Goal: Task Accomplishment & Management: Manage account settings

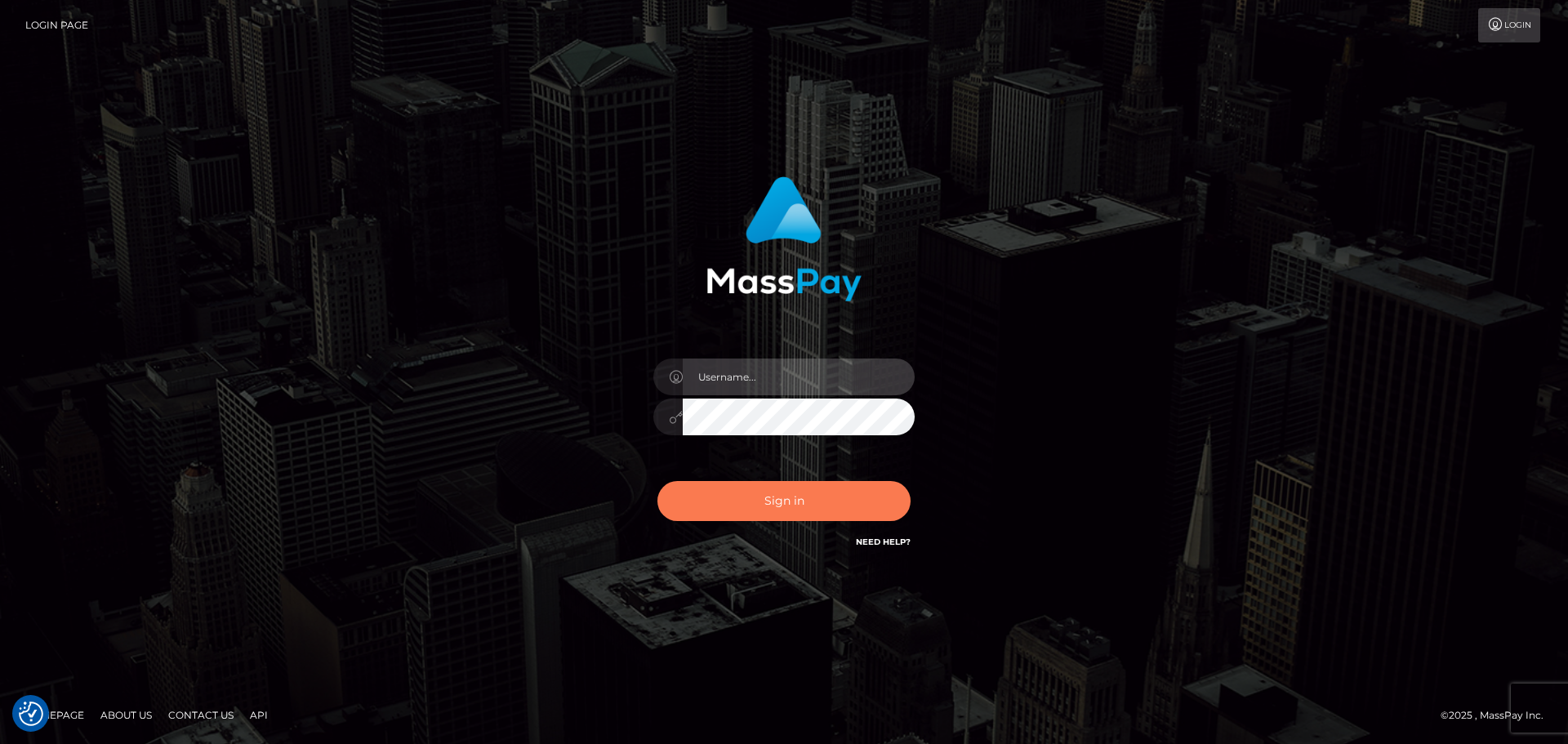
type input "[DOMAIN_NAME]"
click at [789, 512] on button "Sign in" at bounding box center [784, 501] width 253 height 40
type input "[DOMAIN_NAME]"
click at [811, 507] on button "Sign in" at bounding box center [784, 501] width 253 height 40
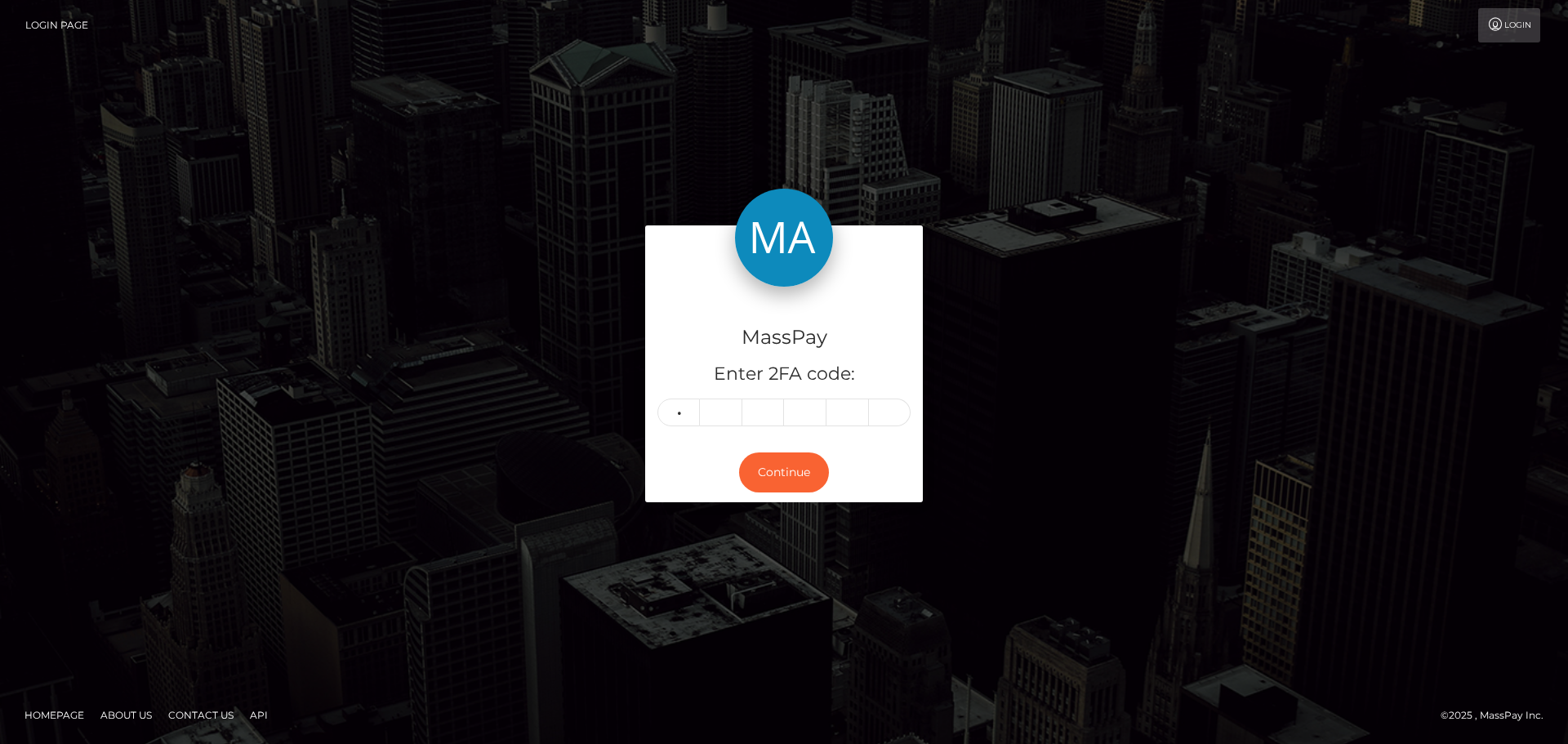
type input "8"
type input "5"
type input "4"
type input "6"
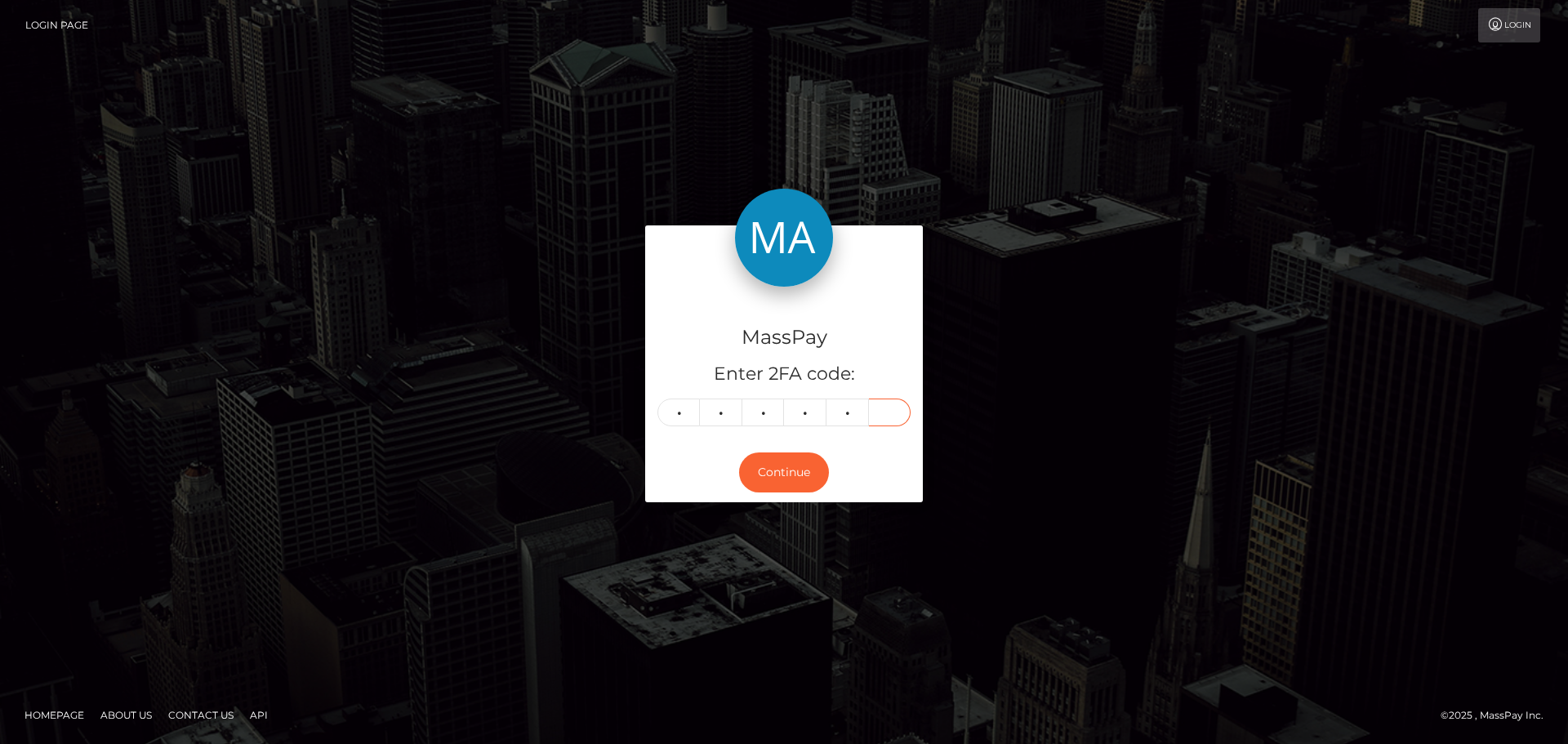
type input "7"
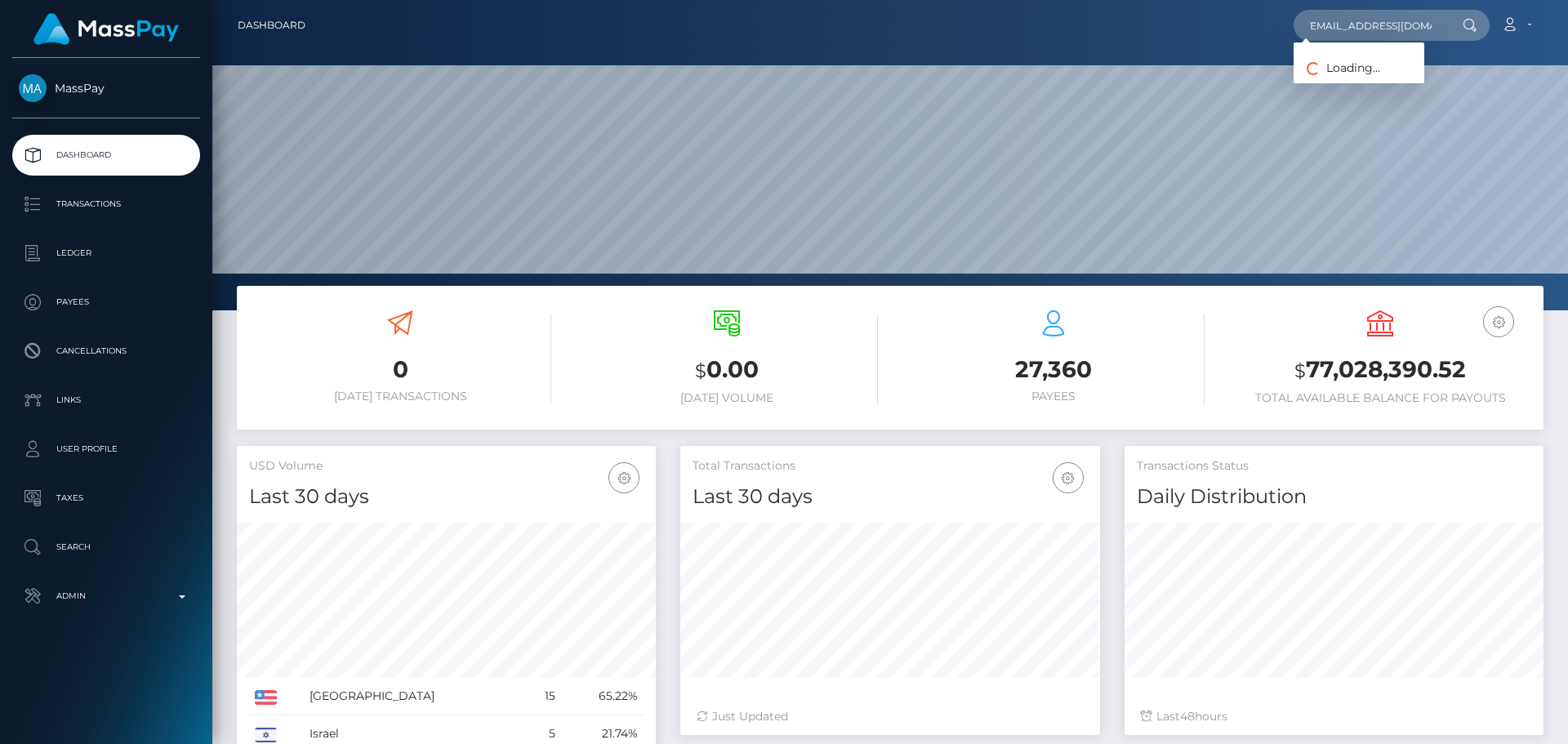
scroll to position [290, 420]
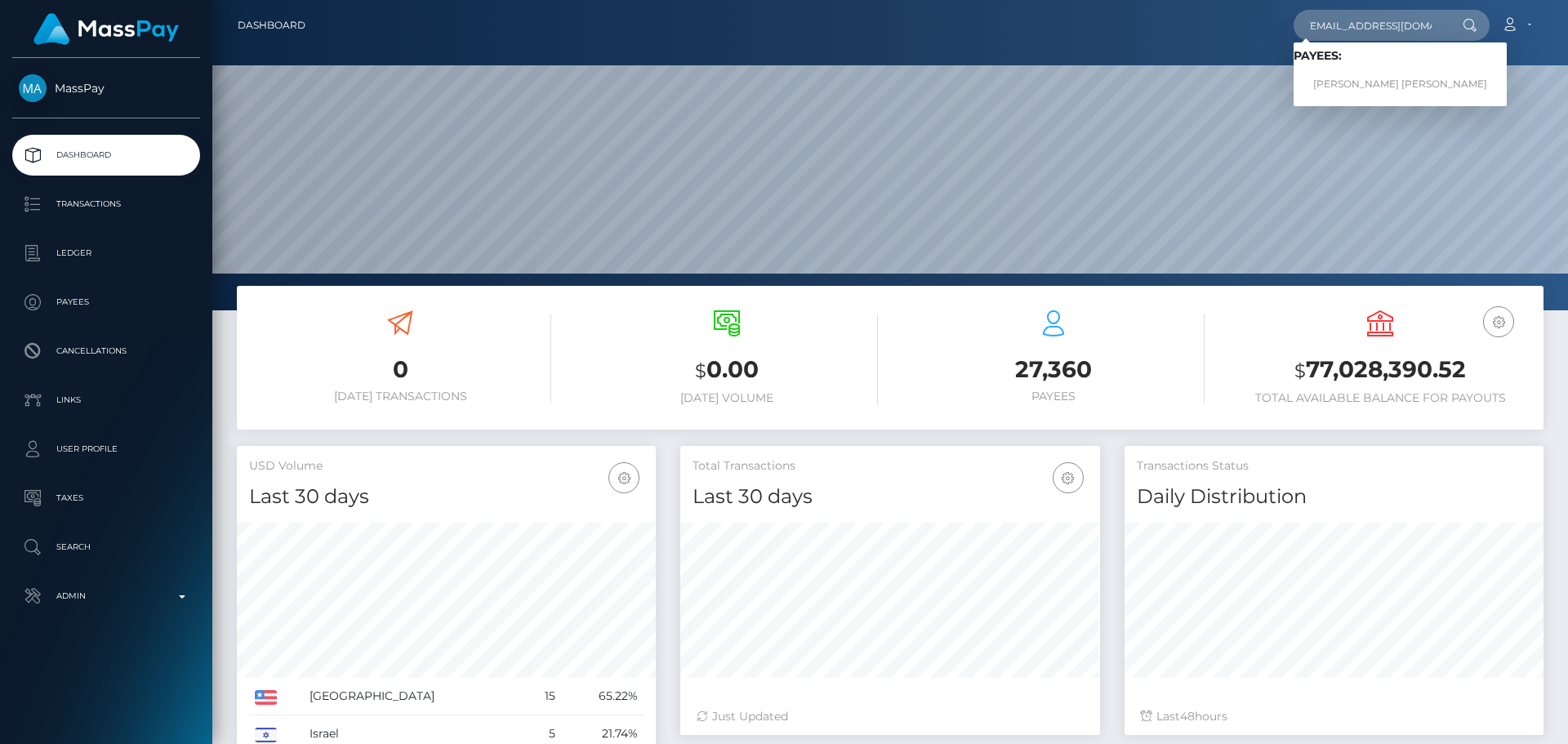
type input "tilly.shygirl@outlook.com"
click at [1364, 76] on link "TIA NICOLE CLARKE" at bounding box center [1400, 84] width 213 height 31
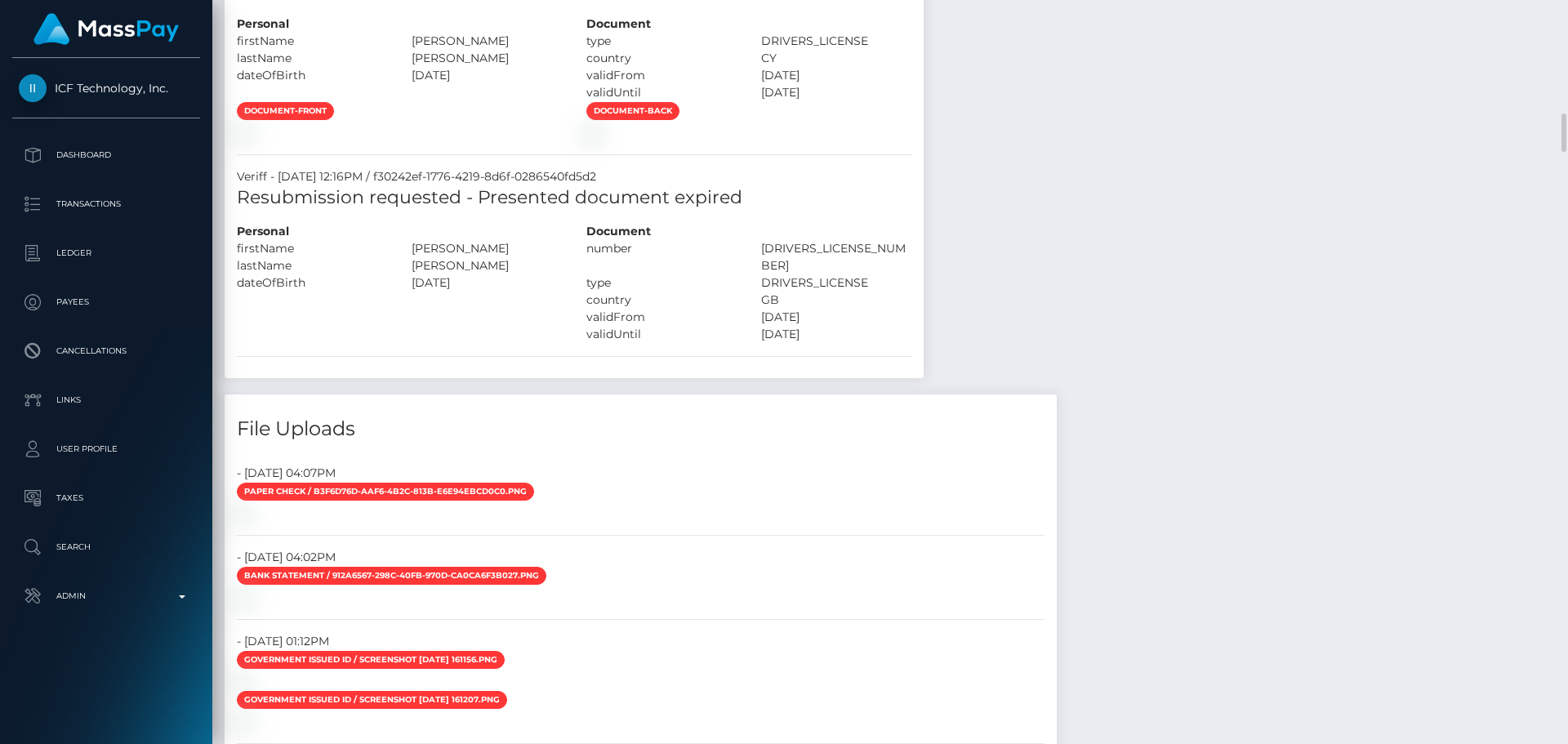
scroll to position [2041, 0]
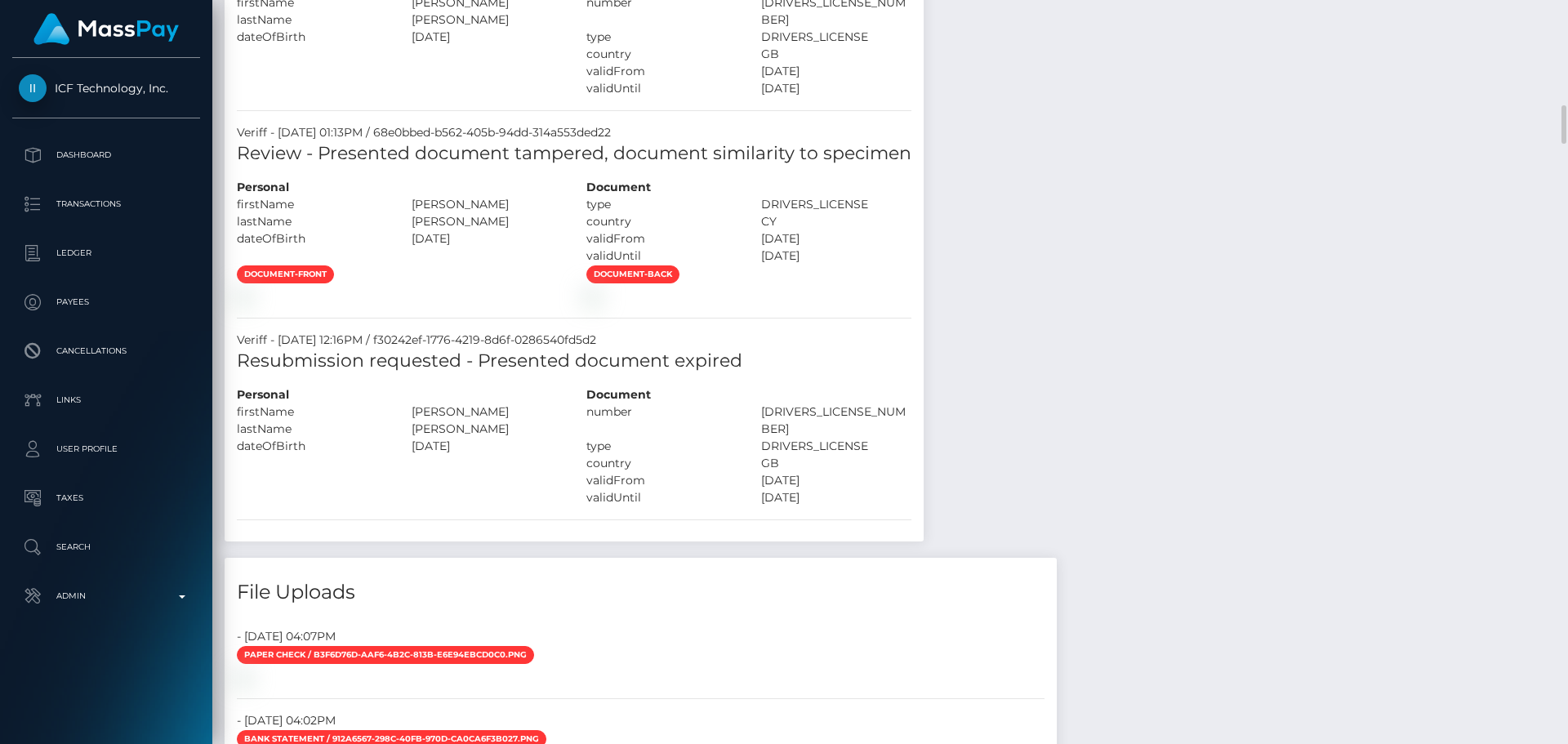
click at [539, 304] on div at bounding box center [399, 295] width 350 height 17
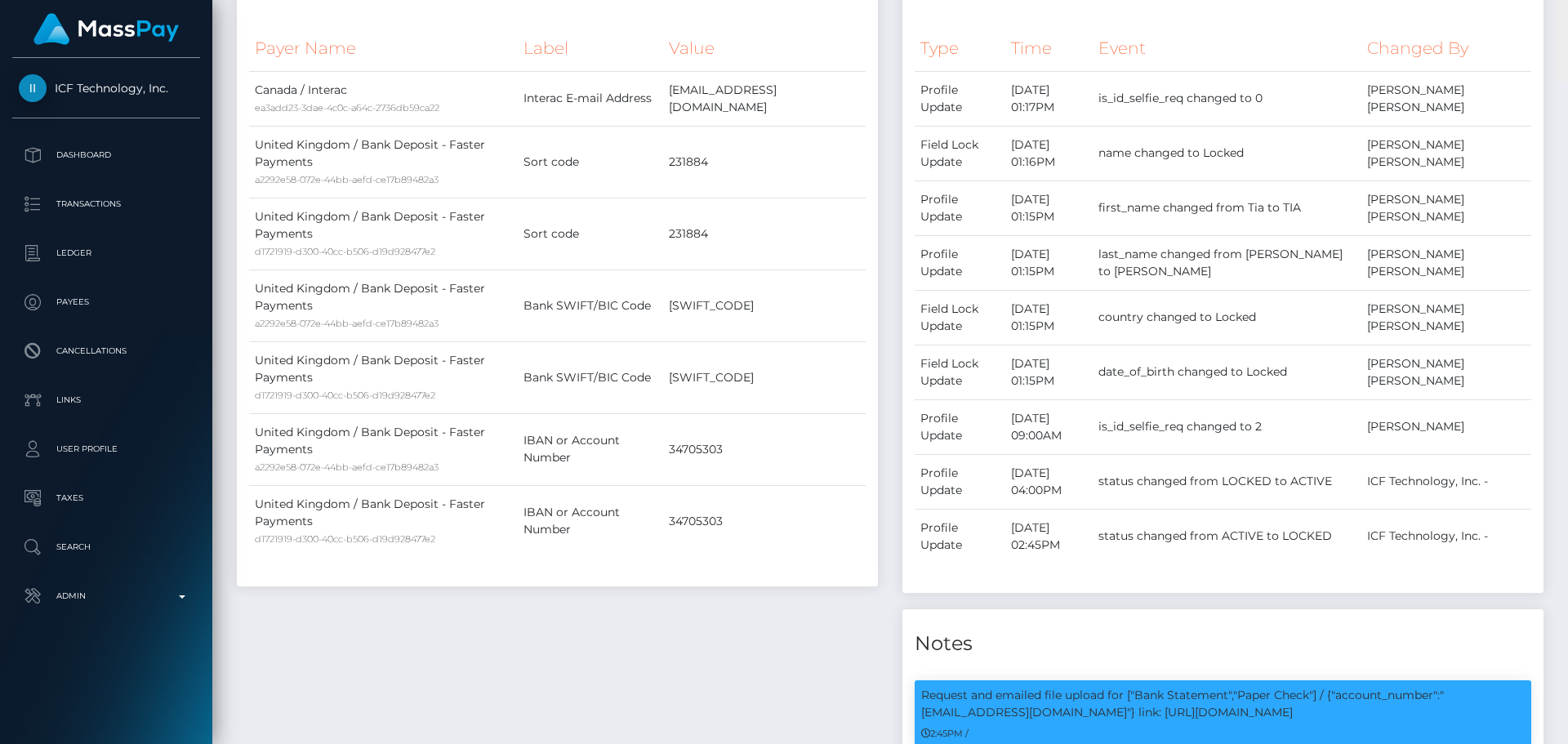
scroll to position [0, 0]
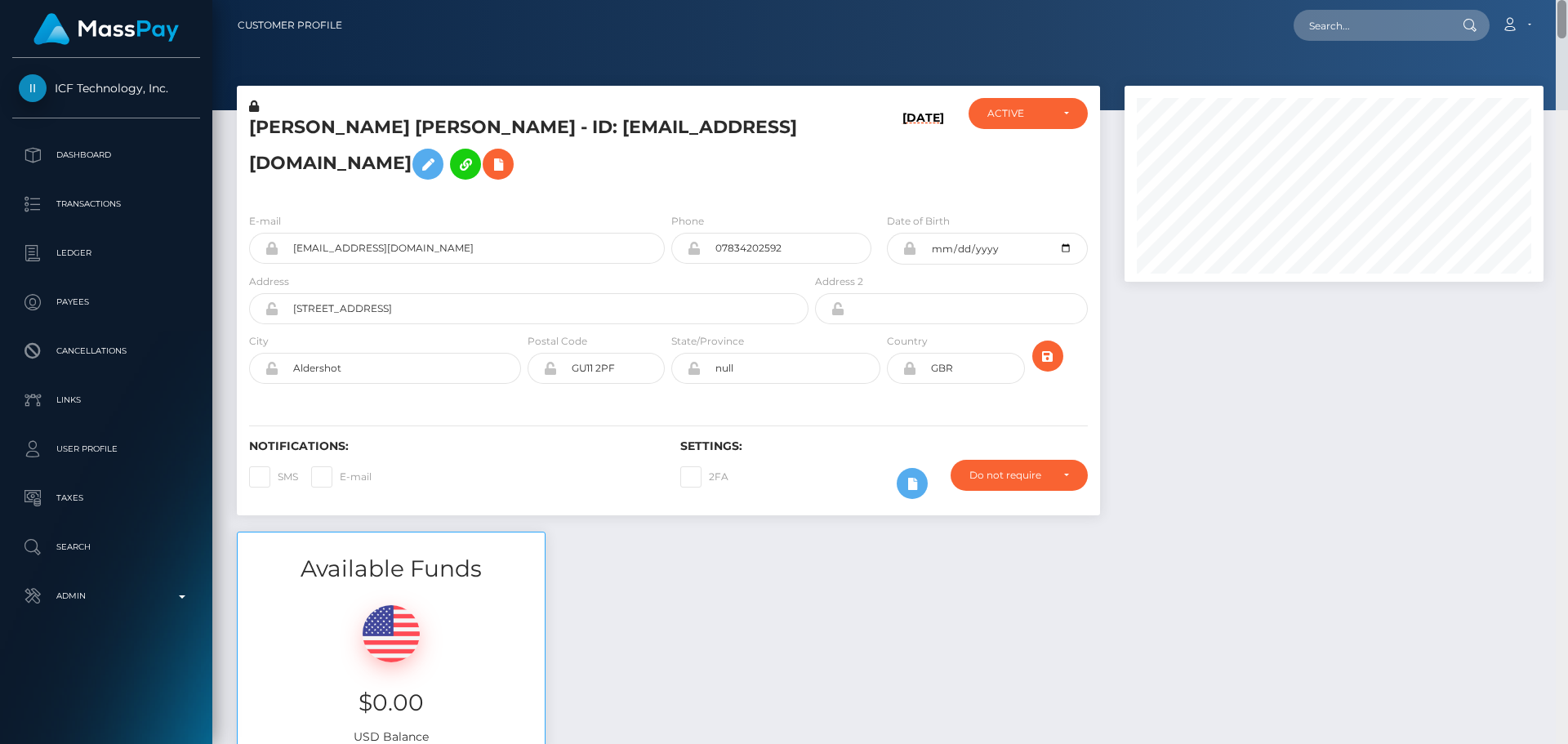
drag, startPoint x: 1561, startPoint y: 317, endPoint x: 1536, endPoint y: -2, distance: 320.0
click at [1536, 0] on html "ICF Technology, Inc. Dashboard Transactions Ledger Payees Links" at bounding box center [784, 372] width 1568 height 744
click at [259, 135] on h5 "TIA NICOLE CLARKE - ID: Tilly.shygirl@outlook.com" at bounding box center [524, 152] width 550 height 73
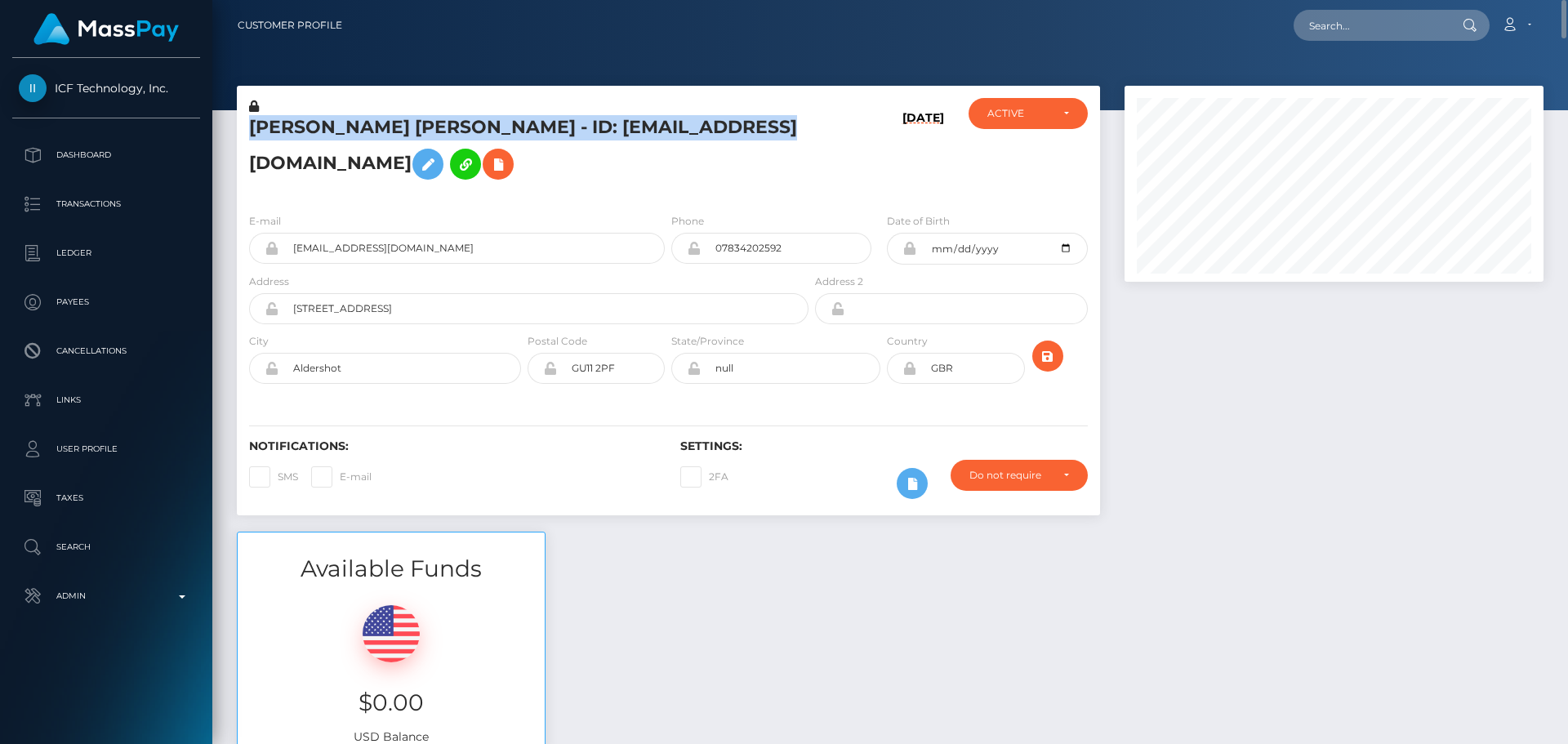
drag, startPoint x: 258, startPoint y: 134, endPoint x: 698, endPoint y: 129, distance: 440.0
click at [698, 129] on h5 "TIA NICOLE CLARKE - ID: Tilly.shygirl@outlook.com" at bounding box center [524, 152] width 550 height 73
copy h5 "TIA NICOLE CLARKE - ID: Tilly.shygirl@outlook.com"
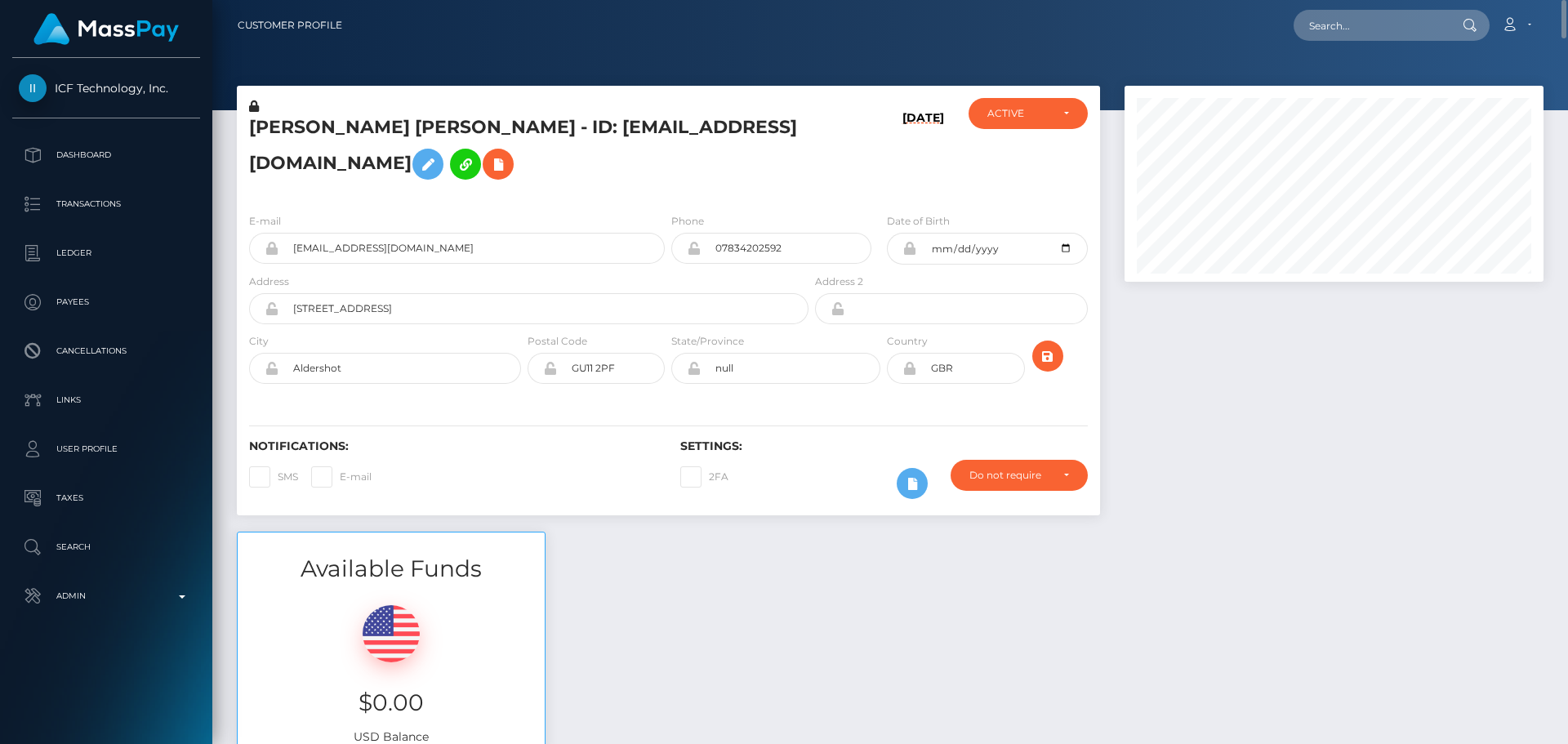
click at [872, 233] on div "E-mail Tilly.shygirl@outlook.com Phone 1992-08-14" at bounding box center [668, 300] width 863 height 200
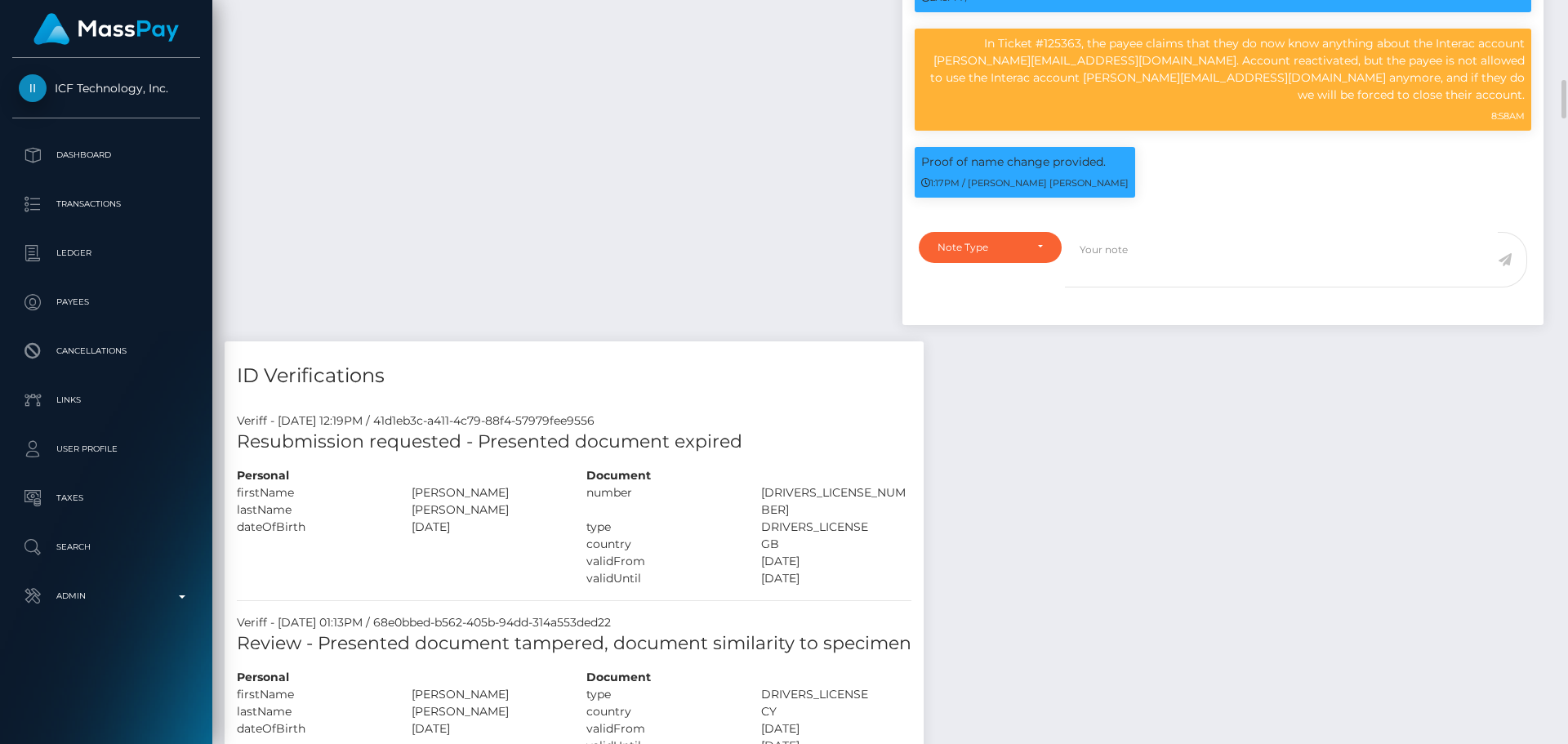
scroll to position [1633, 0]
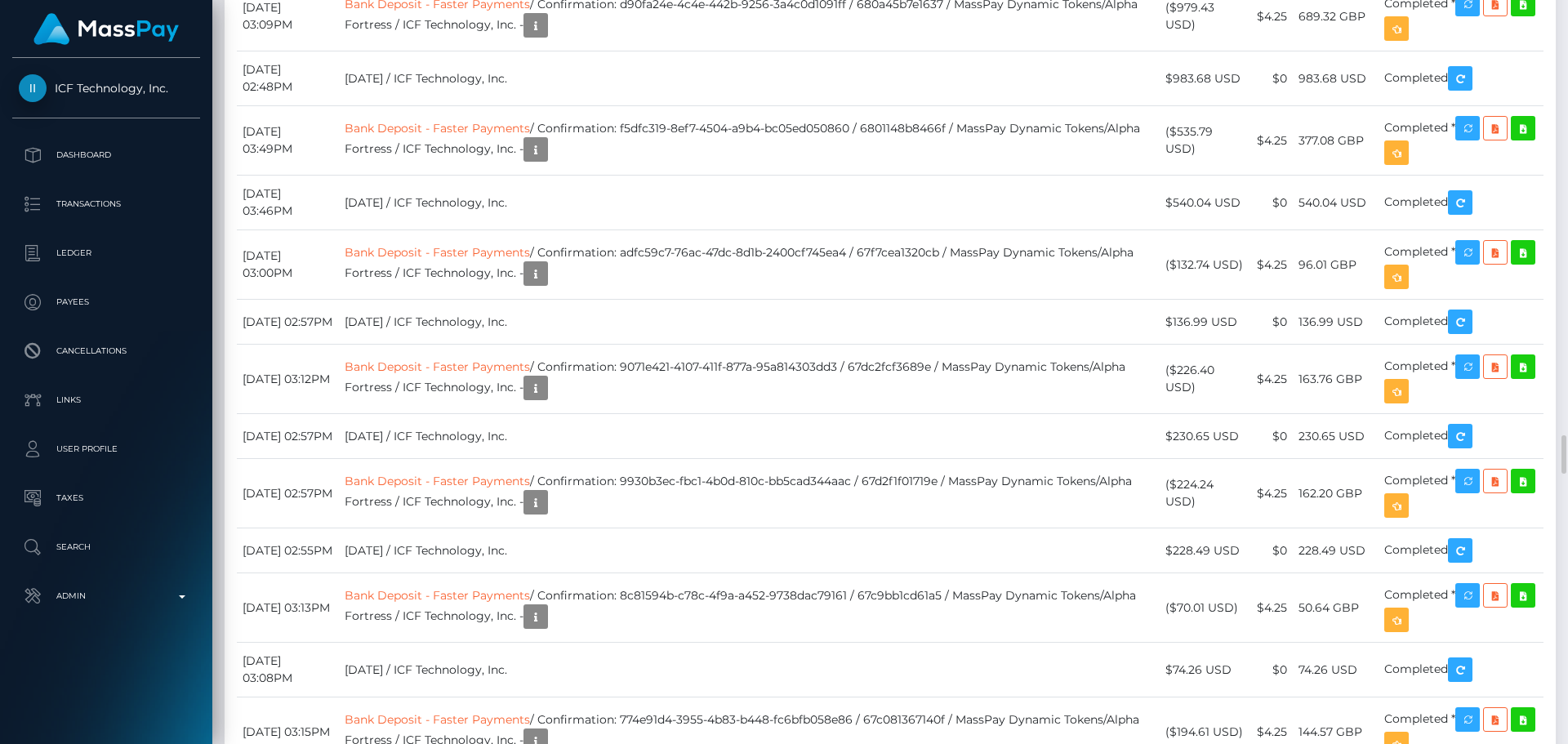
scroll to position [8328, 0]
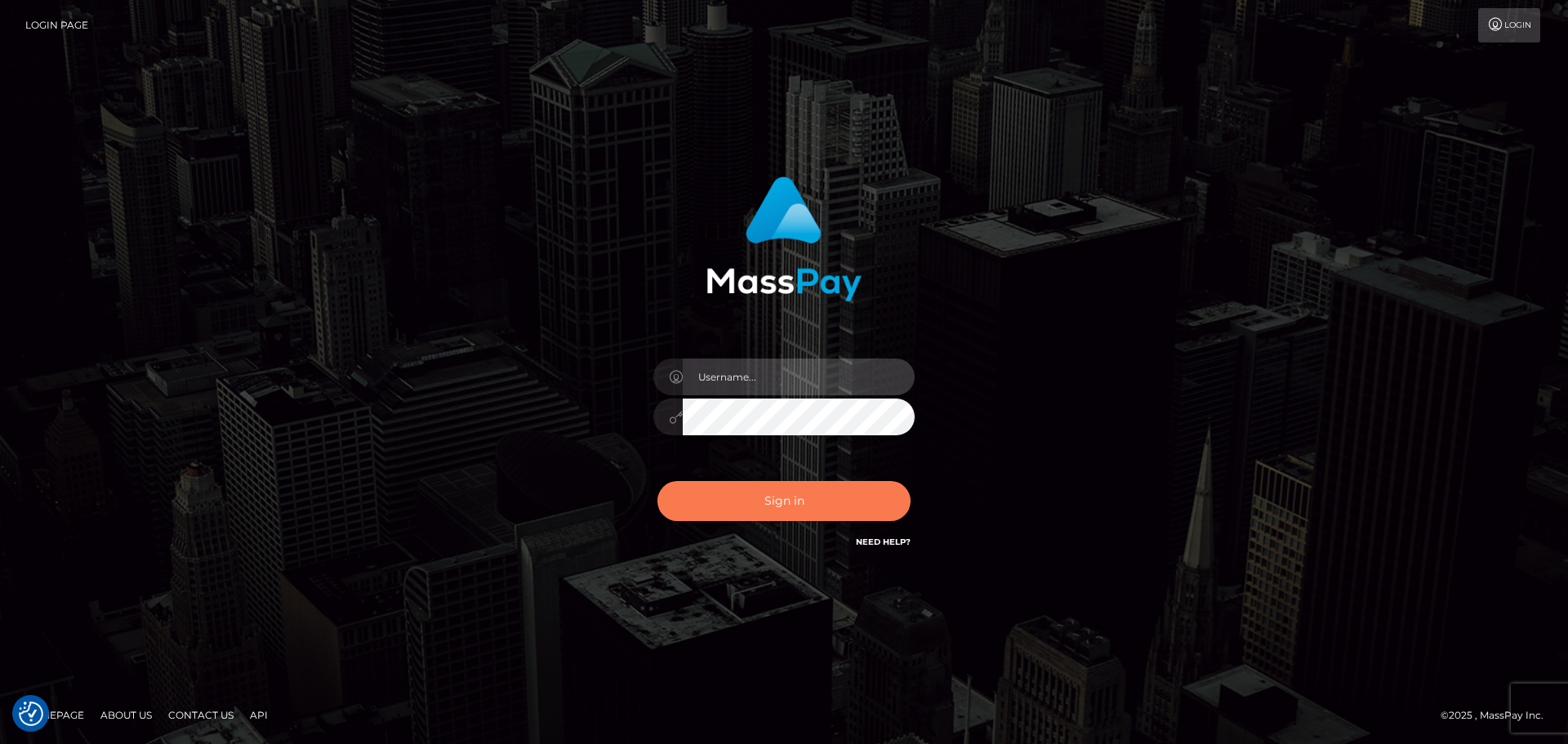
type input "constantin.mp"
click at [834, 507] on button "Sign in" at bounding box center [784, 501] width 253 height 40
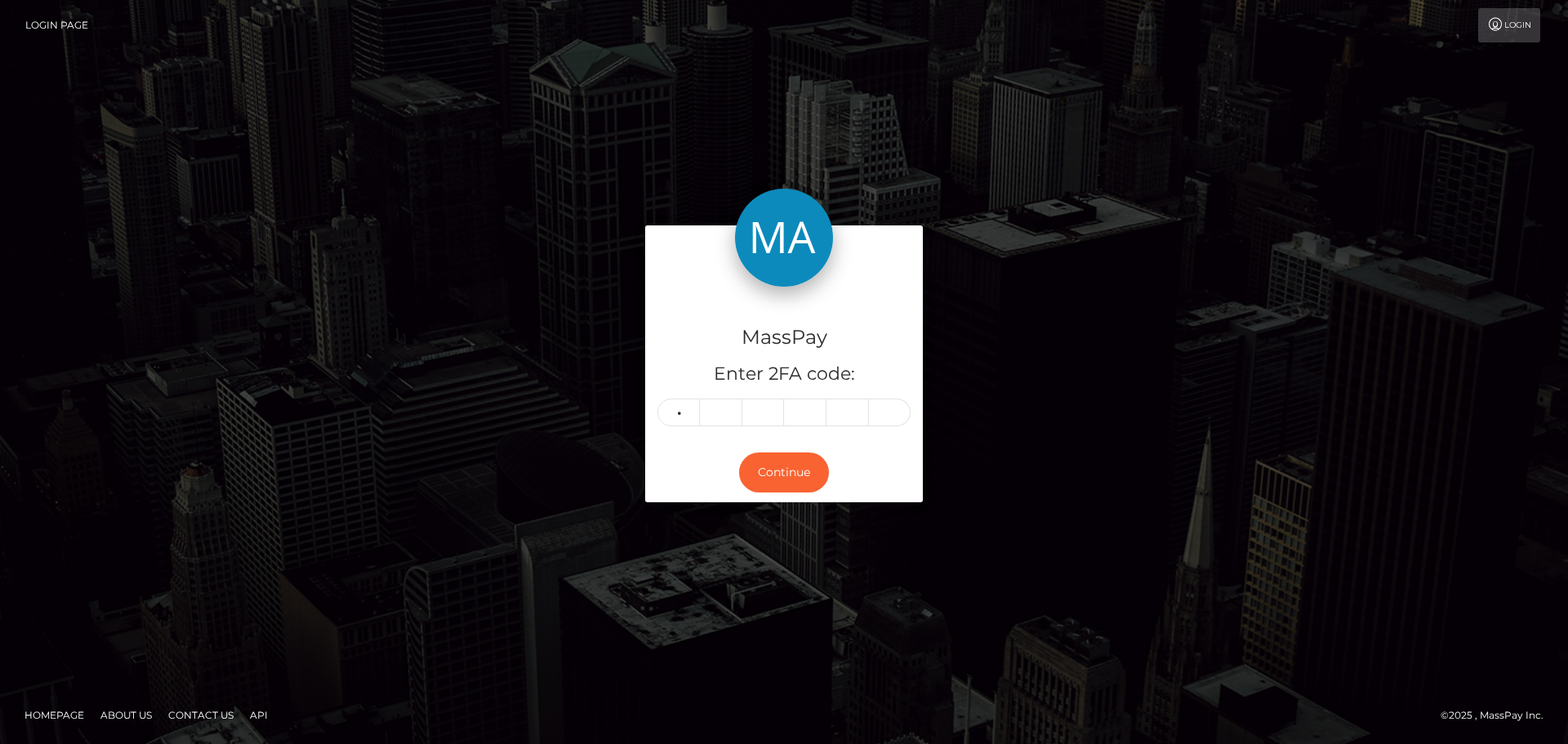
type input "6"
type input "4"
type input "7"
type input "8"
type input "3"
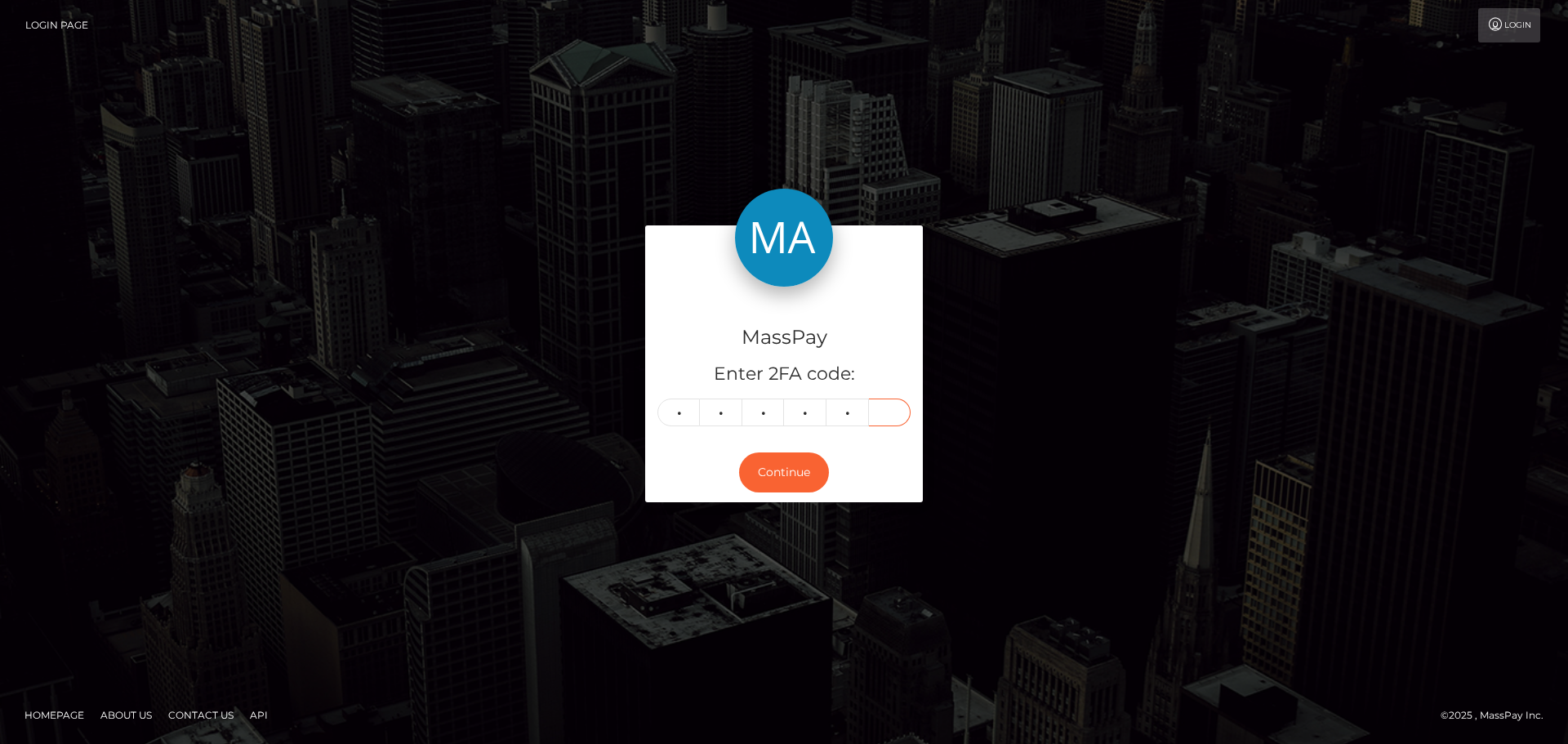
type input "9"
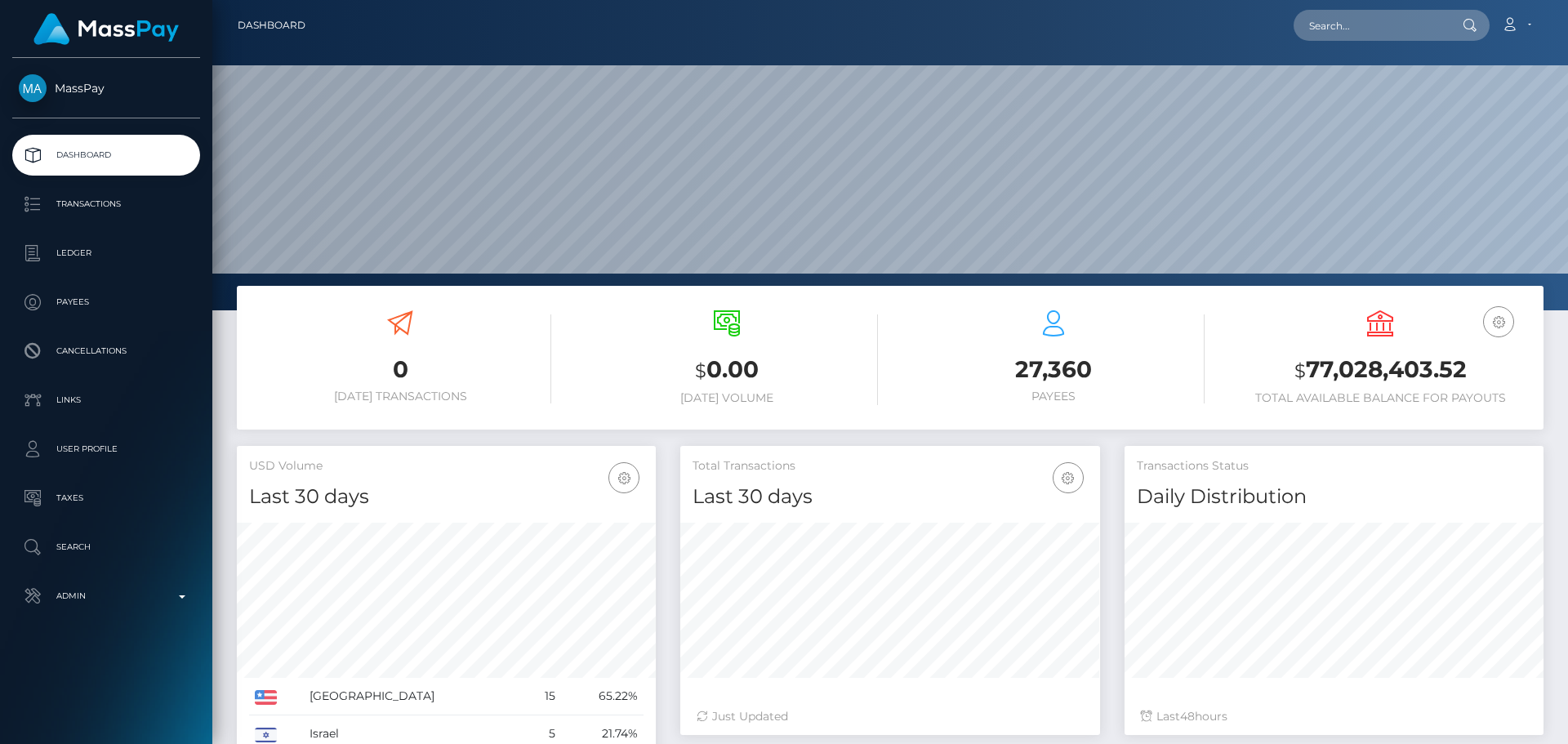
scroll to position [290, 420]
click at [1349, 40] on input "text" at bounding box center [1370, 26] width 153 height 31
paste input "690989253479378945"
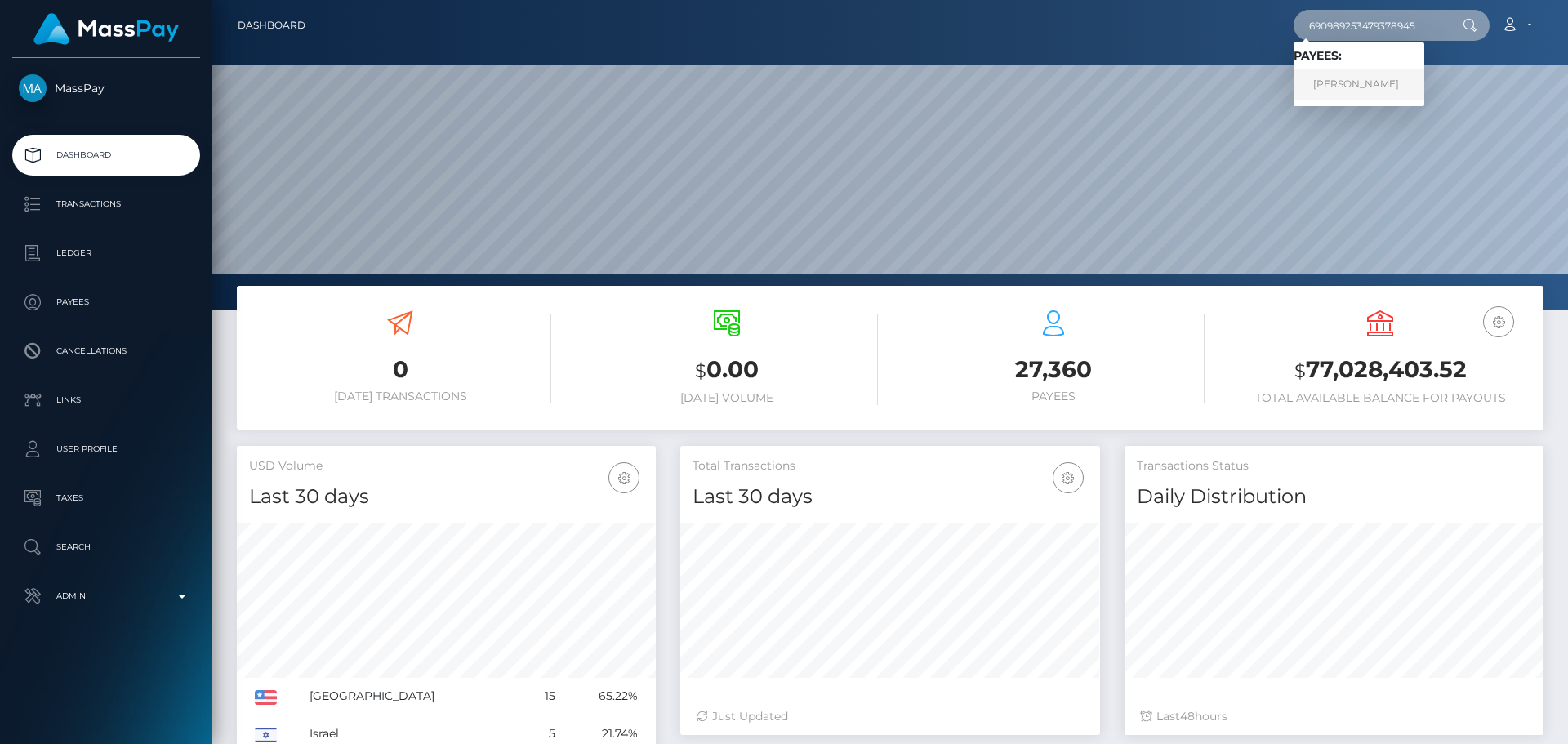
type input "690989253479378945"
click at [1341, 79] on link "KAMILLA ININA" at bounding box center [1358, 84] width 130 height 31
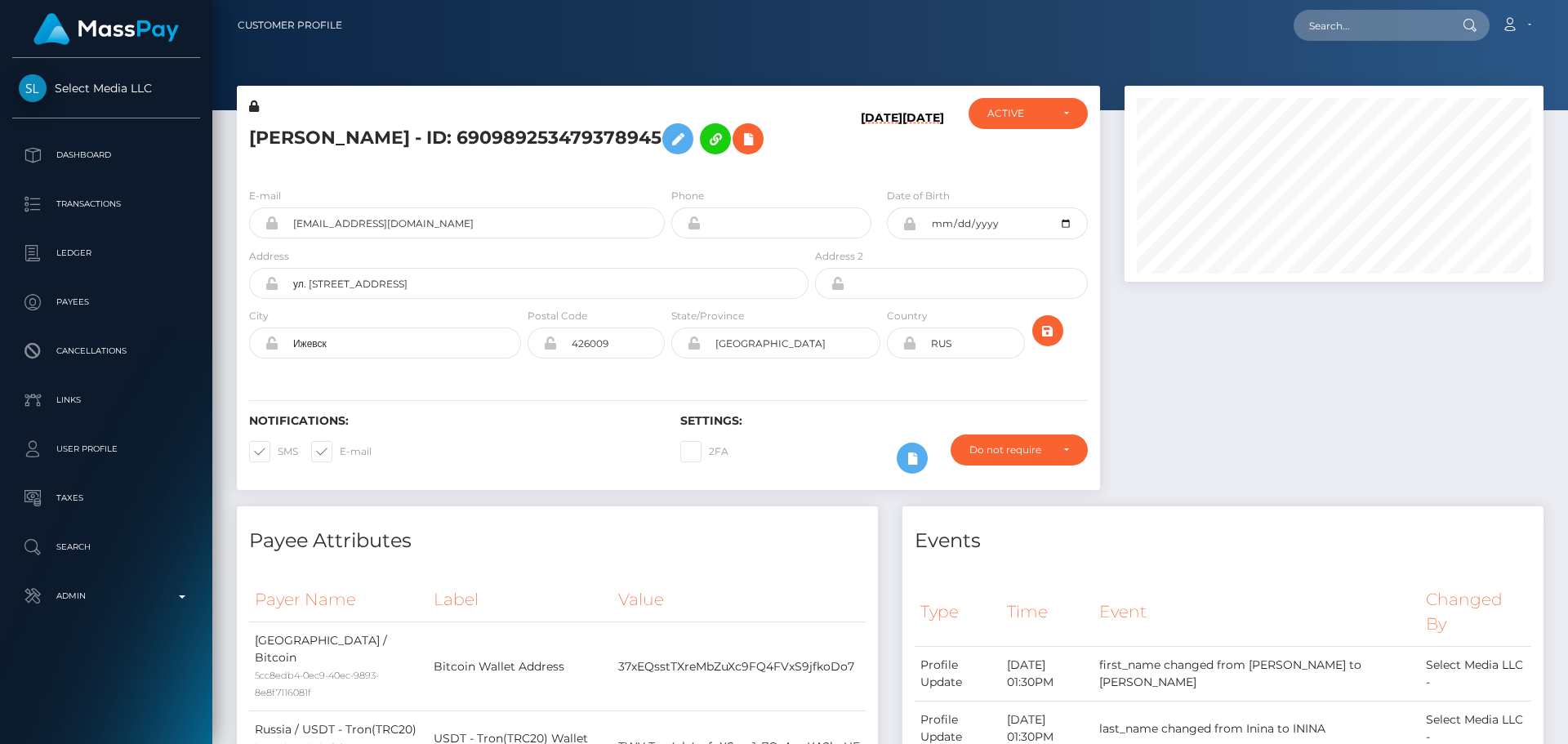
scroll to position [196, 420]
click at [824, 171] on div "08/21/25 03/18/25" at bounding box center [883, 136] width 144 height 77
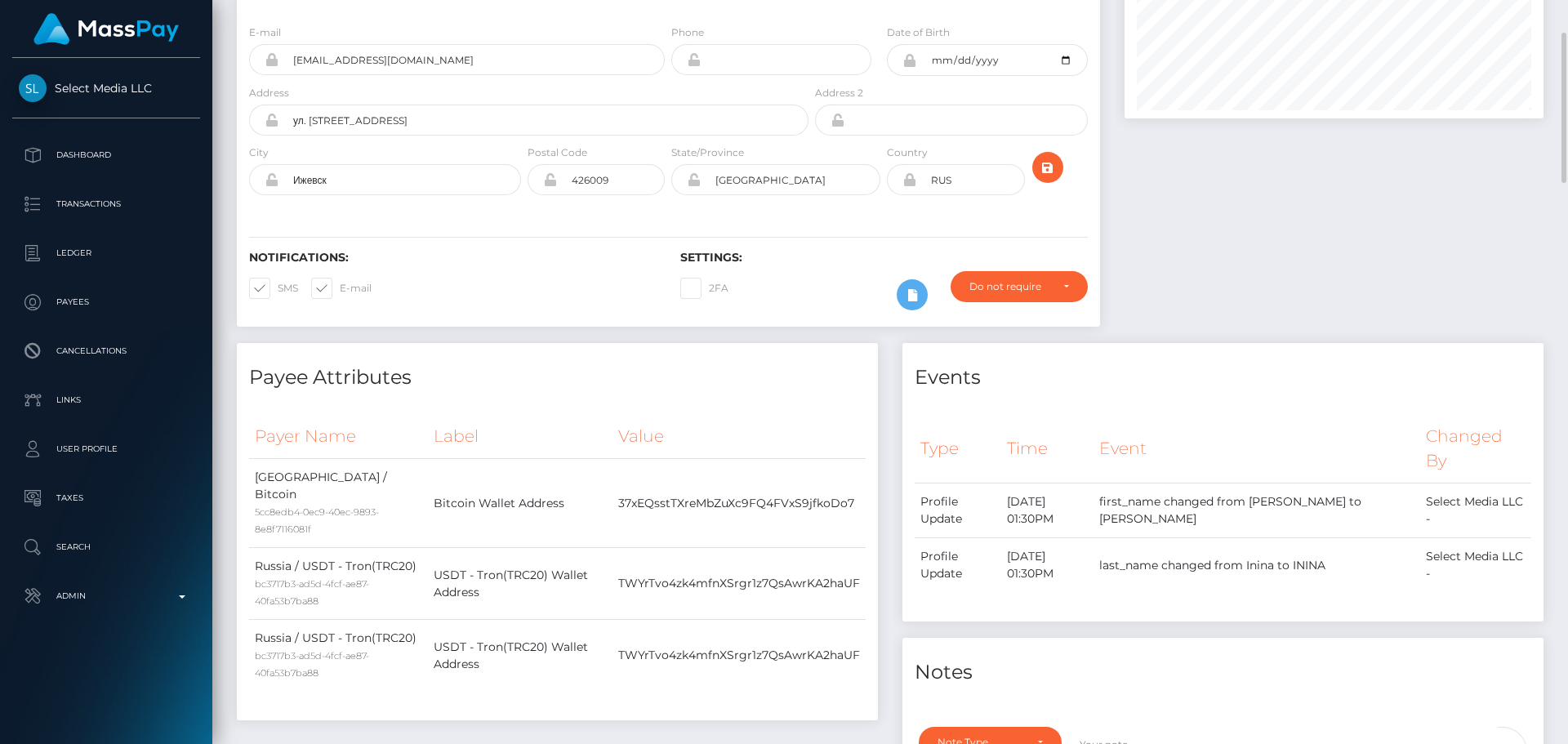
scroll to position [0, 0]
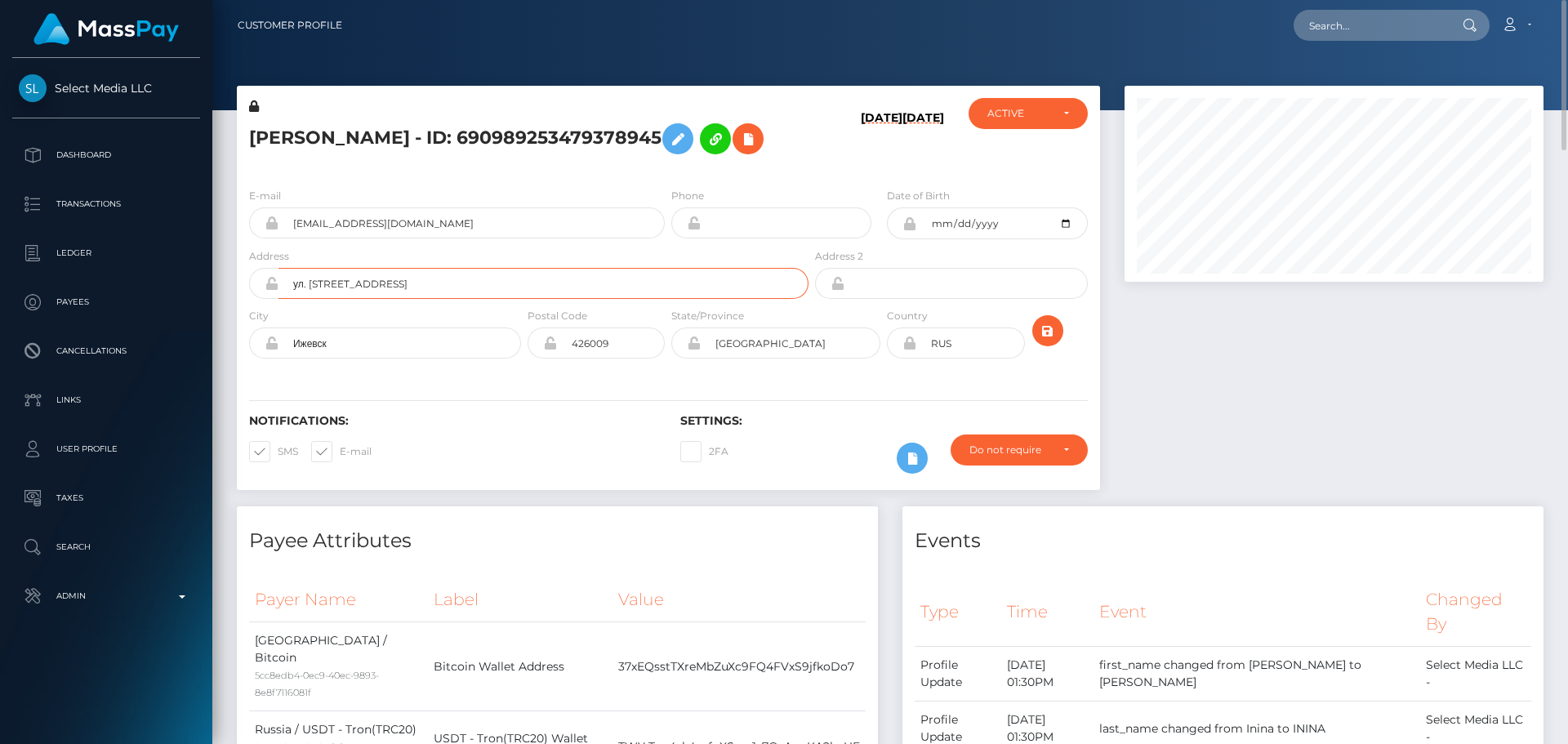
click at [652, 282] on input "ул. Алексеевская, 3, Ижевск, республика Удмуртия, Россия, 426009" at bounding box center [544, 284] width 530 height 31
paste input "259 Sokak No:11 D:6"
type input "259 Sokak No:11 D:6"
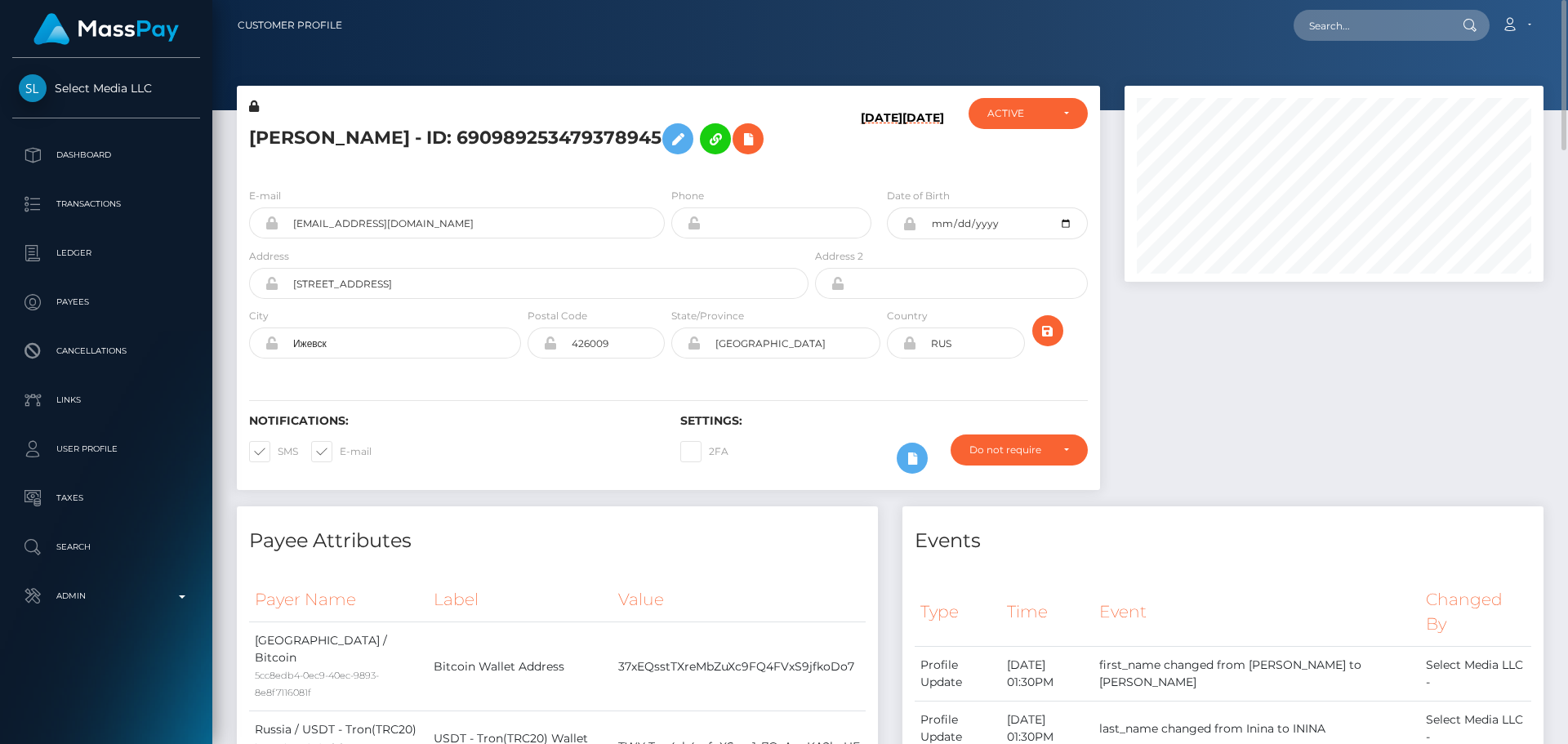
click at [487, 417] on h6 "Notifications:" at bounding box center [452, 421] width 407 height 14
click at [405, 339] on input "Ижевск" at bounding box center [400, 343] width 242 height 31
paste input "Alanya"
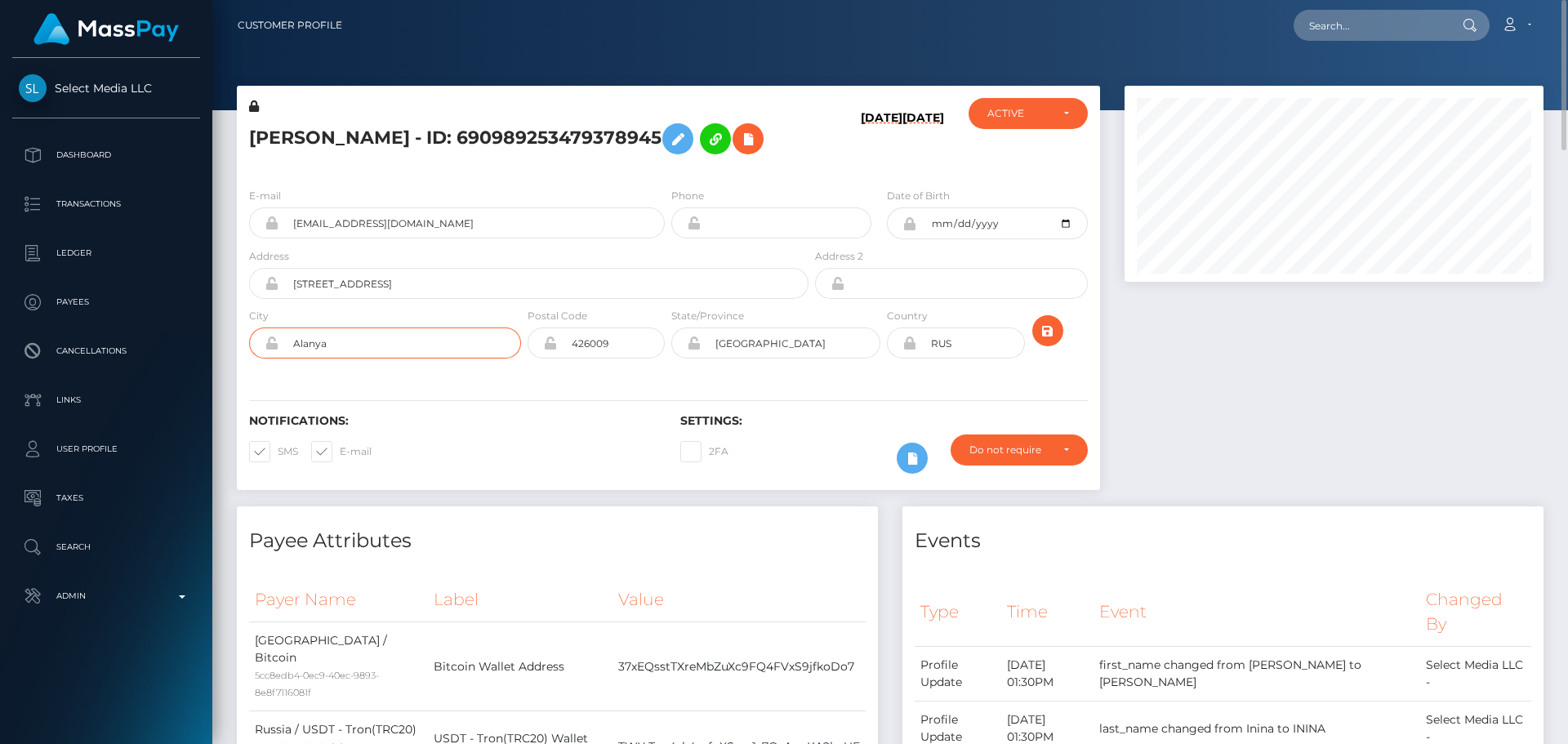
type input "Alanya"
click at [433, 417] on h6 "Notifications:" at bounding box center [452, 421] width 407 height 14
click at [637, 343] on input "426009" at bounding box center [610, 343] width 108 height 31
paste input "07460"
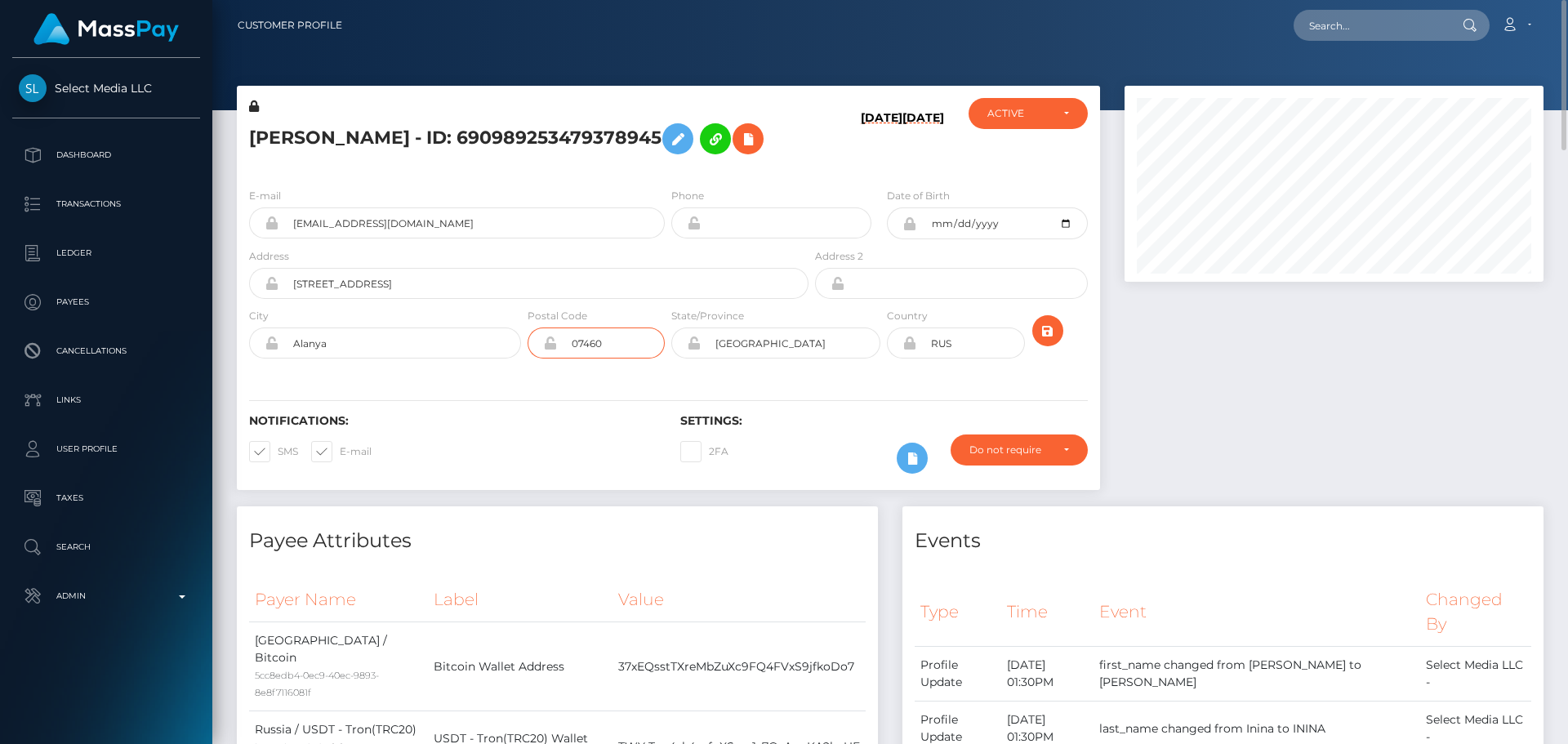
type input "07460"
click at [499, 403] on div "Notifications: SMS E-mail Settings: 2FA" at bounding box center [668, 432] width 863 height 115
click at [825, 351] on input "Ижевская область" at bounding box center [790, 343] width 180 height 31
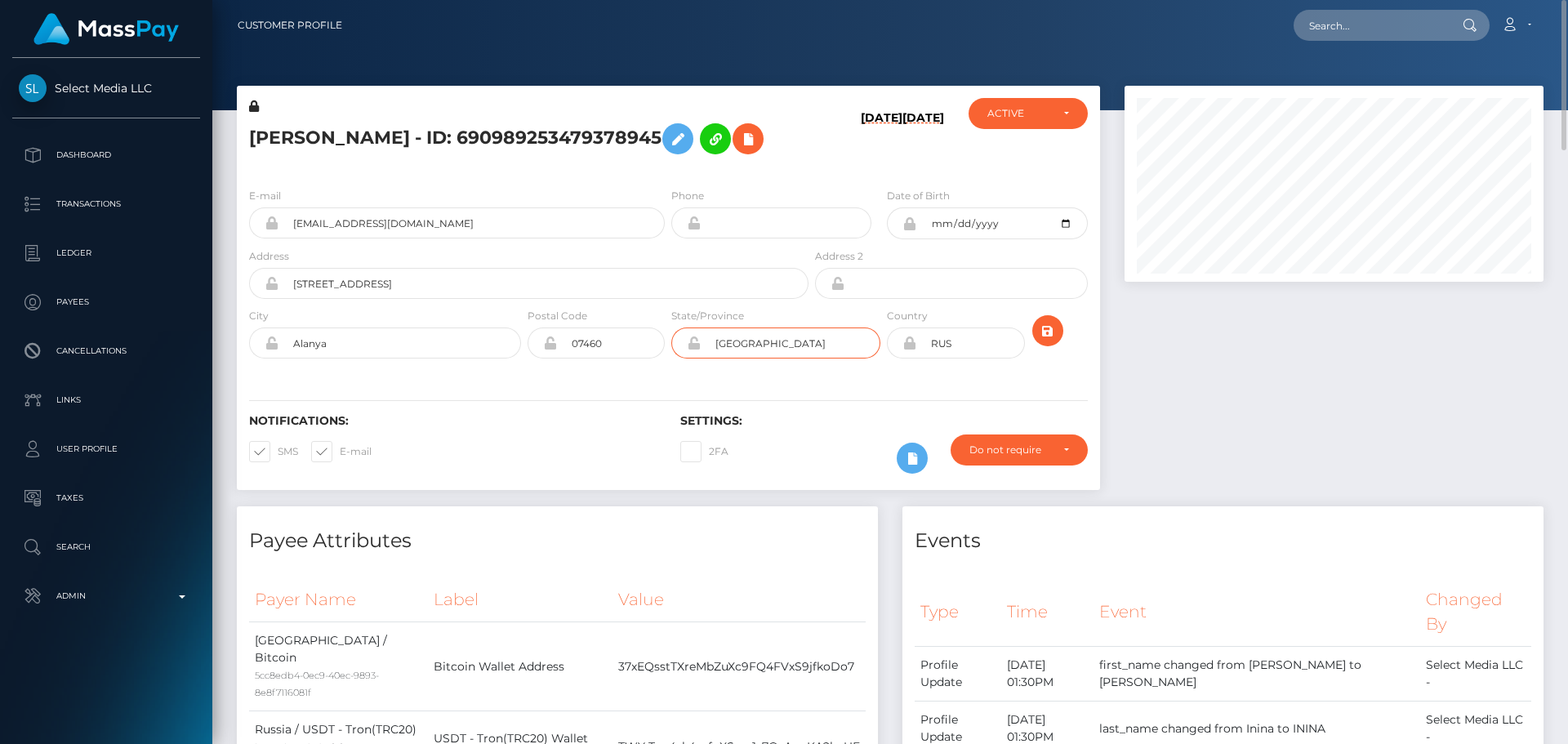
paste input "Antalya"
type input "Antalya"
click at [627, 411] on div "Notifications: SMS E-mail Settings: 2FA" at bounding box center [668, 432] width 863 height 115
click at [969, 341] on input "RUS" at bounding box center [970, 343] width 108 height 31
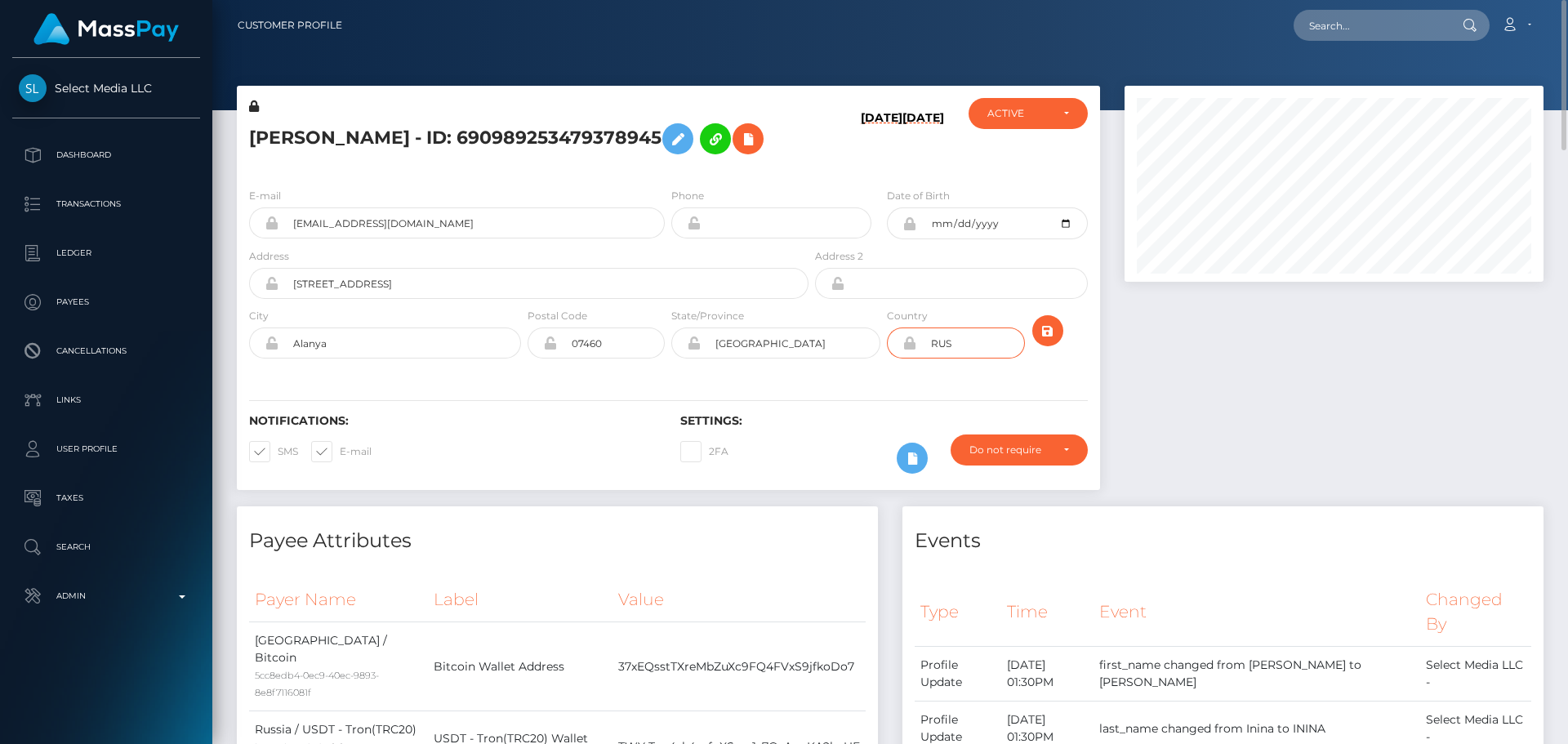
paste input "TUR"
type input "TUR"
click at [906, 388] on div "Notifications: SMS E-mail Settings: 2FA" at bounding box center [668, 432] width 863 height 115
click at [909, 346] on icon at bounding box center [909, 343] width 14 height 13
click at [817, 168] on div "08/21/25 03/18/25" at bounding box center [883, 136] width 144 height 77
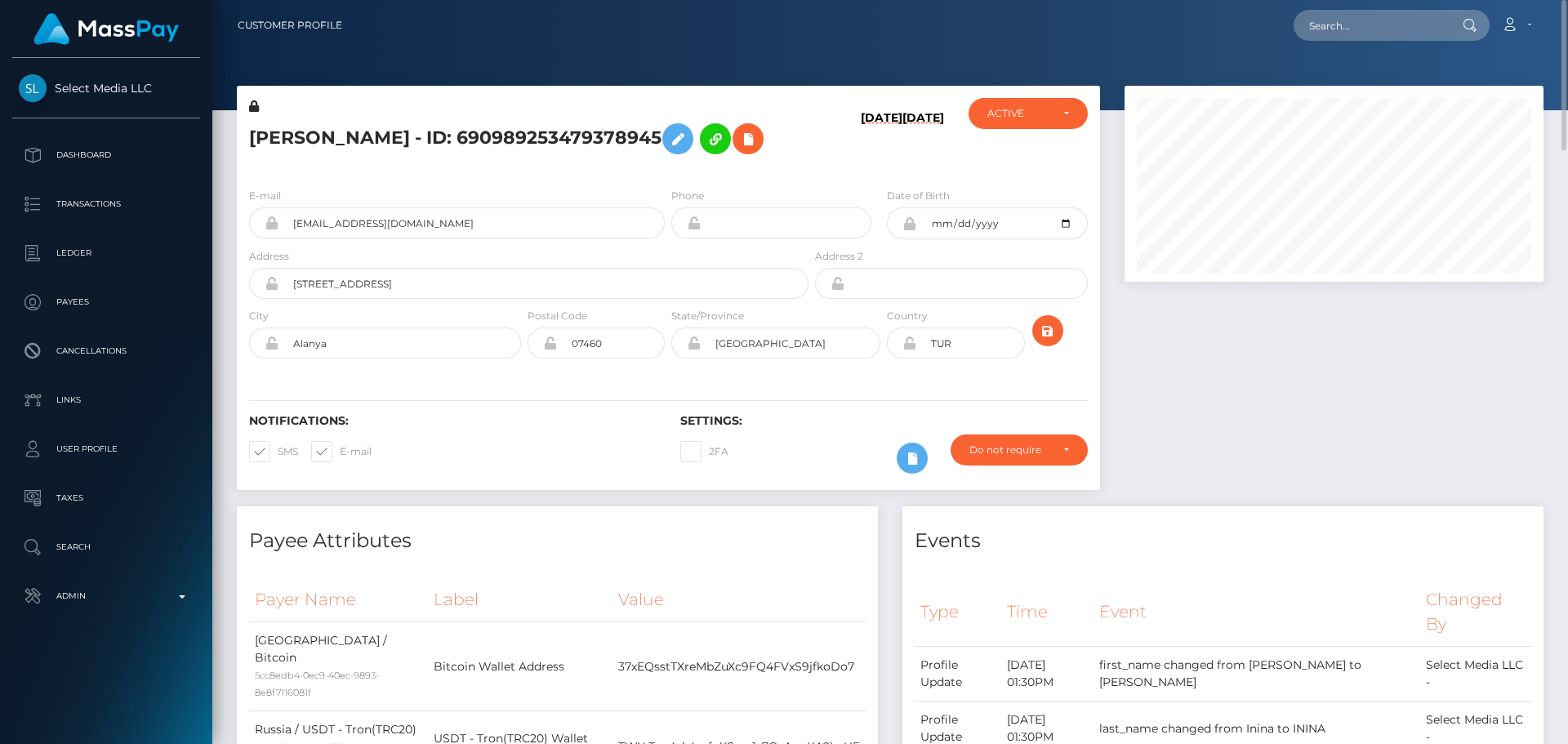
click at [813, 168] on div "08/21/25 03/18/25" at bounding box center [883, 136] width 144 height 77
click at [444, 286] on input "259 Sokak No:11 D:6" at bounding box center [544, 284] width 530 height 31
paste input "Mahmutlar Mahallesi"
type input "259 Sokak No:11 D:6, Mahmutlar Mahallesi"
click at [452, 433] on div "Notifications: SMS E-mail" at bounding box center [452, 448] width 431 height 68
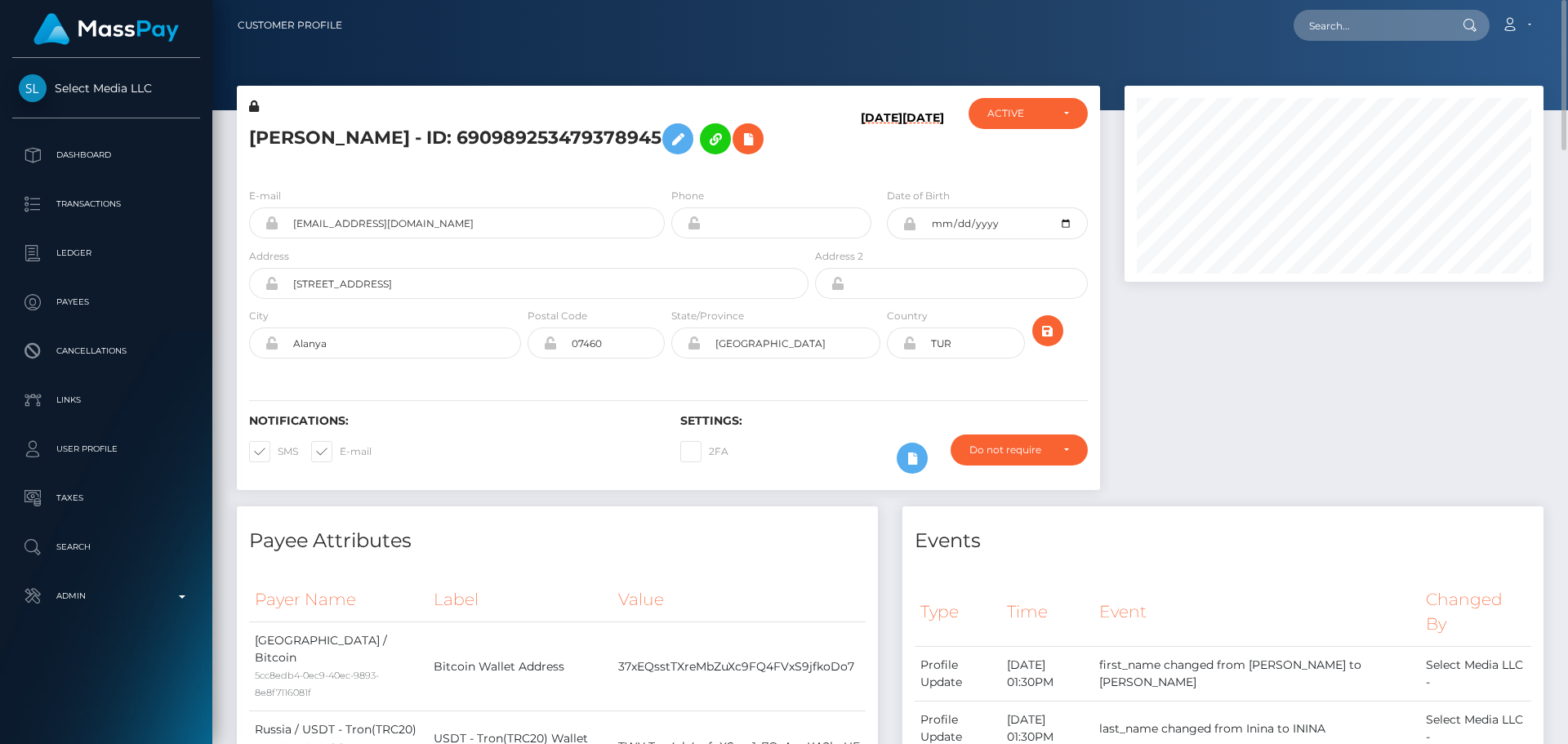
click at [592, 386] on div "Notifications: SMS E-mail Settings: 2FA" at bounding box center [668, 432] width 863 height 115
drag, startPoint x: 365, startPoint y: 343, endPoint x: 259, endPoint y: 344, distance: 106.0
click at [257, 344] on div "Alanya" at bounding box center [385, 343] width 272 height 31
click at [1048, 329] on icon "submit" at bounding box center [1048, 331] width 20 height 21
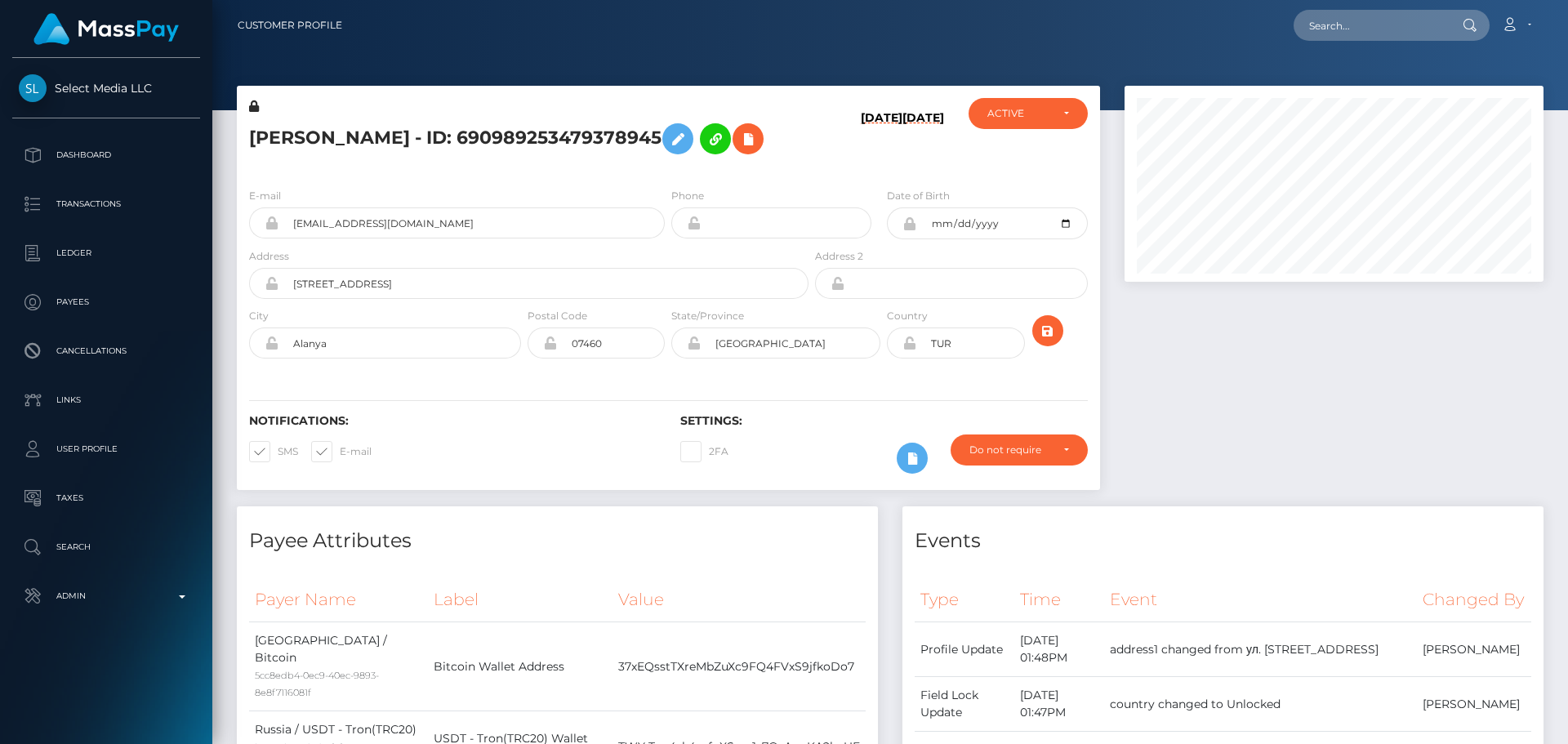
scroll to position [196, 420]
drag, startPoint x: 909, startPoint y: 346, endPoint x: 1208, endPoint y: 413, distance: 306.4
click at [909, 346] on icon at bounding box center [909, 343] width 14 height 13
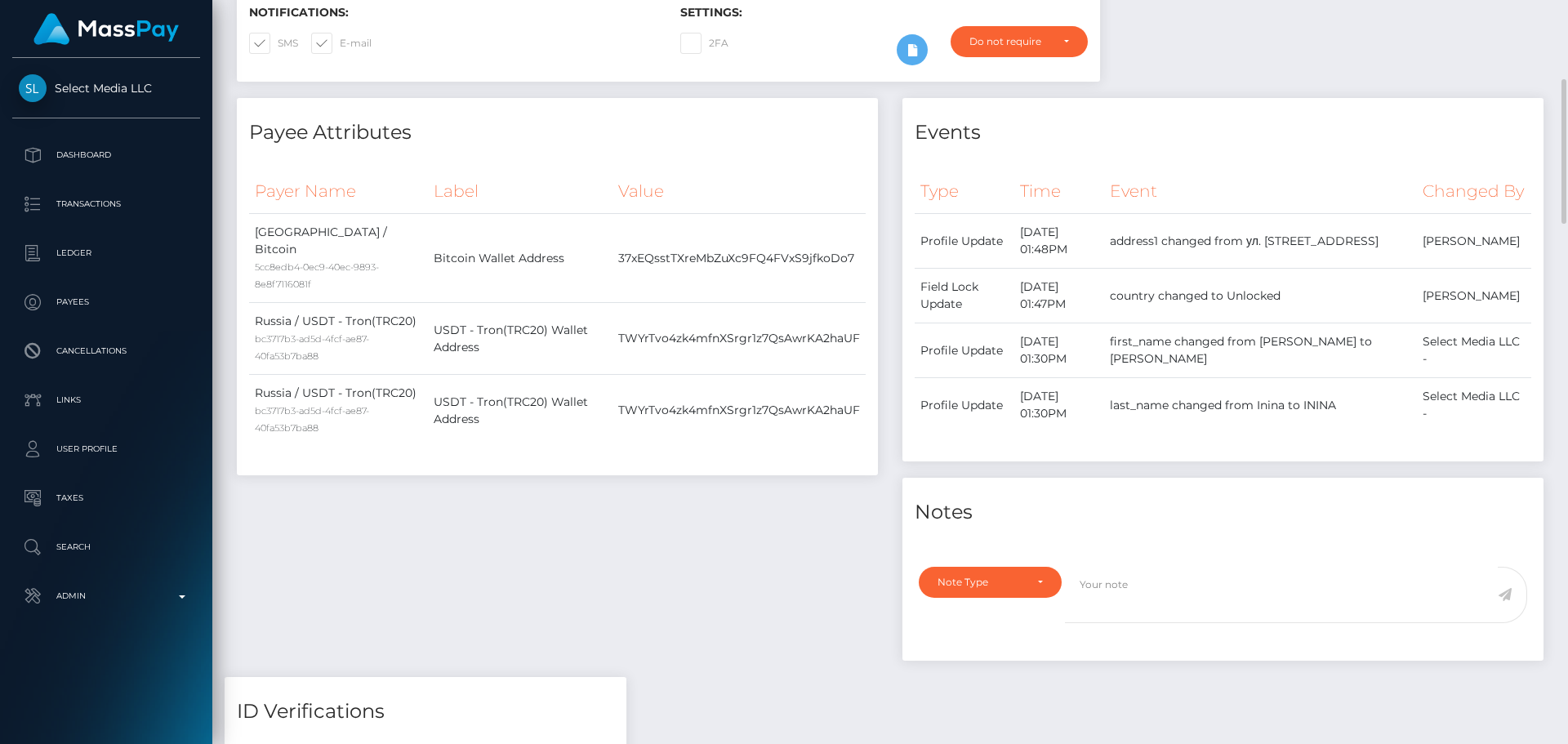
scroll to position [735, 0]
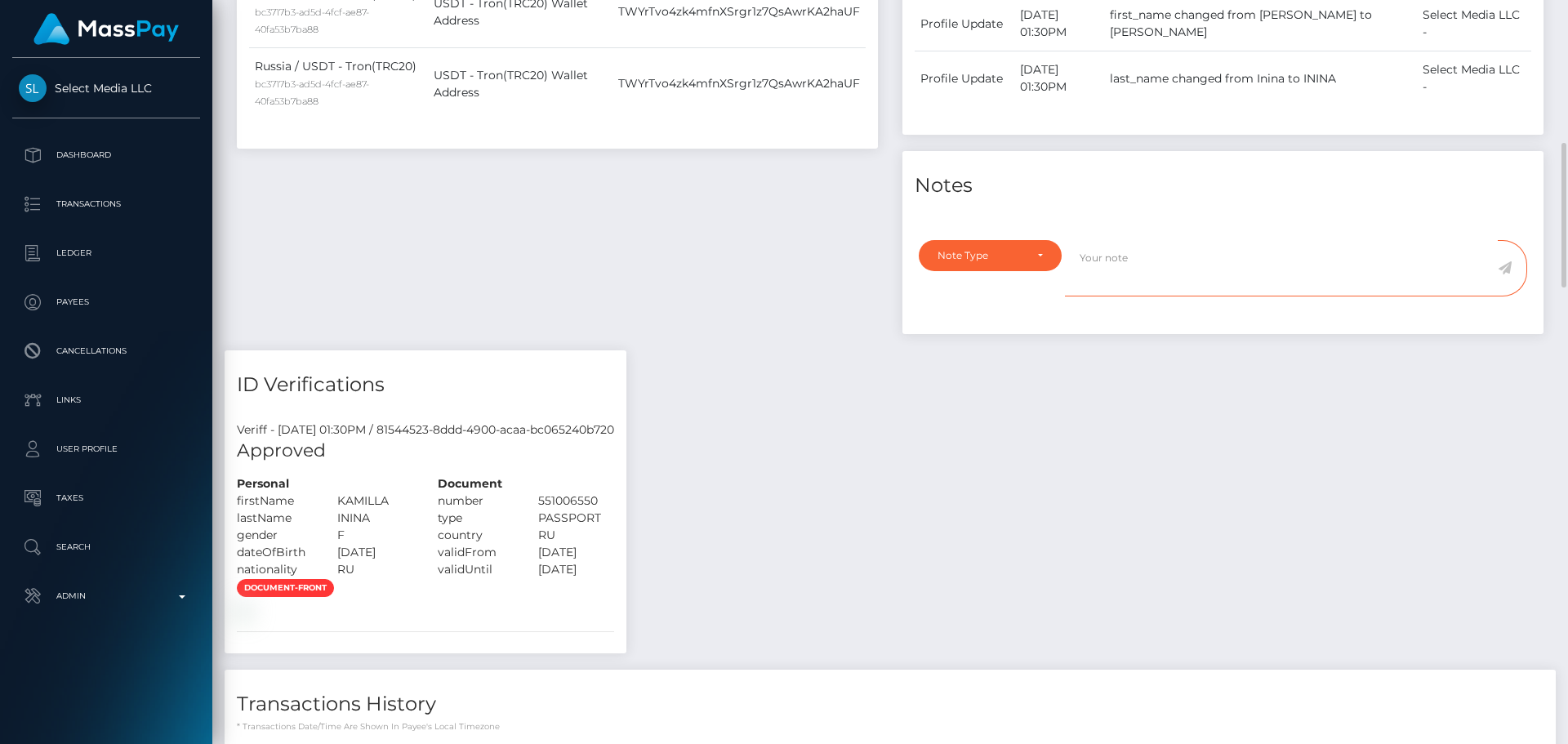
click at [1168, 296] on textarea at bounding box center [1281, 268] width 433 height 56
paste textarea "Address updated as per the provided proof."
type textarea "Address updated as per the provided proof."
click at [1020, 262] on div "Note Type" at bounding box center [980, 256] width 87 height 13
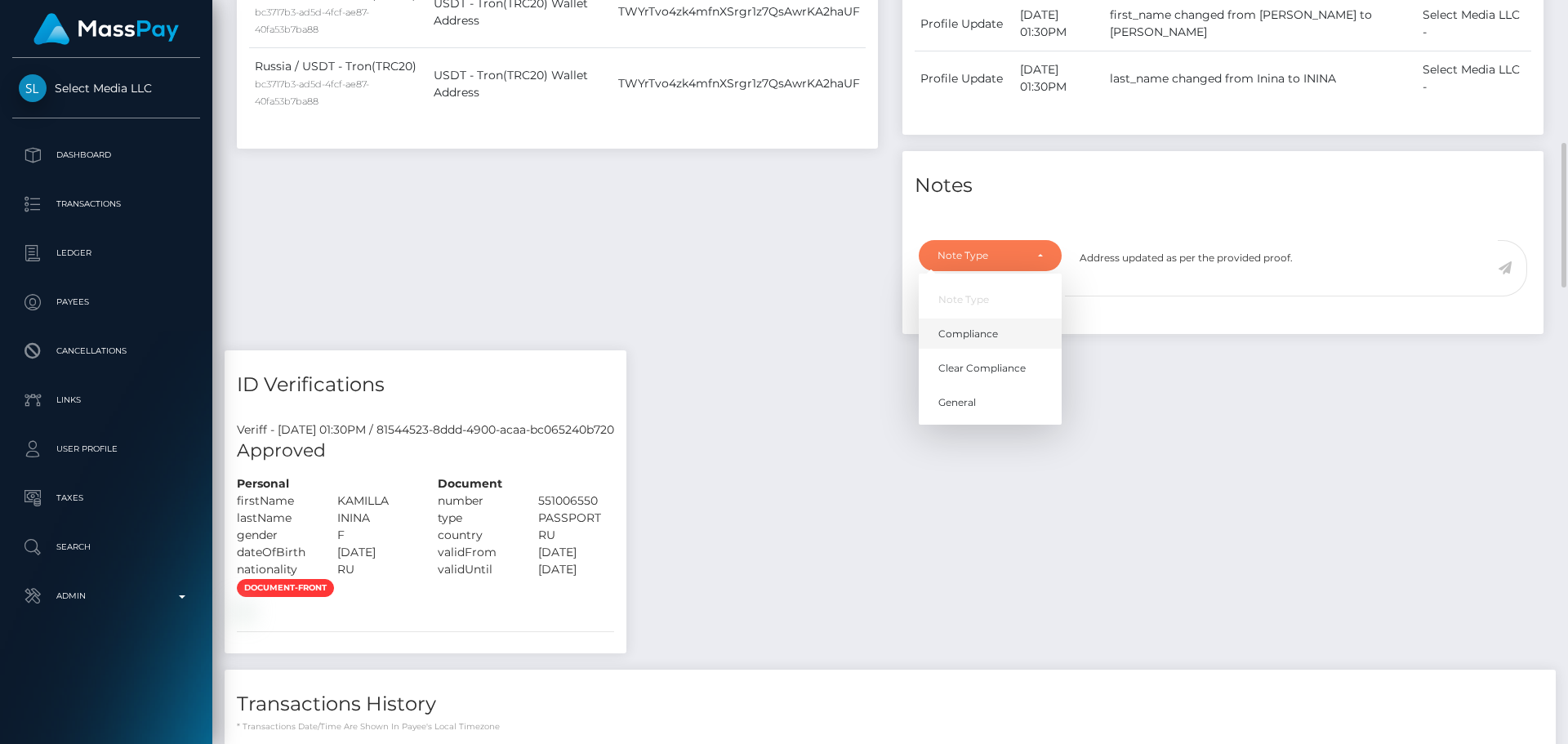
click at [992, 341] on span "Compliance" at bounding box center [968, 334] width 59 height 15
select select "COMPLIANCE"
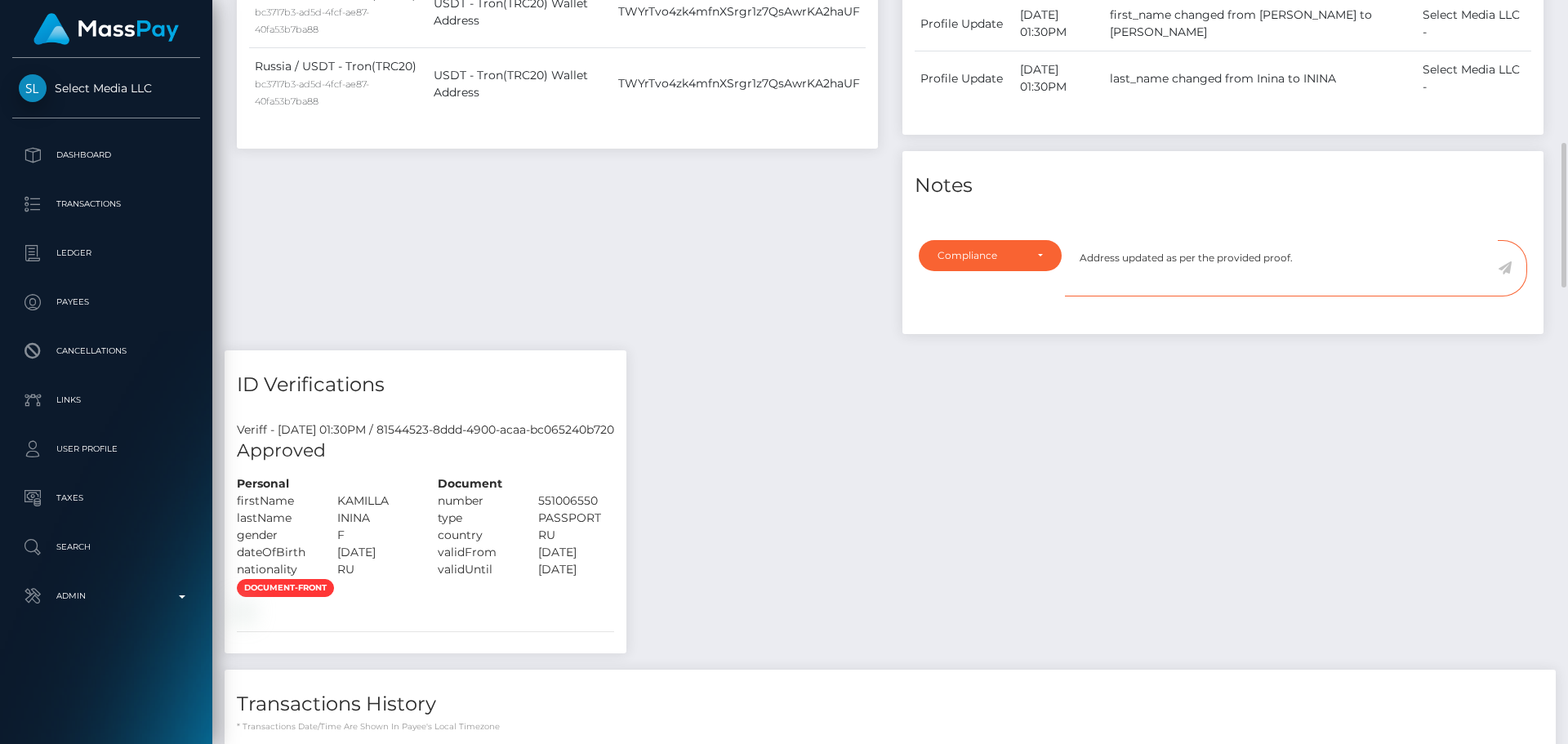
click at [1319, 296] on textarea "Address updated as per the provided proof." at bounding box center [1281, 268] width 433 height 56
click at [1508, 275] on icon at bounding box center [1504, 268] width 14 height 13
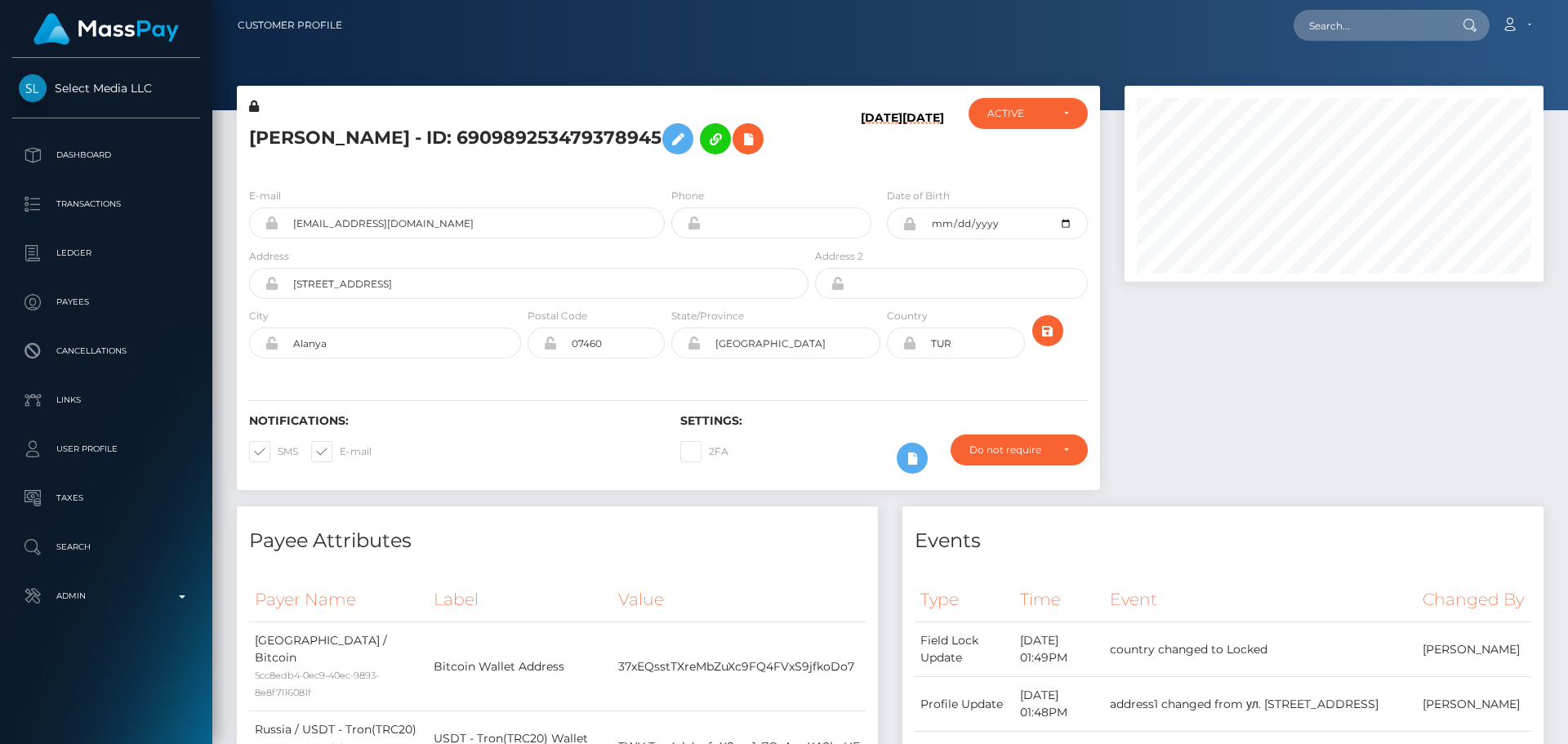
scroll to position [196, 420]
click at [1241, 361] on div at bounding box center [1334, 296] width 444 height 421
click at [1043, 329] on icon "submit" at bounding box center [1048, 331] width 20 height 21
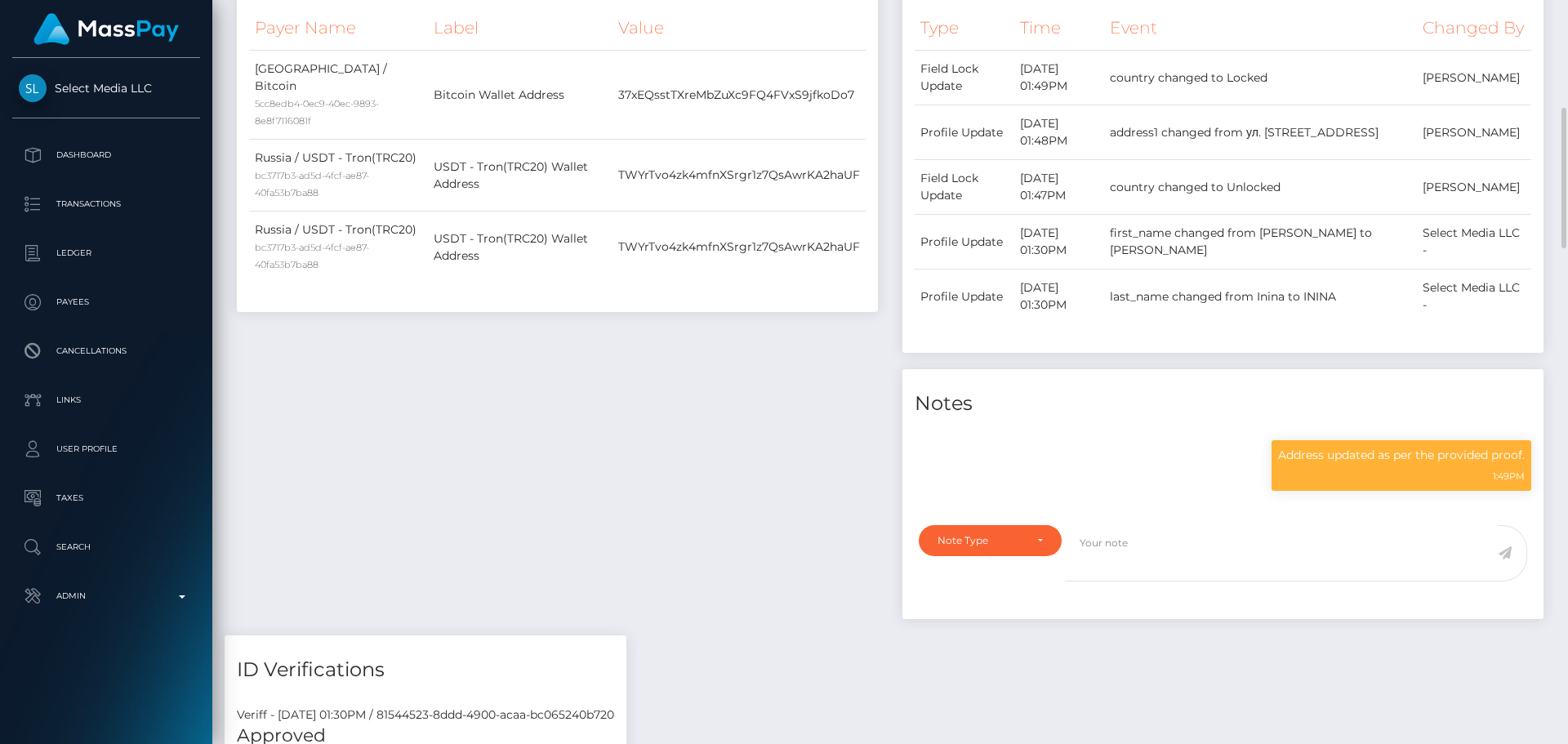
scroll to position [817, 0]
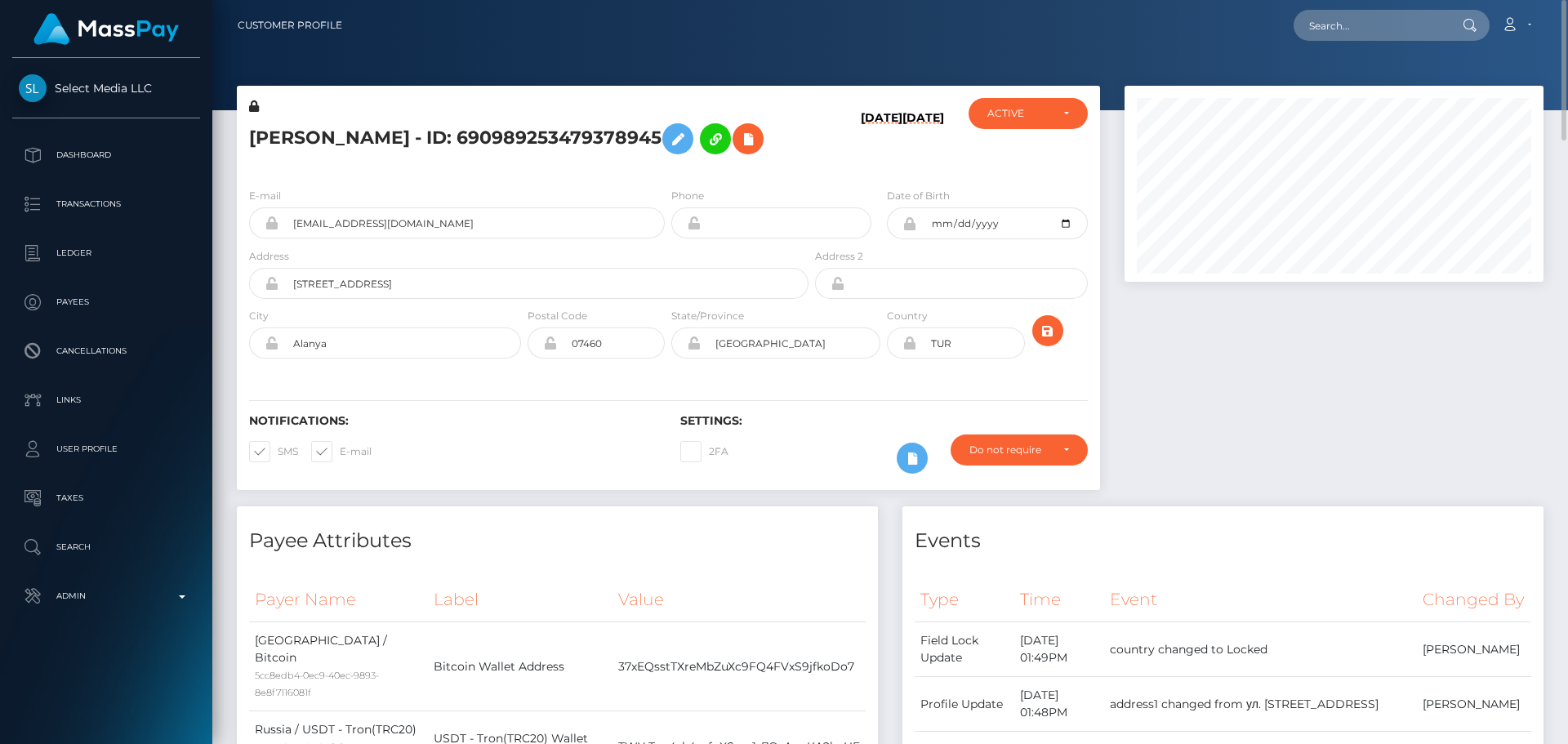
scroll to position [196, 420]
click at [742, 139] on icon at bounding box center [748, 139] width 20 height 21
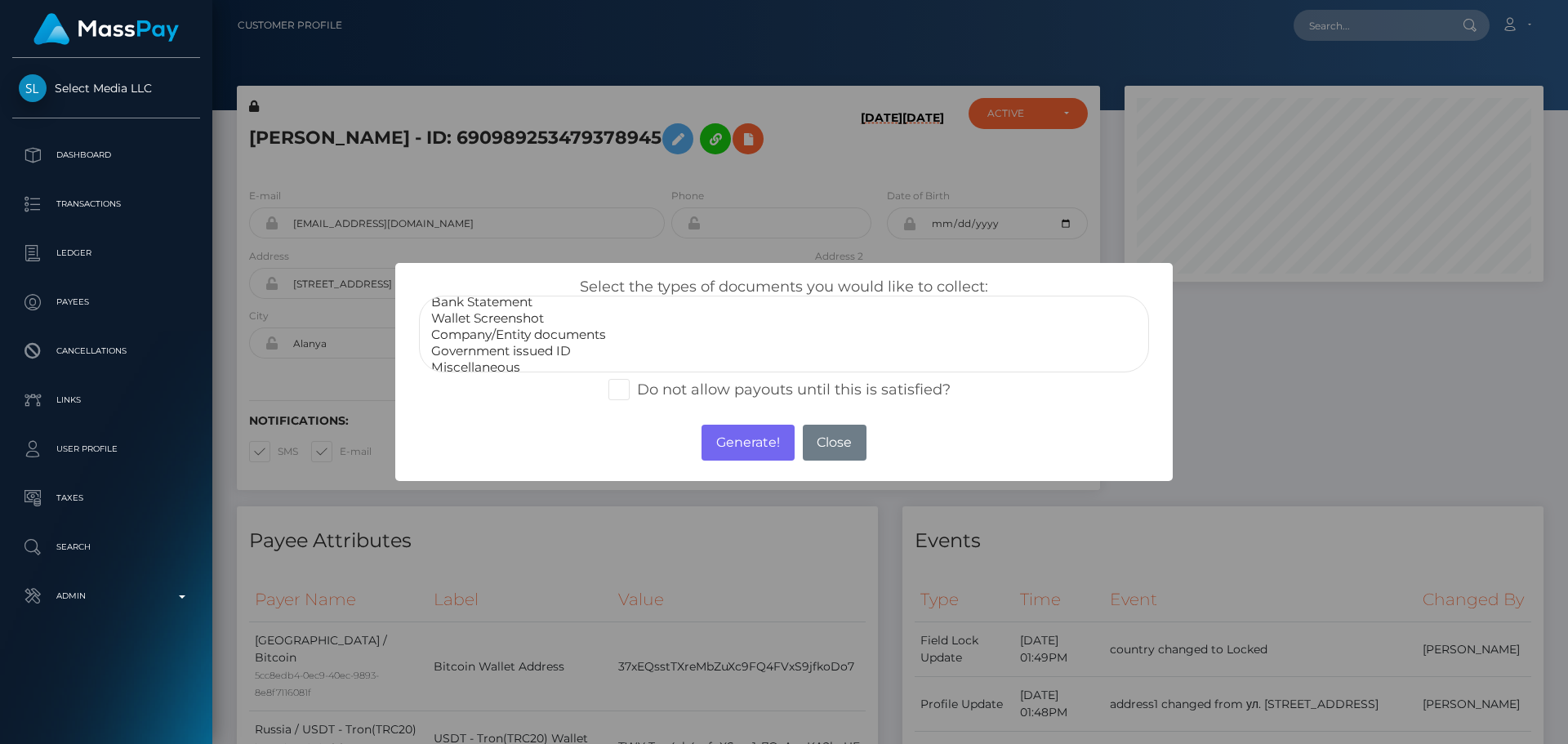
scroll to position [33, 0]
select select "Miscellaneous"
click at [492, 360] on option "Miscellaneous" at bounding box center [784, 359] width 709 height 16
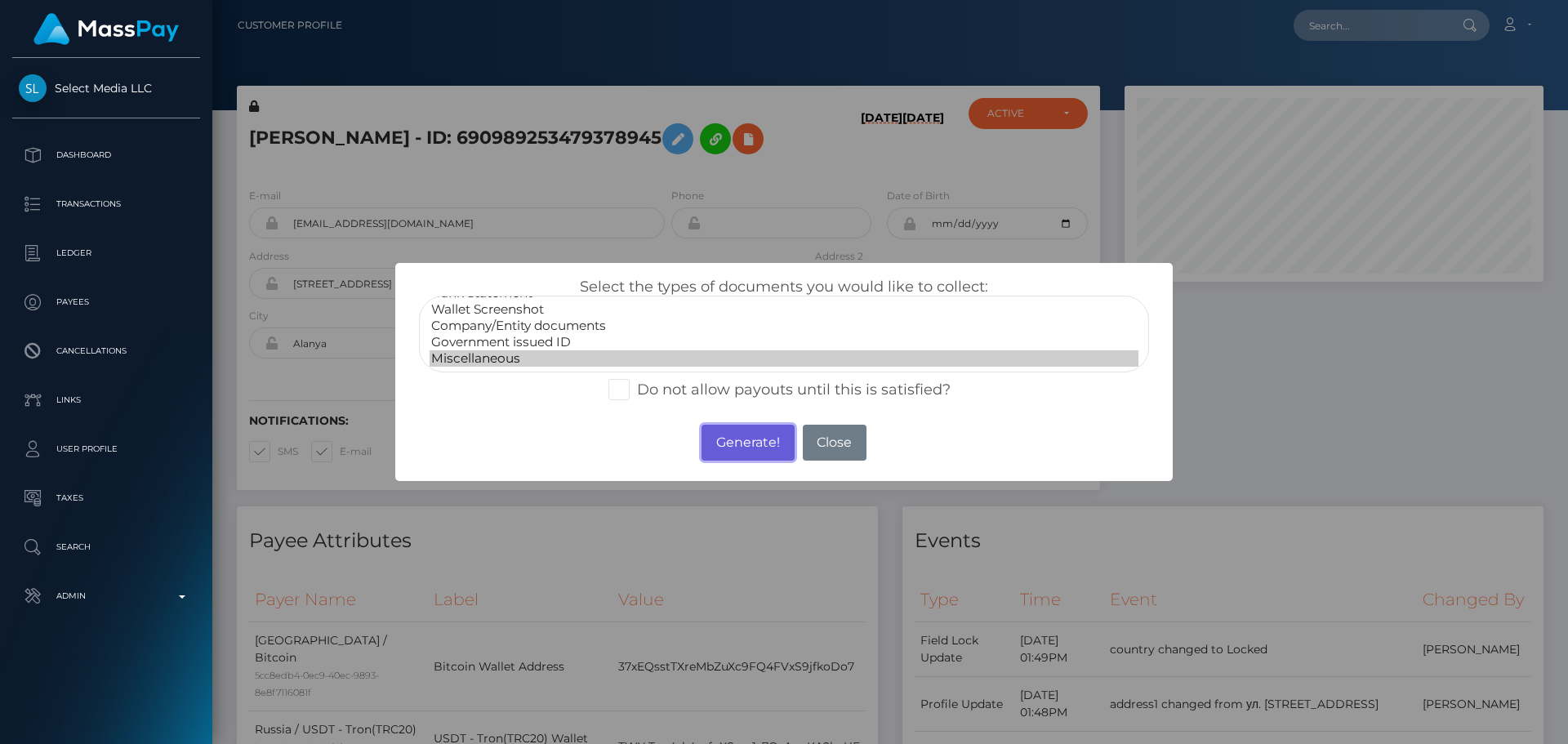
click at [747, 450] on button "Generate!" at bounding box center [747, 443] width 92 height 36
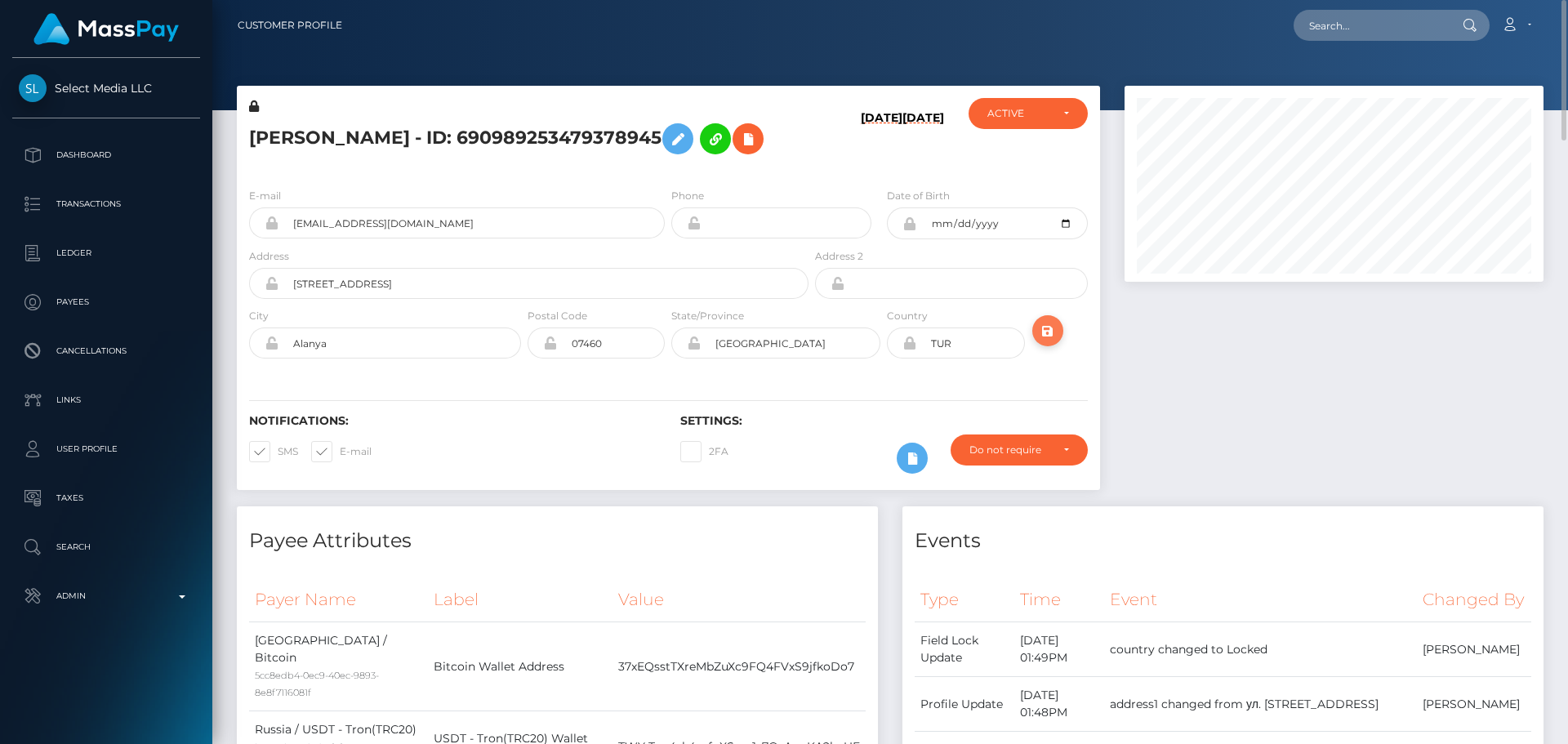
click at [1049, 327] on icon "submit" at bounding box center [1048, 331] width 20 height 21
click at [525, 398] on div "Notifications: SMS E-mail Settings: 2FA" at bounding box center [668, 432] width 863 height 115
click at [523, 393] on div "Notifications: SMS E-mail Settings: 2FA" at bounding box center [668, 432] width 863 height 115
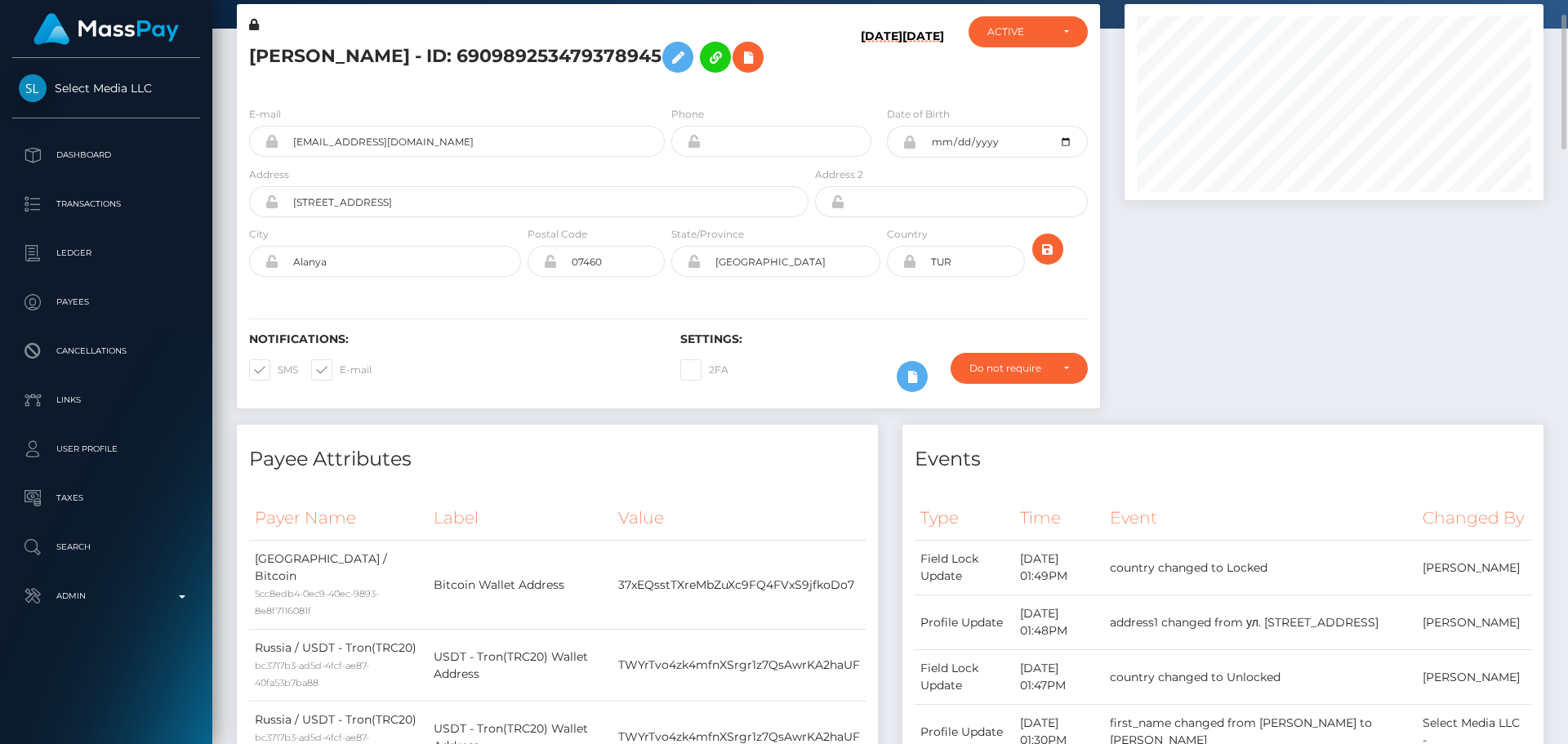
scroll to position [0, 0]
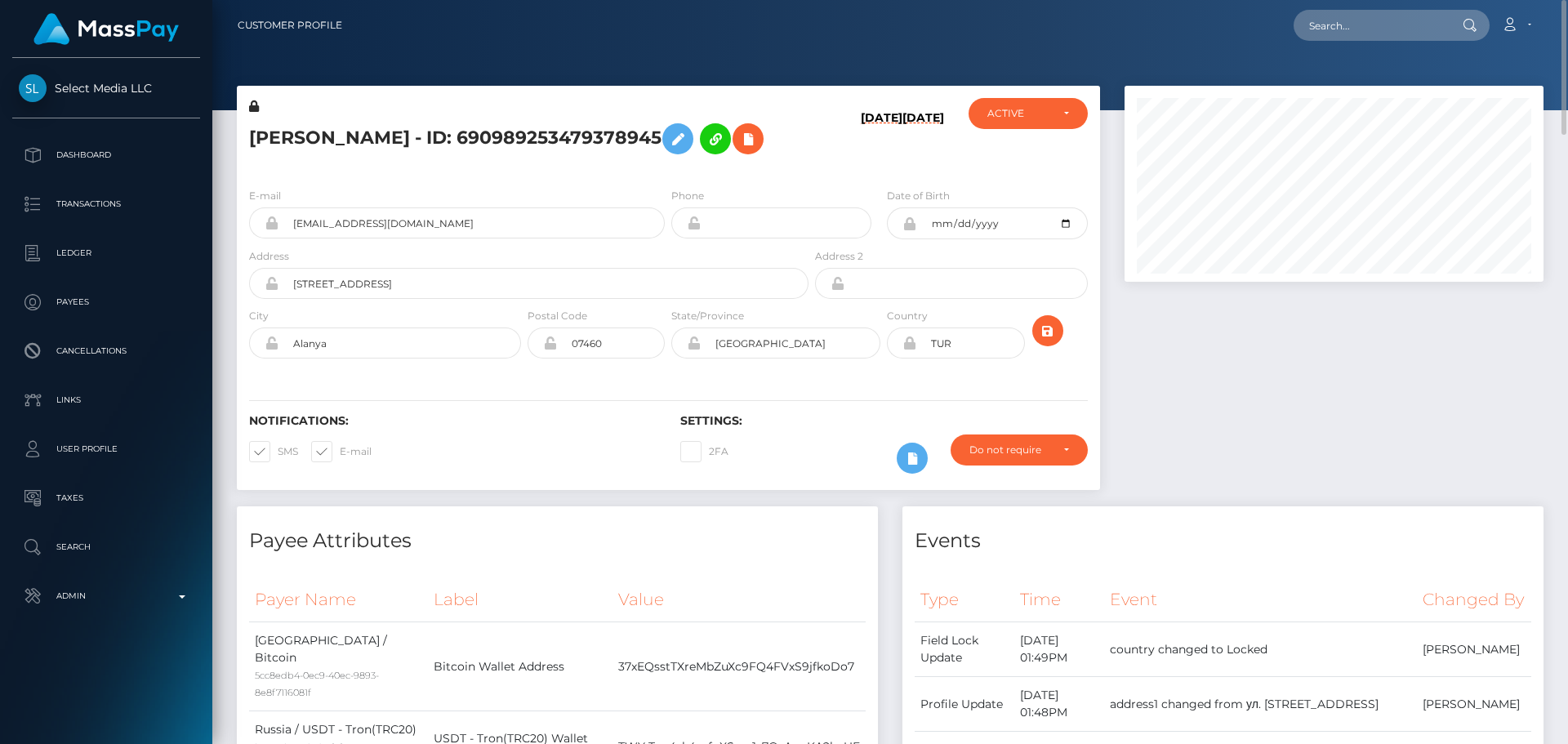
click at [478, 135] on h5 "[PERSON_NAME] - ID: 690989253479378945" at bounding box center [524, 139] width 550 height 47
click at [478, 135] on h5 "KAMILLA ININA - ID: 690989253479378945" at bounding box center [524, 139] width 550 height 47
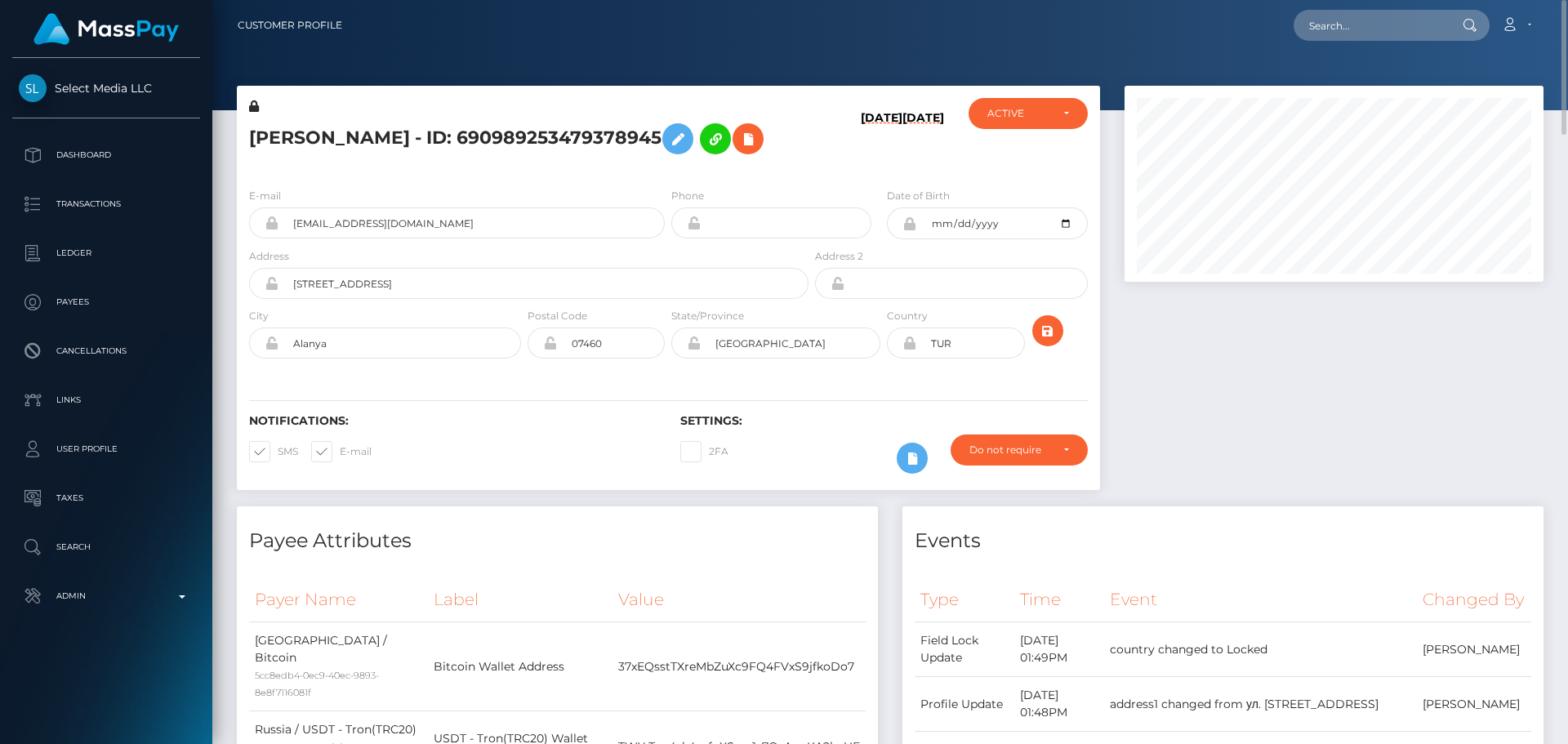
click at [821, 144] on div "08/21/25 03/18/25" at bounding box center [883, 136] width 144 height 77
click at [1356, 22] on input "text" at bounding box center [1370, 26] width 153 height 31
paste input "799585549374468096"
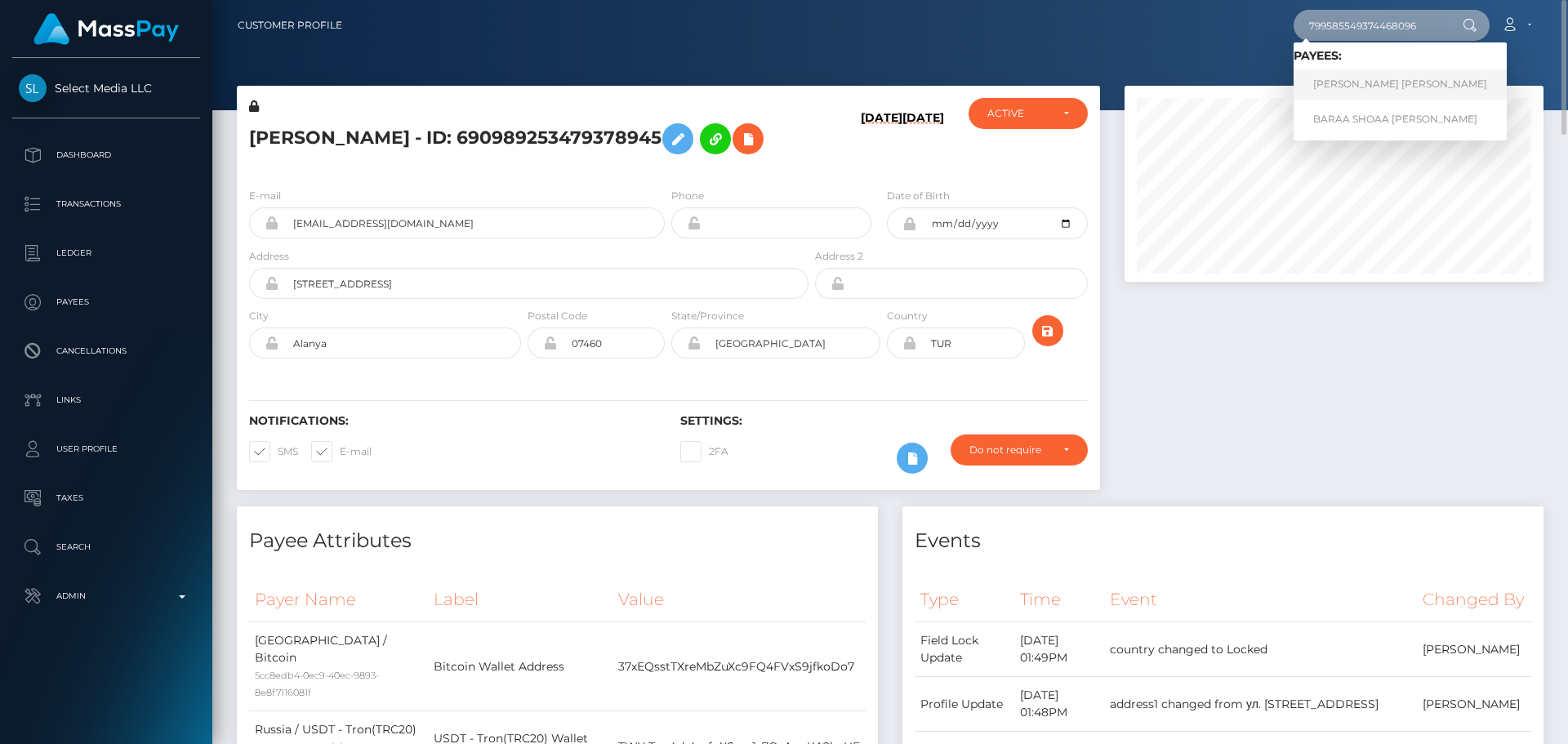
type input "799585549374468096"
click at [1344, 79] on link "[PERSON_NAME] [PERSON_NAME]" at bounding box center [1400, 84] width 213 height 31
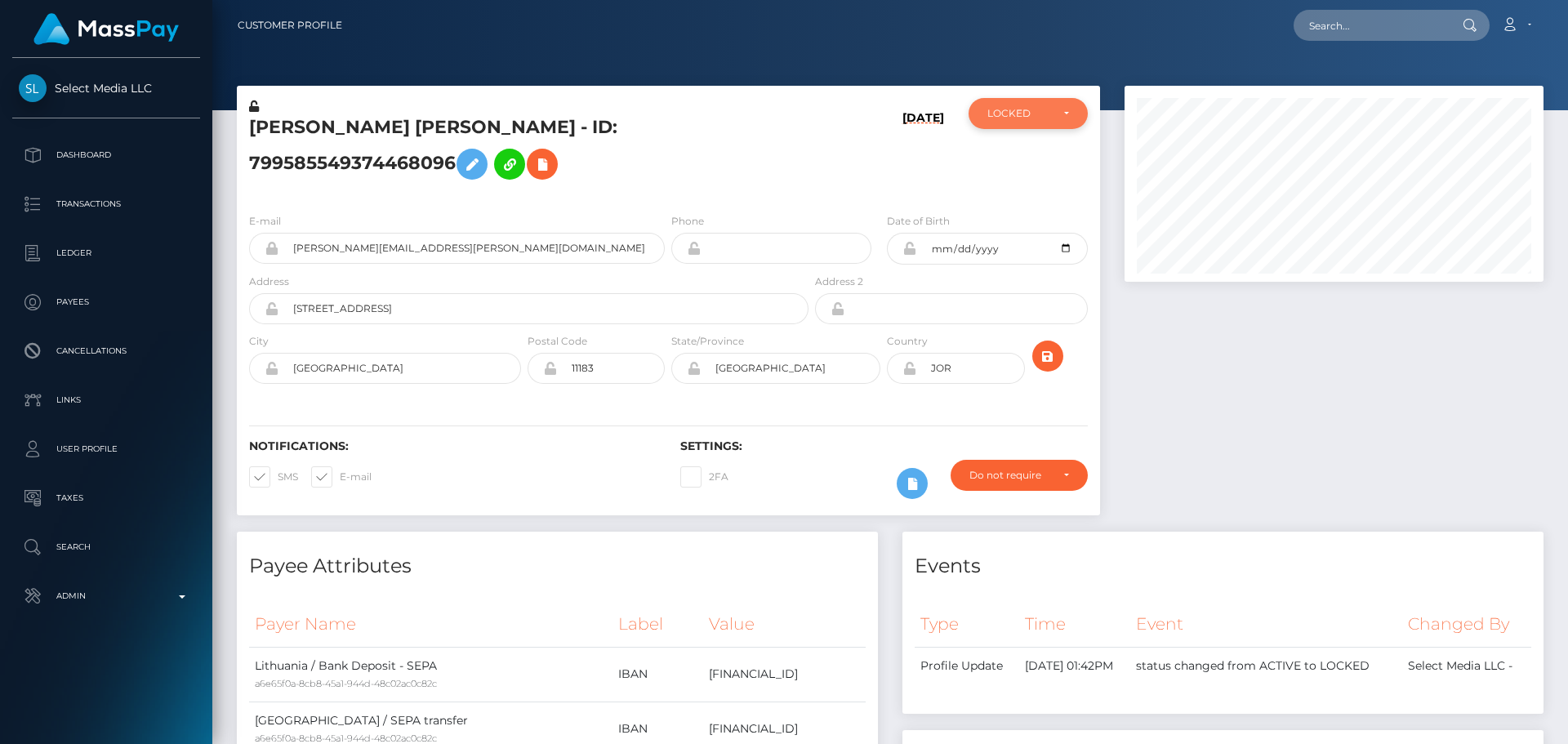
scroll to position [816320, 816092]
click at [1044, 122] on div "LOCKED" at bounding box center [1028, 114] width 120 height 31
click at [873, 177] on div "[DATE]" at bounding box center [883, 149] width 144 height 102
click at [1380, 24] on input "text" at bounding box center [1370, 26] width 153 height 31
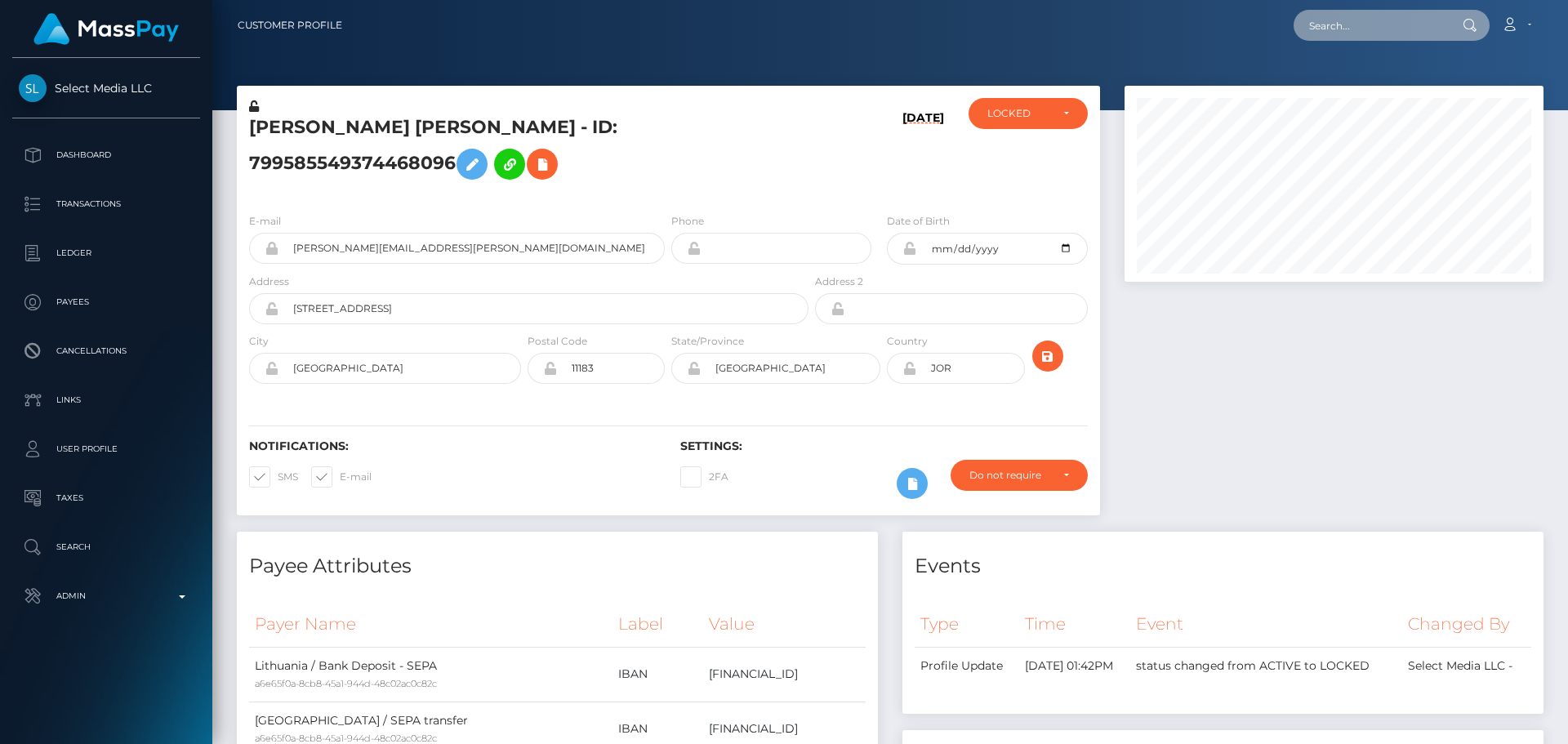
paste input "799585549374468096"
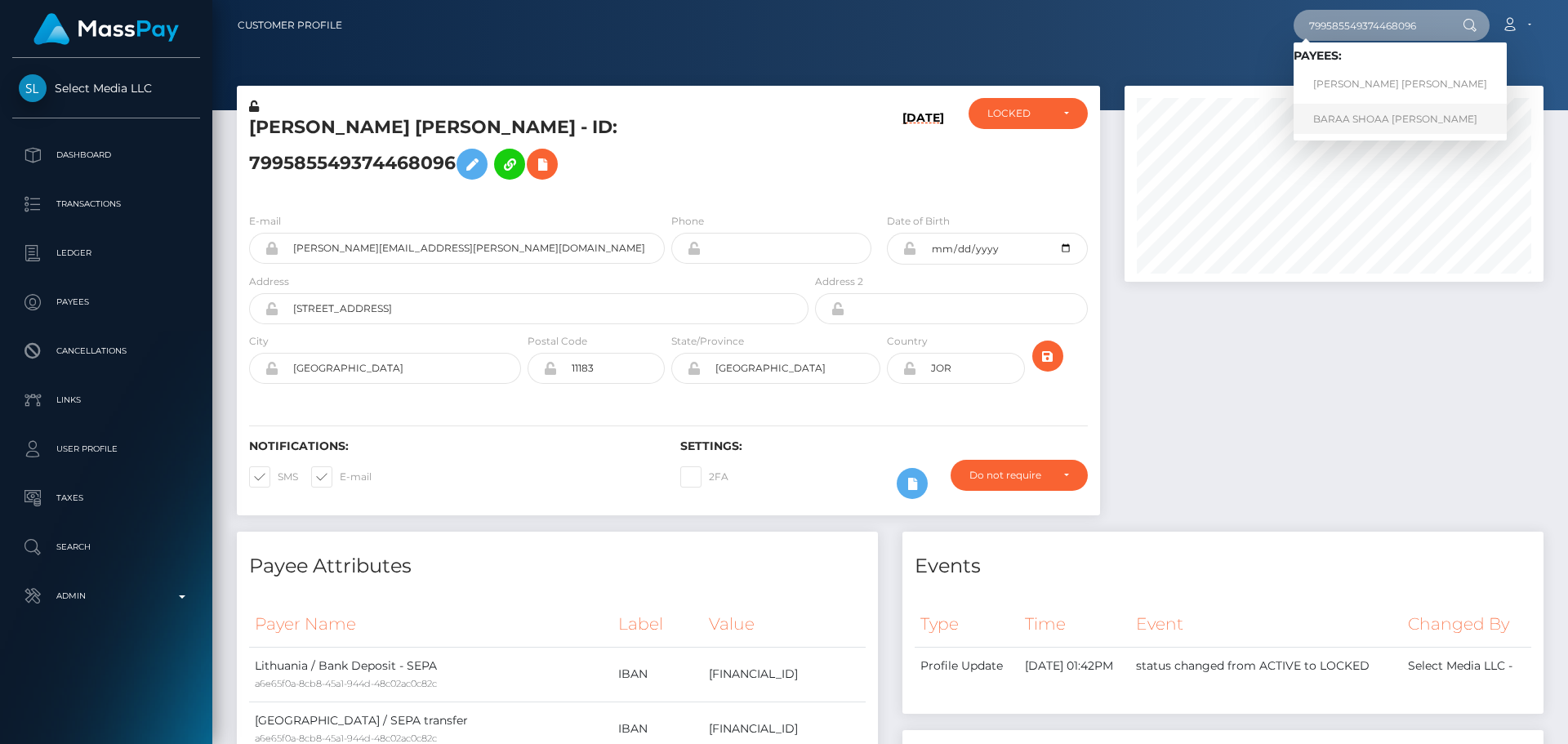
type input "799585549374468096"
click at [916, 177] on h6 "[DATE]" at bounding box center [923, 153] width 41 height 82
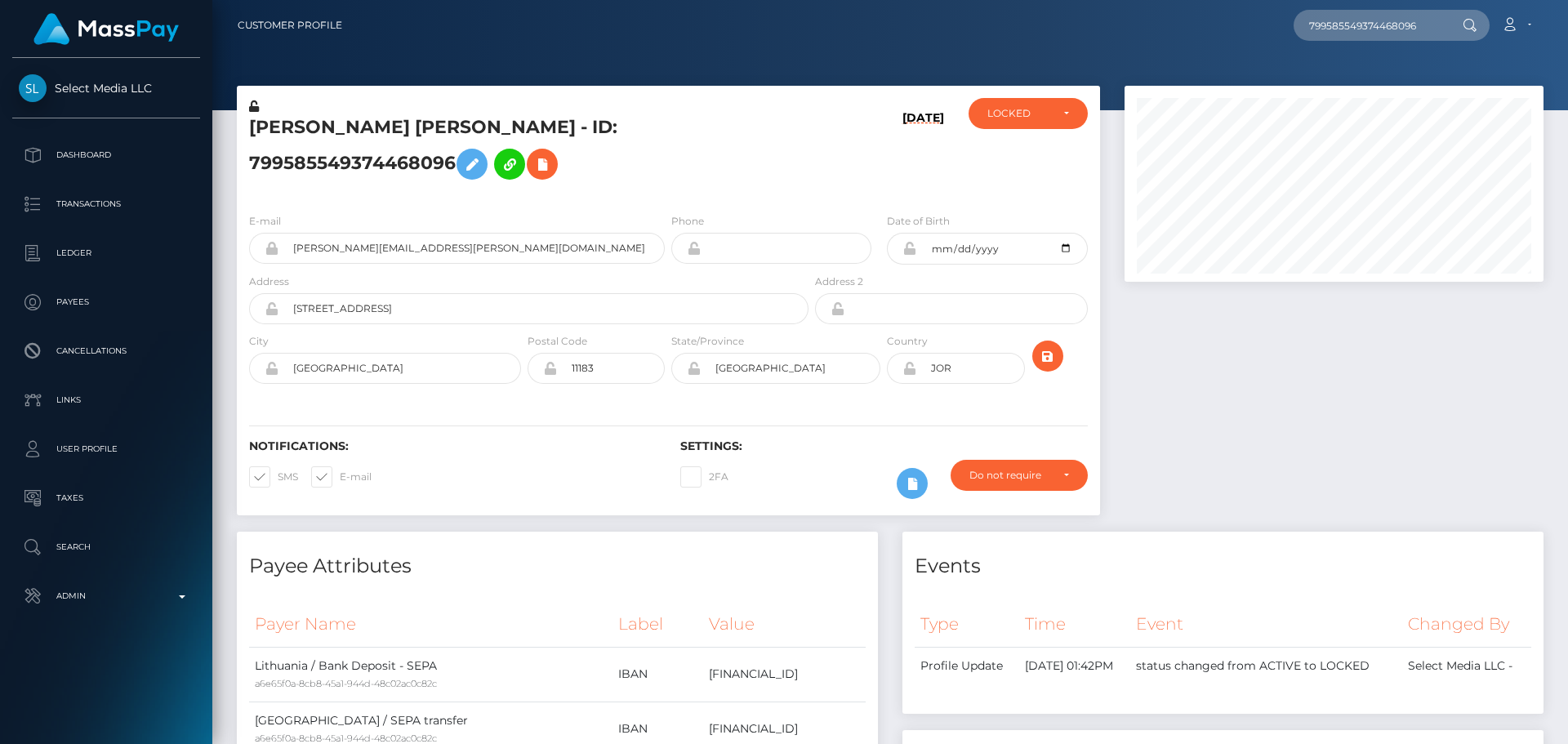
click at [639, 135] on h5 "[PERSON_NAME] [PERSON_NAME] - ID: 799585549374468096" at bounding box center [524, 152] width 550 height 73
copy h5 "799585549374468096"
click at [1396, 24] on input "799585549374468096" at bounding box center [1370, 26] width 153 height 31
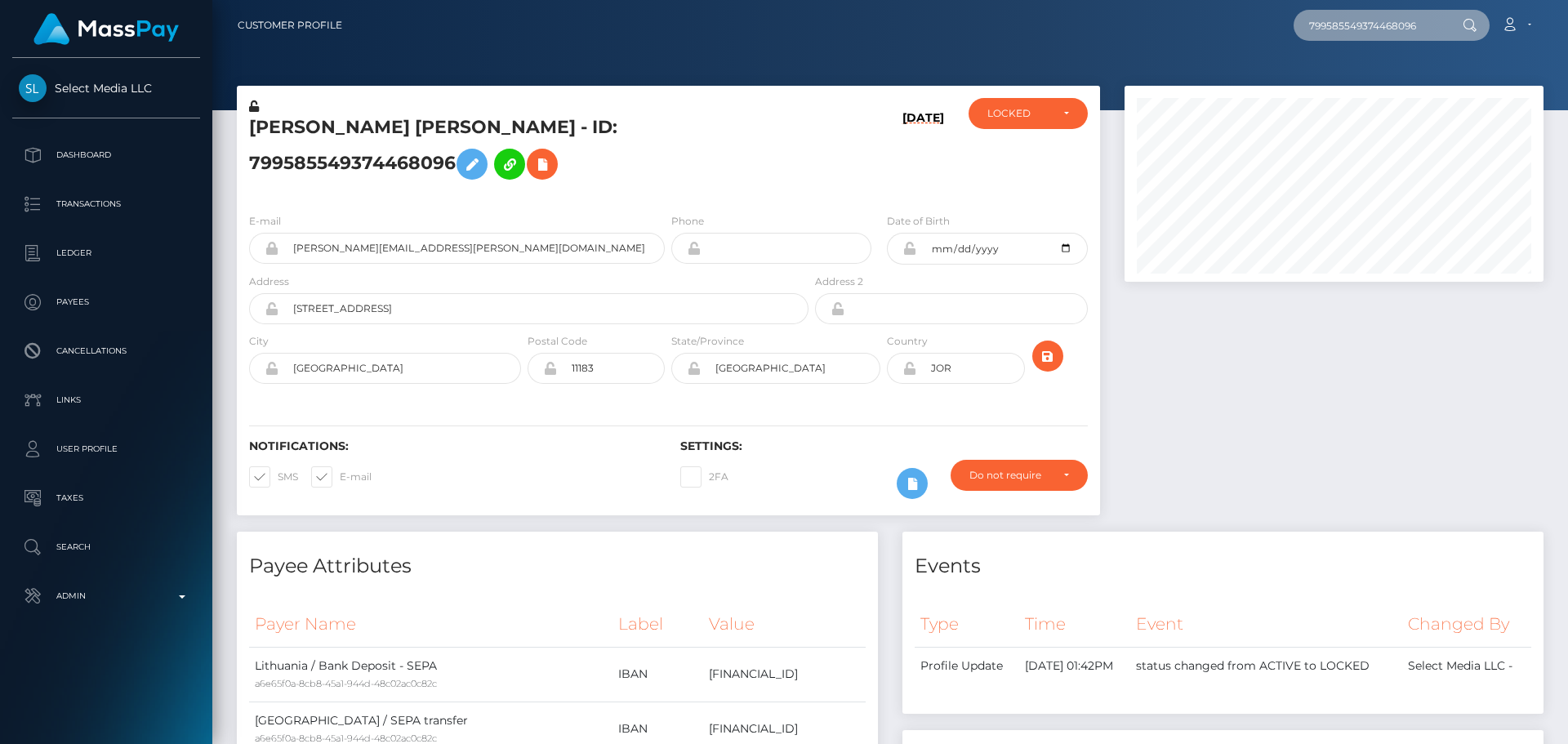
click at [1396, 24] on input "799585549374468096" at bounding box center [1370, 26] width 153 height 31
paste input "799585549374468096"
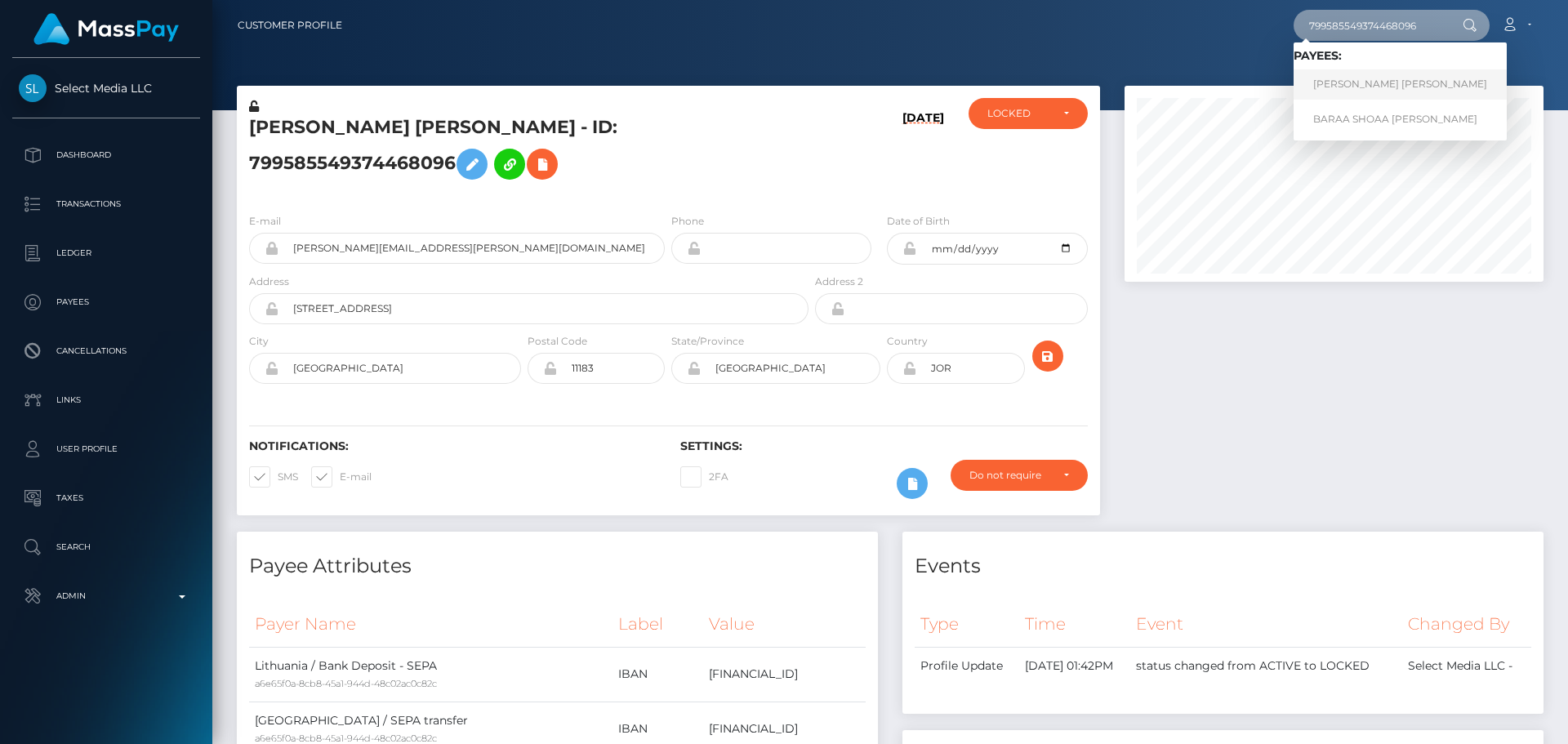
type input "799585549374468096"
click at [1352, 82] on link "RAWHI NAJI RAWHI ZOUBI" at bounding box center [1400, 84] width 213 height 31
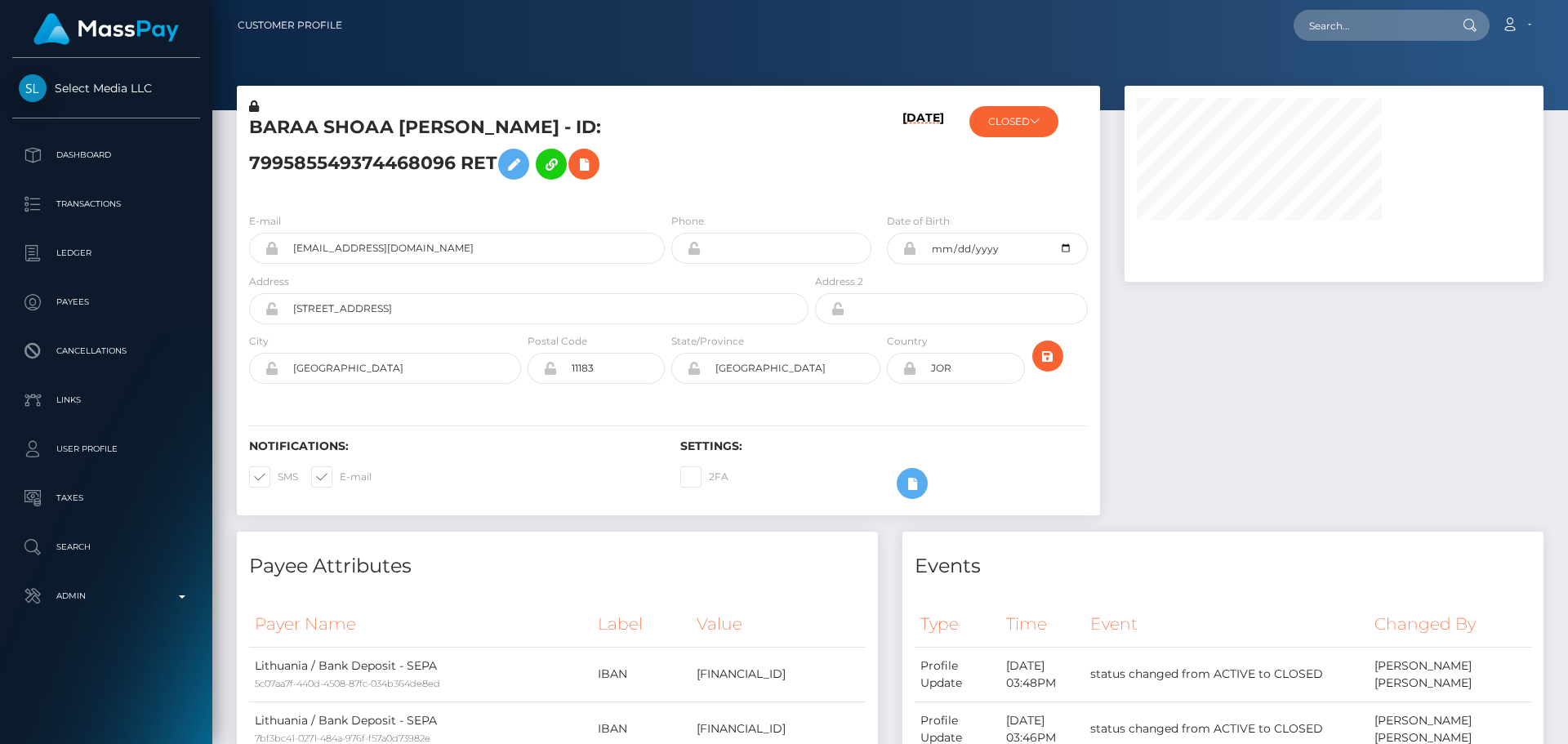
click at [597, 171] on h5 "BARAA SHOAA RAUOF ZOUBI - ID: 799585549374468096 RET" at bounding box center [524, 152] width 550 height 73
click at [596, 171] on h5 "BARAA SHOAA RAUOF ZOUBI - ID: 799585549374468096 RET" at bounding box center [524, 152] width 550 height 73
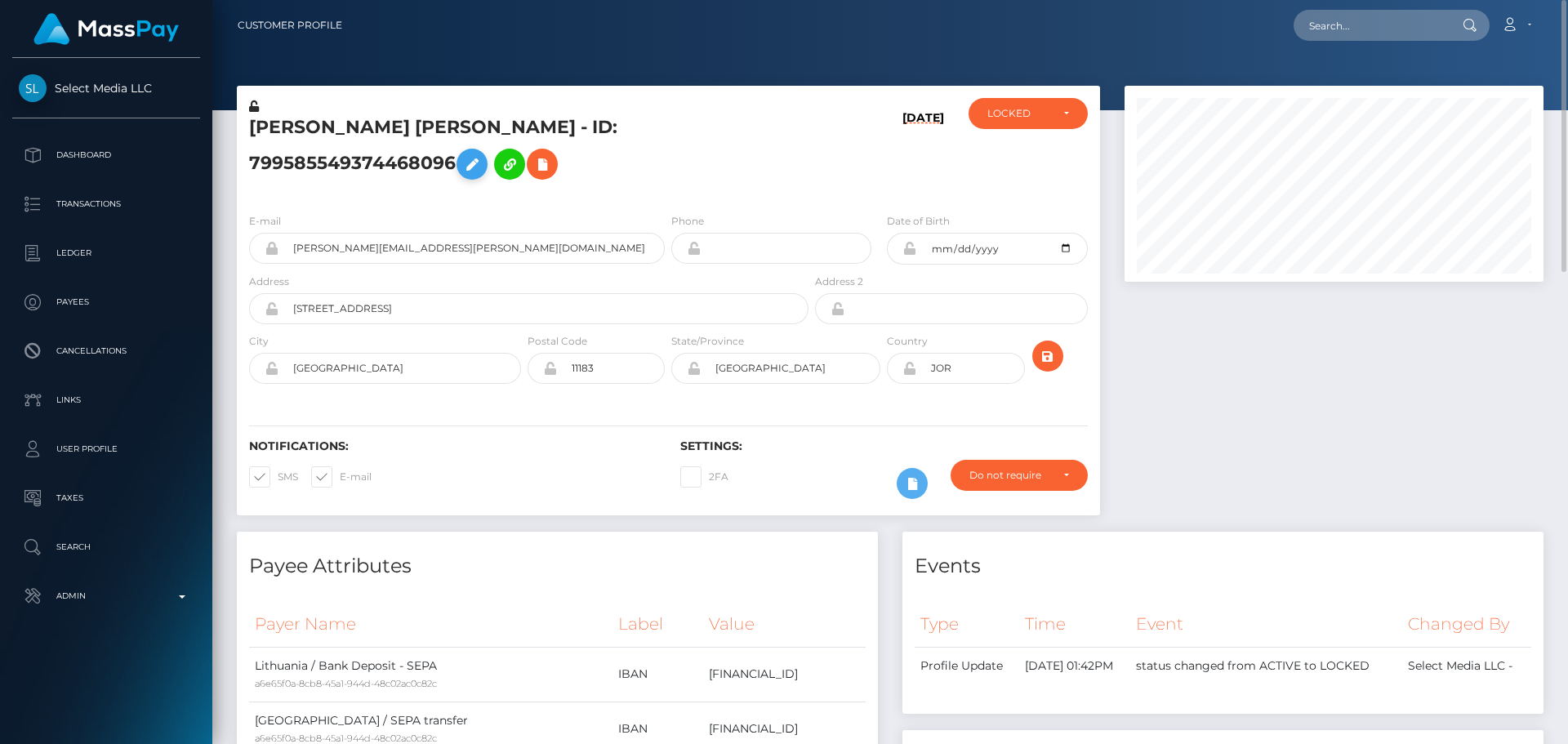
click at [482, 154] on icon at bounding box center [472, 164] width 20 height 21
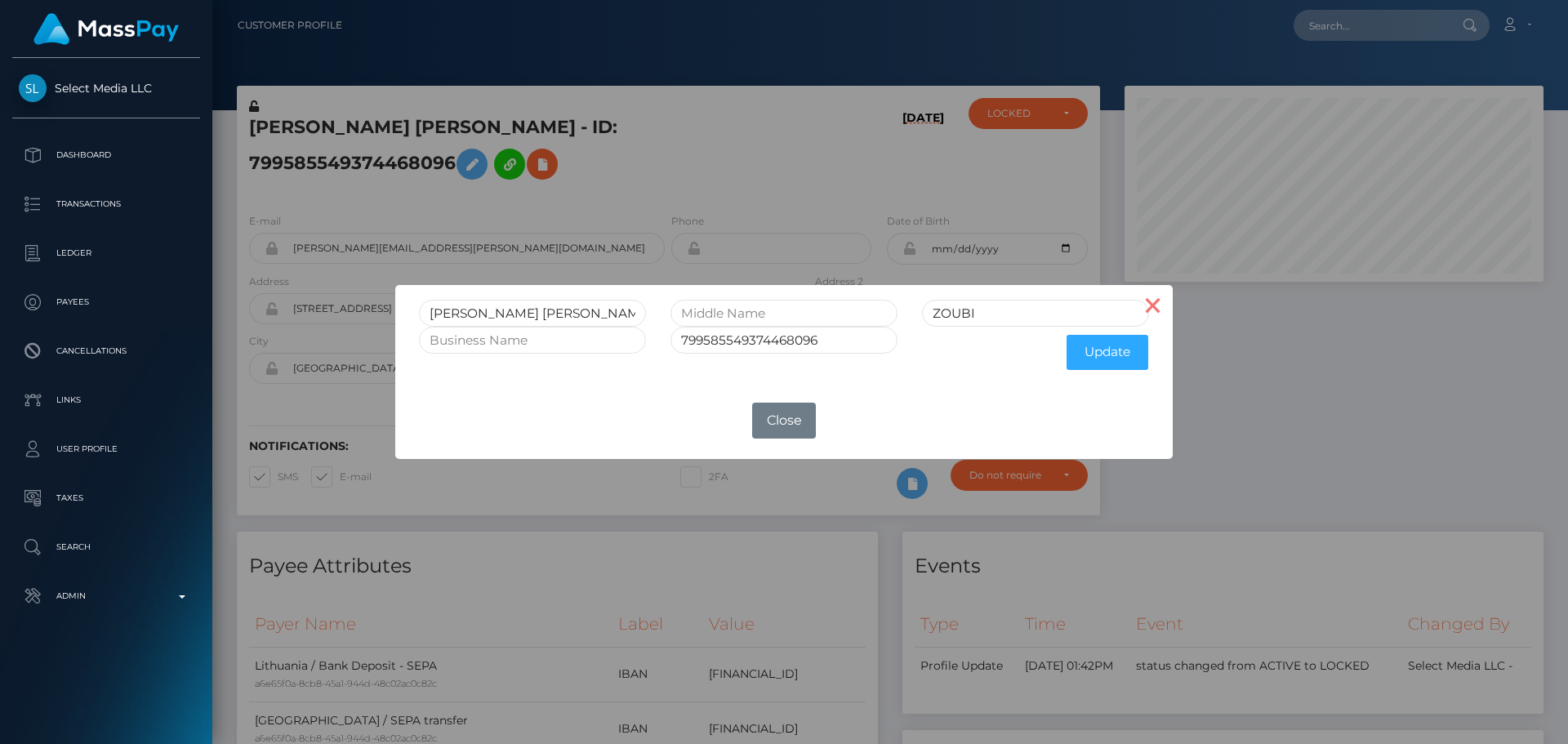
click at [1156, 313] on button "×" at bounding box center [1153, 304] width 40 height 40
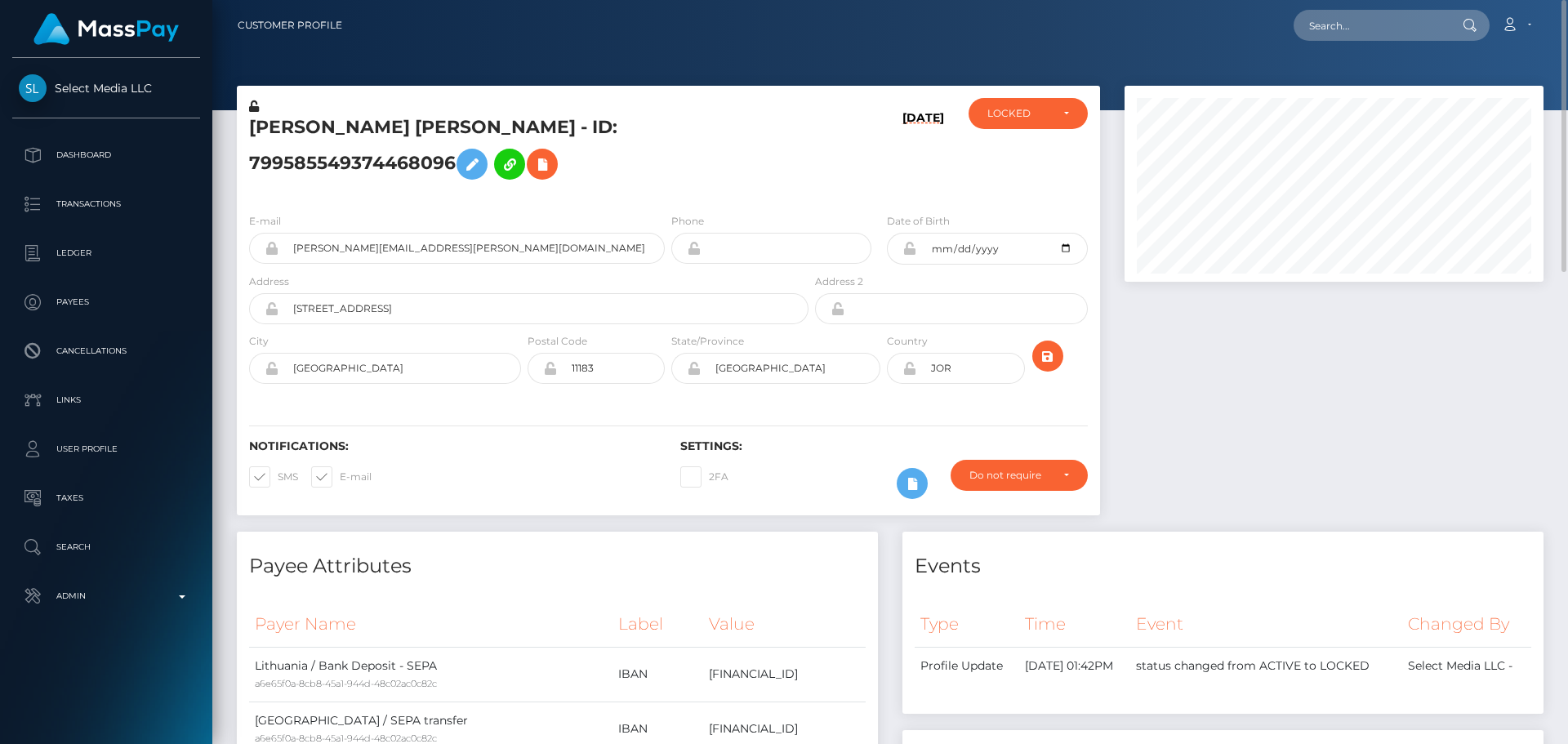
click at [764, 186] on h5 "RAWHI NAJI RAWHI ZOUBI - ID: 799585549374468096" at bounding box center [524, 152] width 550 height 73
click at [710, 183] on h5 "RAWHI NAJI RAWHI ZOUBI - ID: 799585549374468096" at bounding box center [524, 152] width 550 height 73
click at [532, 175] on icon at bounding box center [542, 164] width 20 height 21
select select
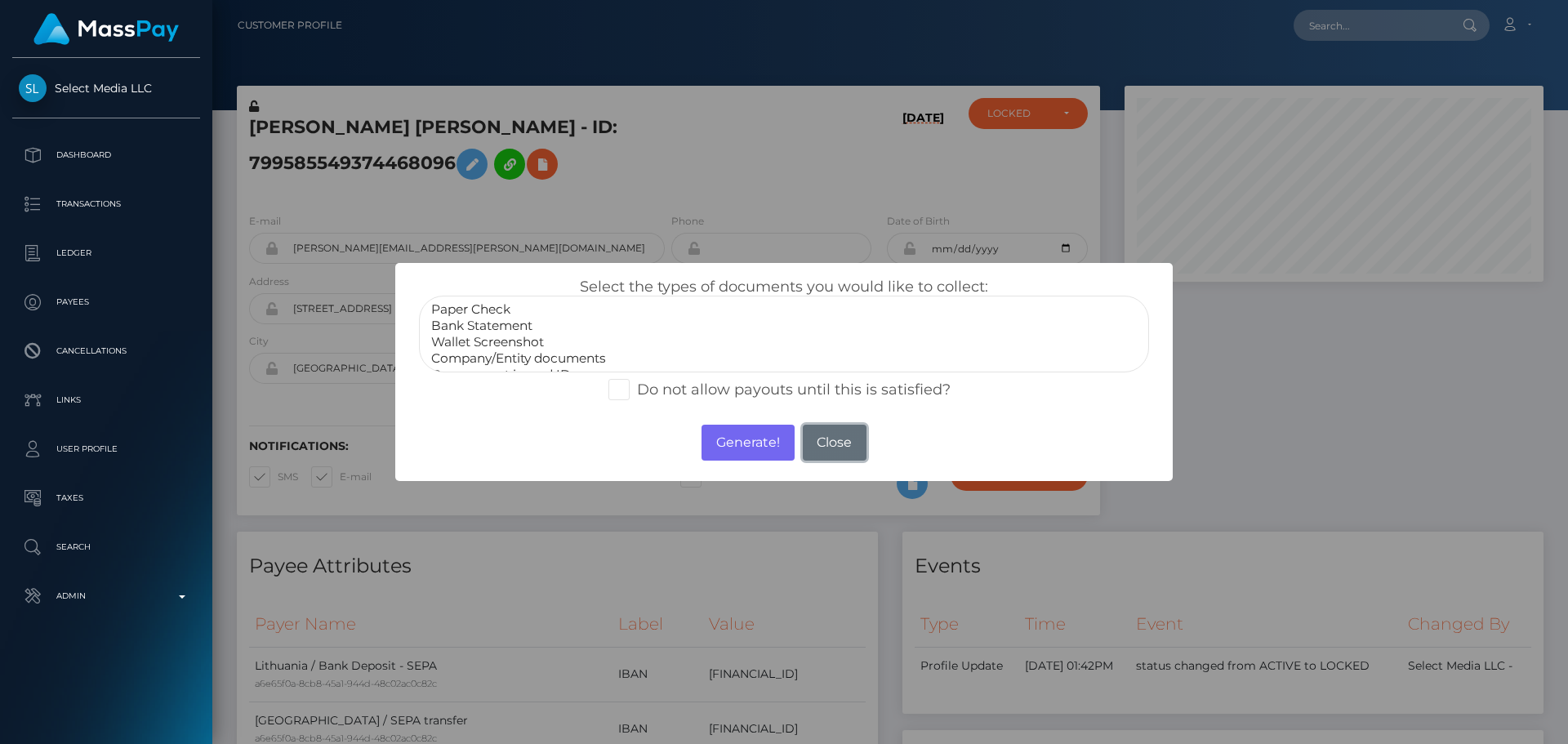
click at [831, 445] on button "Close" at bounding box center [834, 443] width 64 height 36
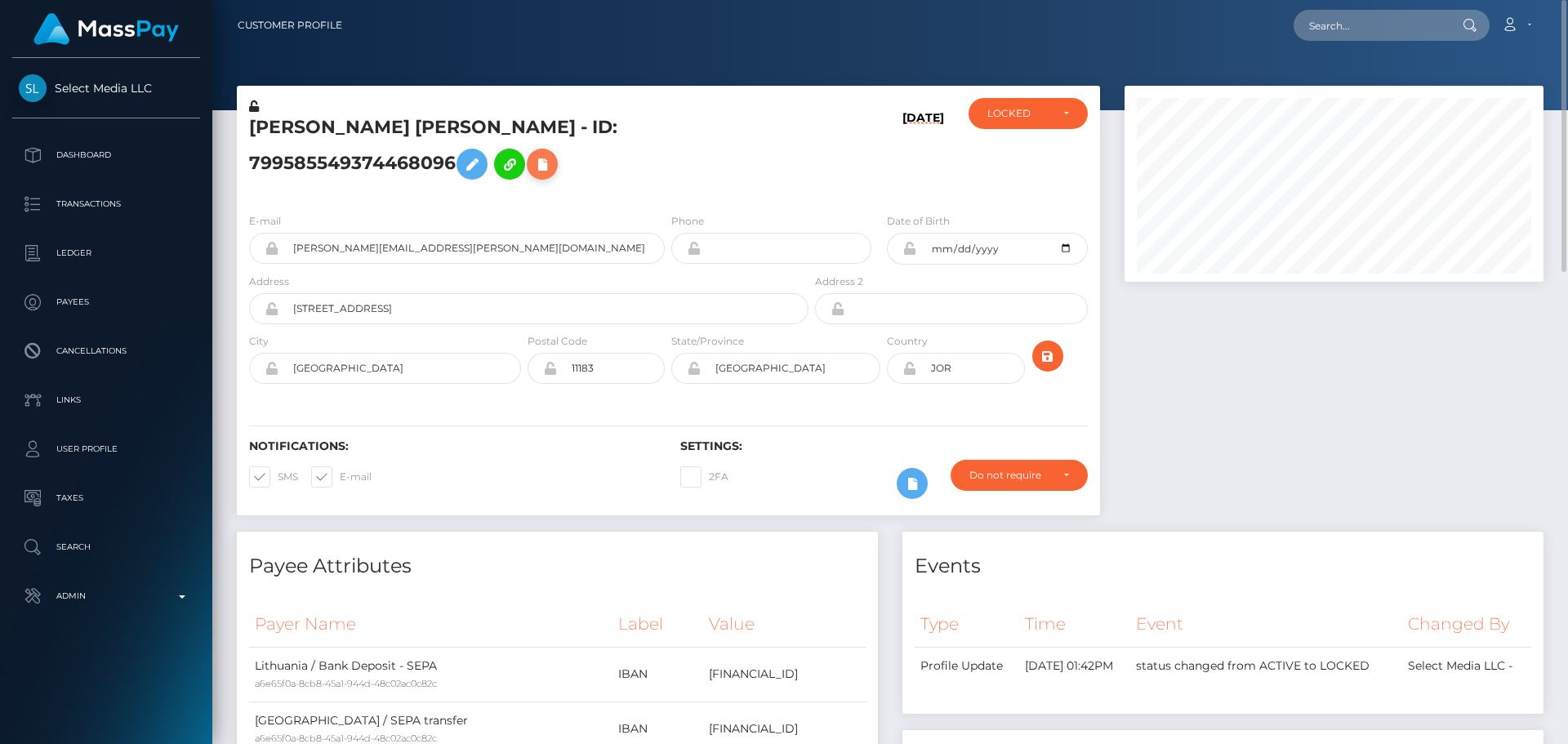
click at [532, 175] on icon at bounding box center [542, 164] width 20 height 21
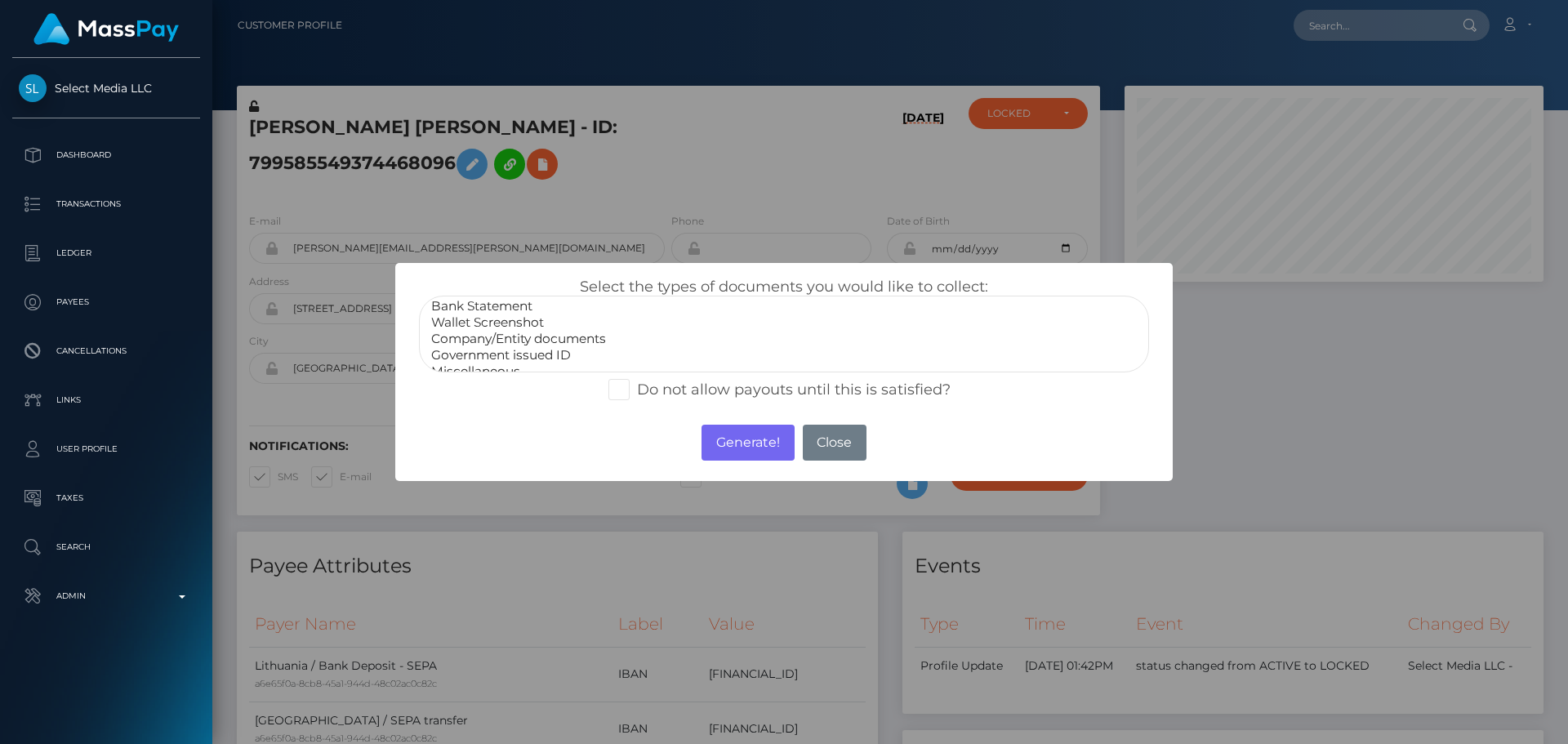
scroll to position [33, 0]
select select "Miscellaneous"
click at [487, 361] on option "Miscellaneous" at bounding box center [784, 359] width 709 height 16
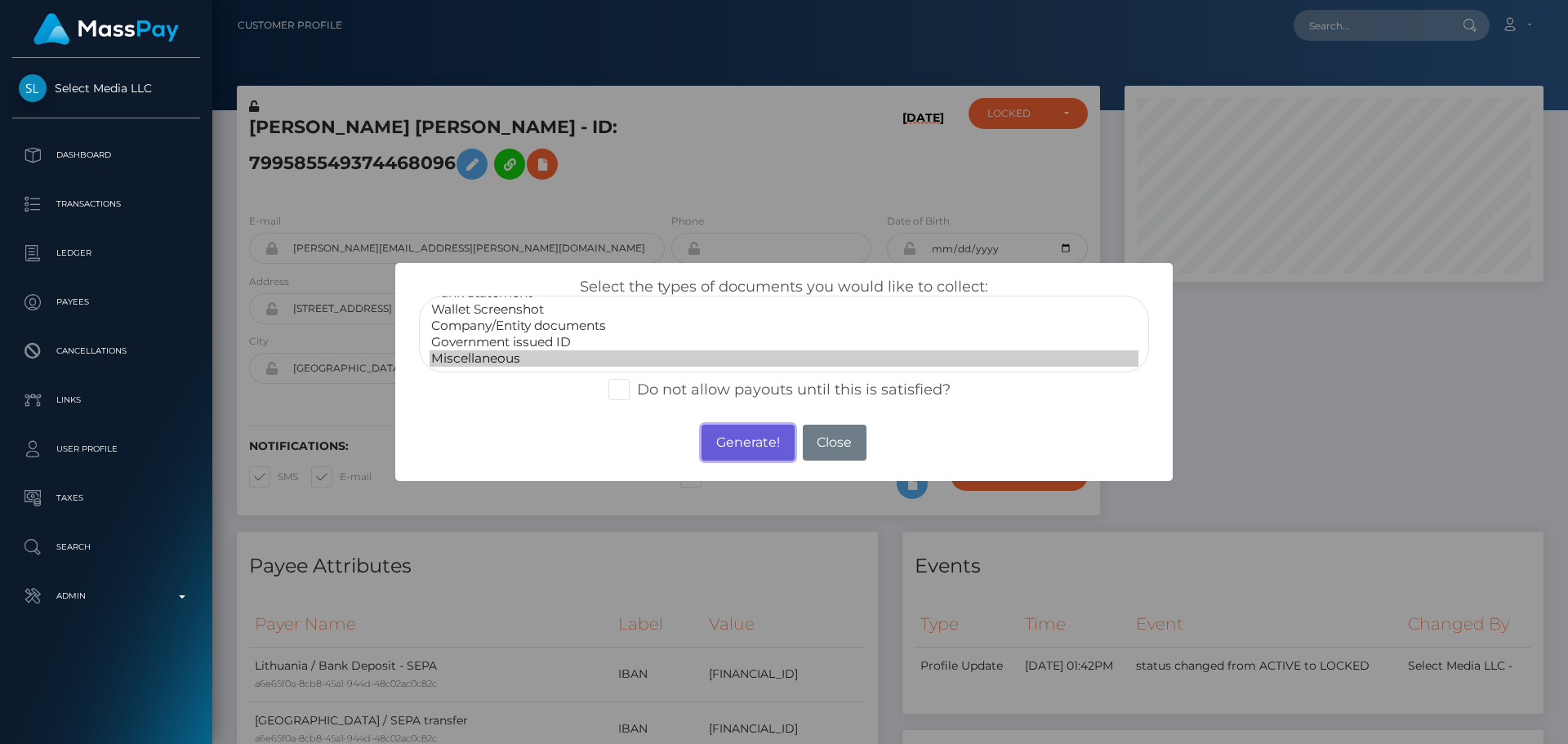
click at [742, 436] on button "Generate!" at bounding box center [747, 443] width 92 height 36
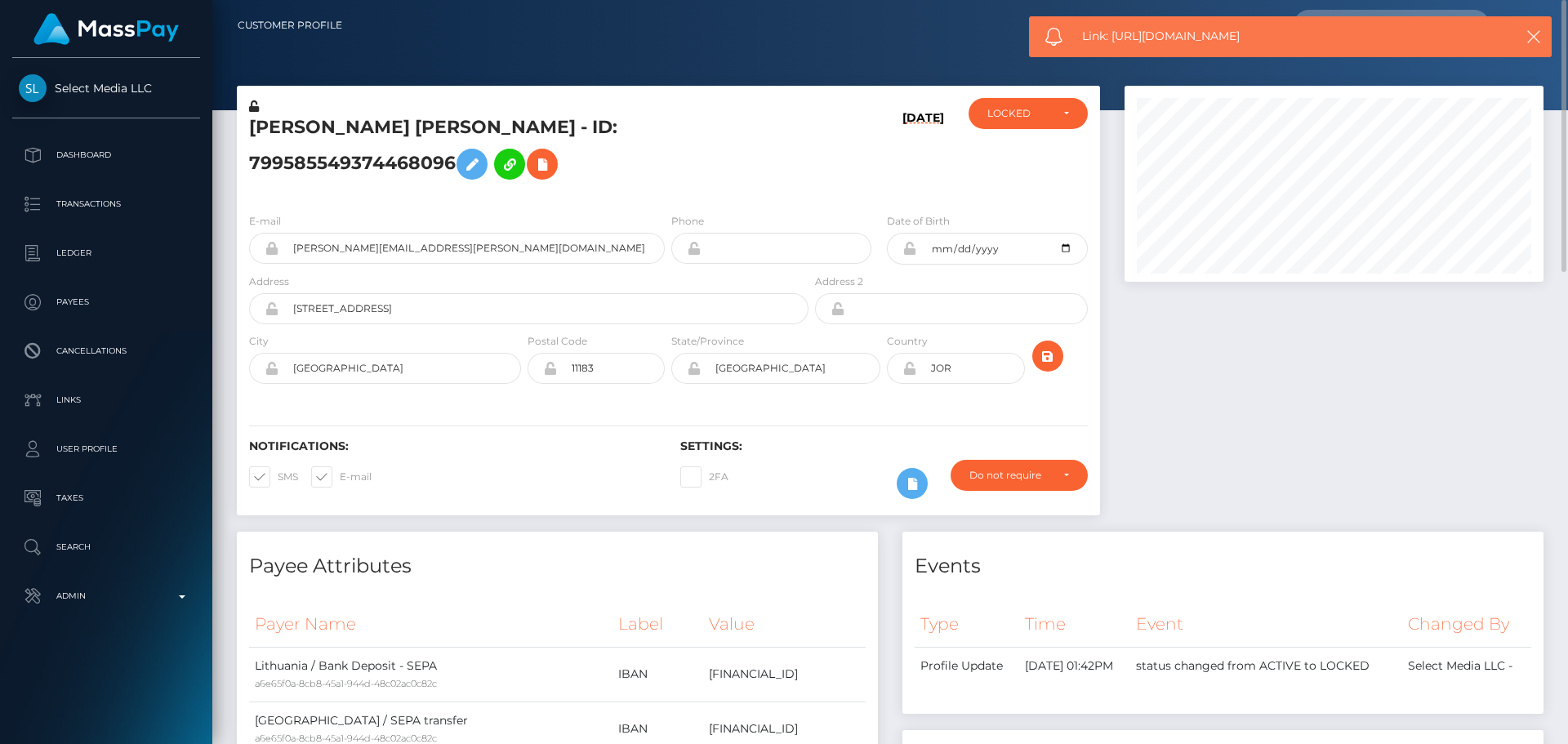
click at [712, 179] on h5 "RAWHI NAJI RAWHI ZOUBI - ID: 799585549374468096" at bounding box center [524, 152] width 550 height 73
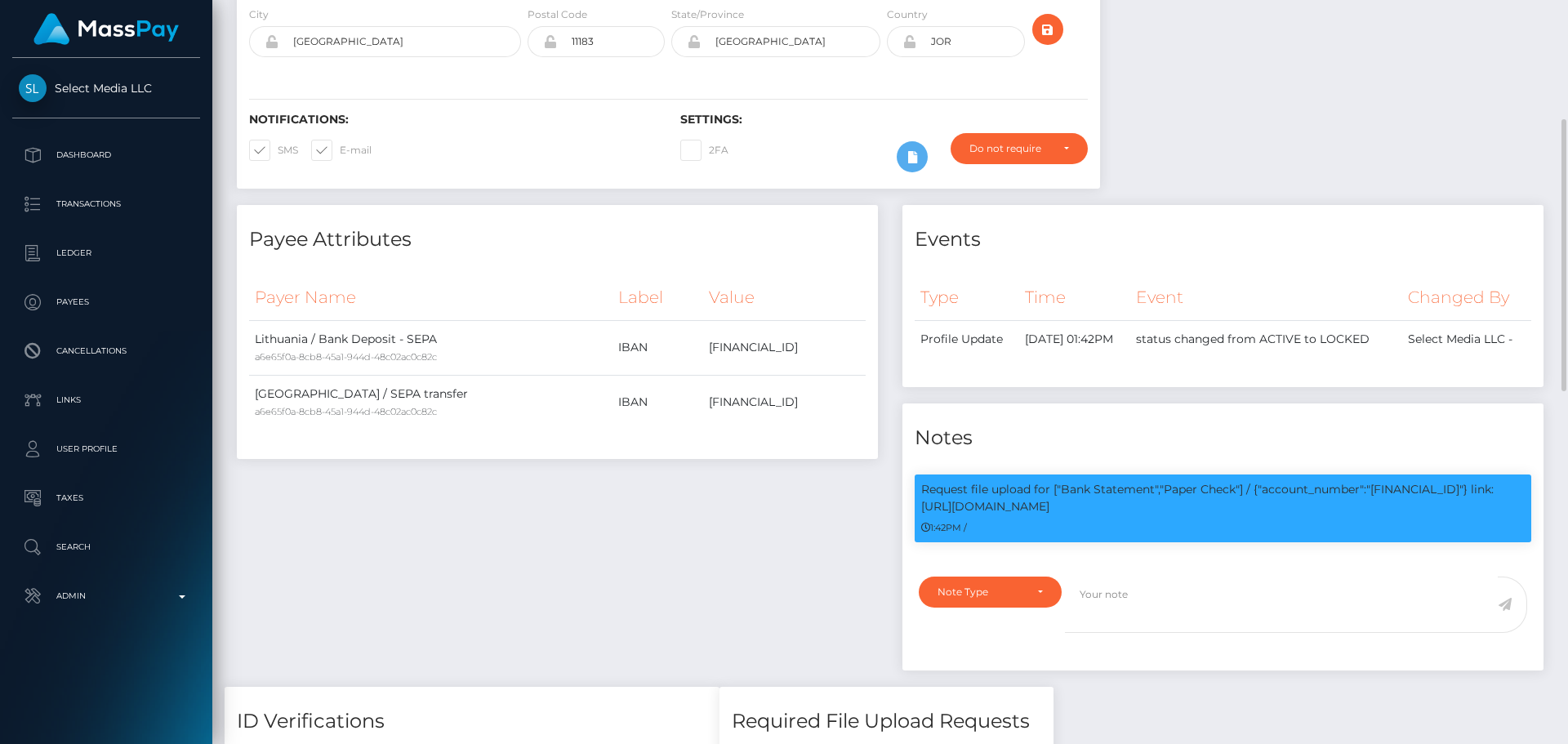
scroll to position [0, 0]
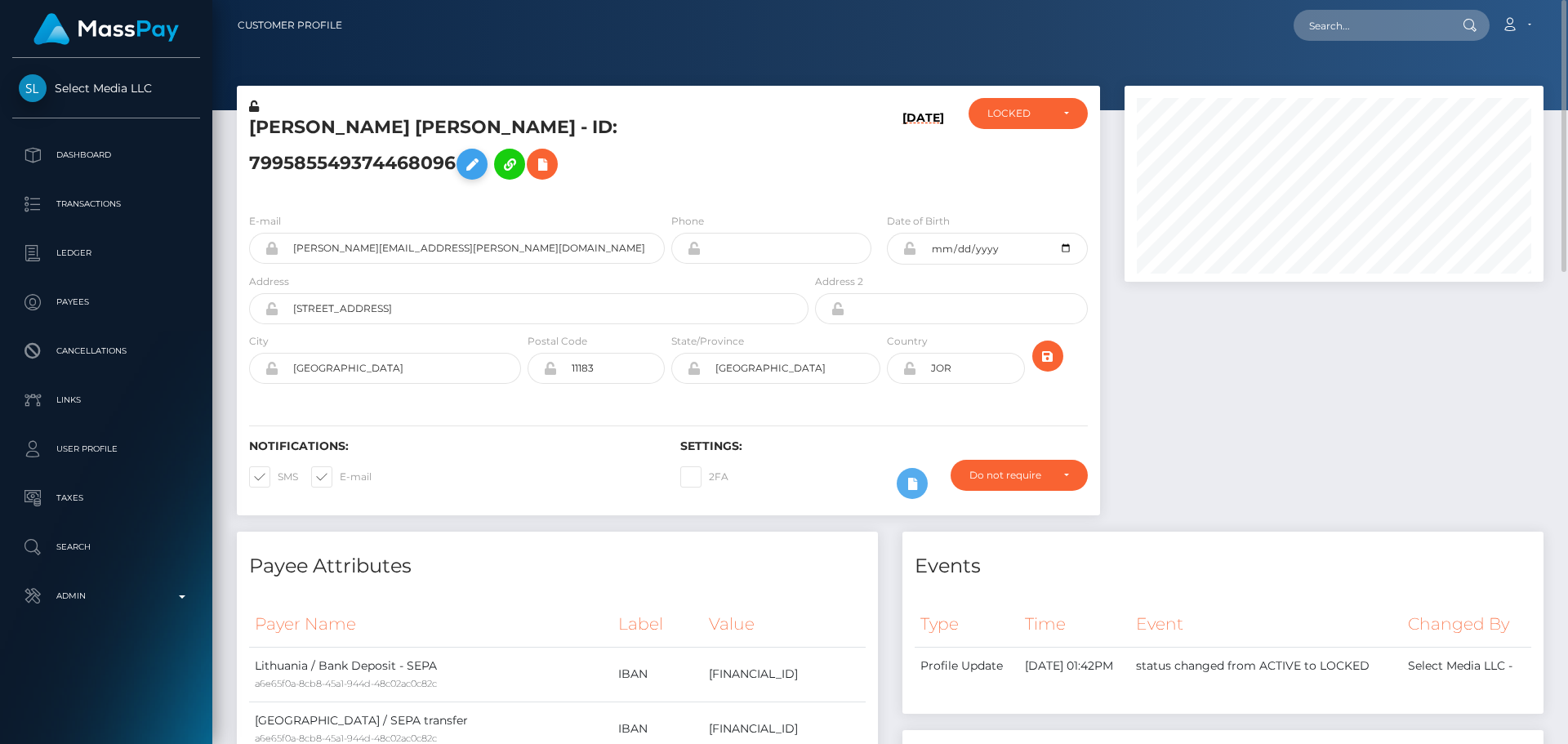
click at [482, 154] on icon at bounding box center [472, 164] width 20 height 21
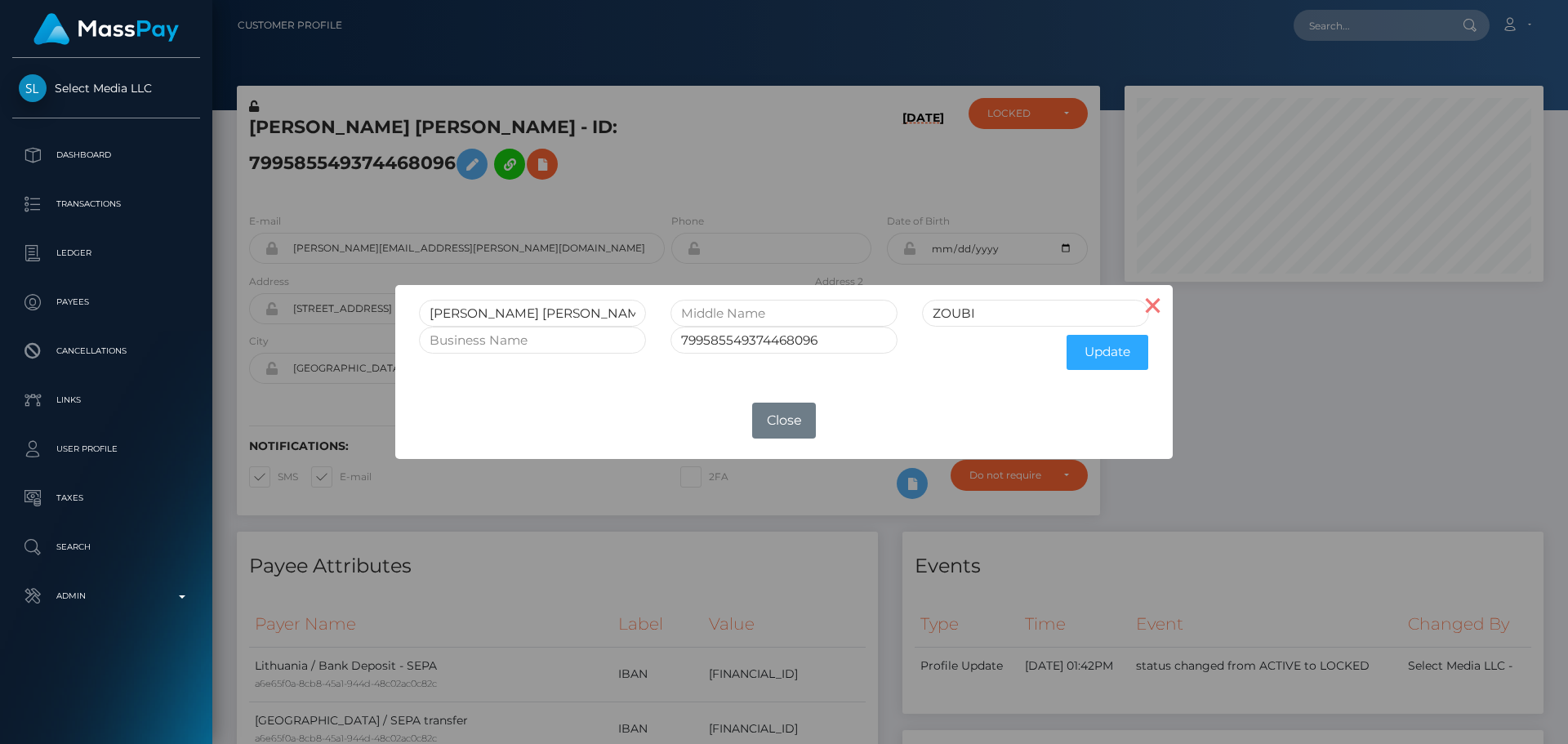
click at [1143, 300] on button "×" at bounding box center [1153, 304] width 40 height 40
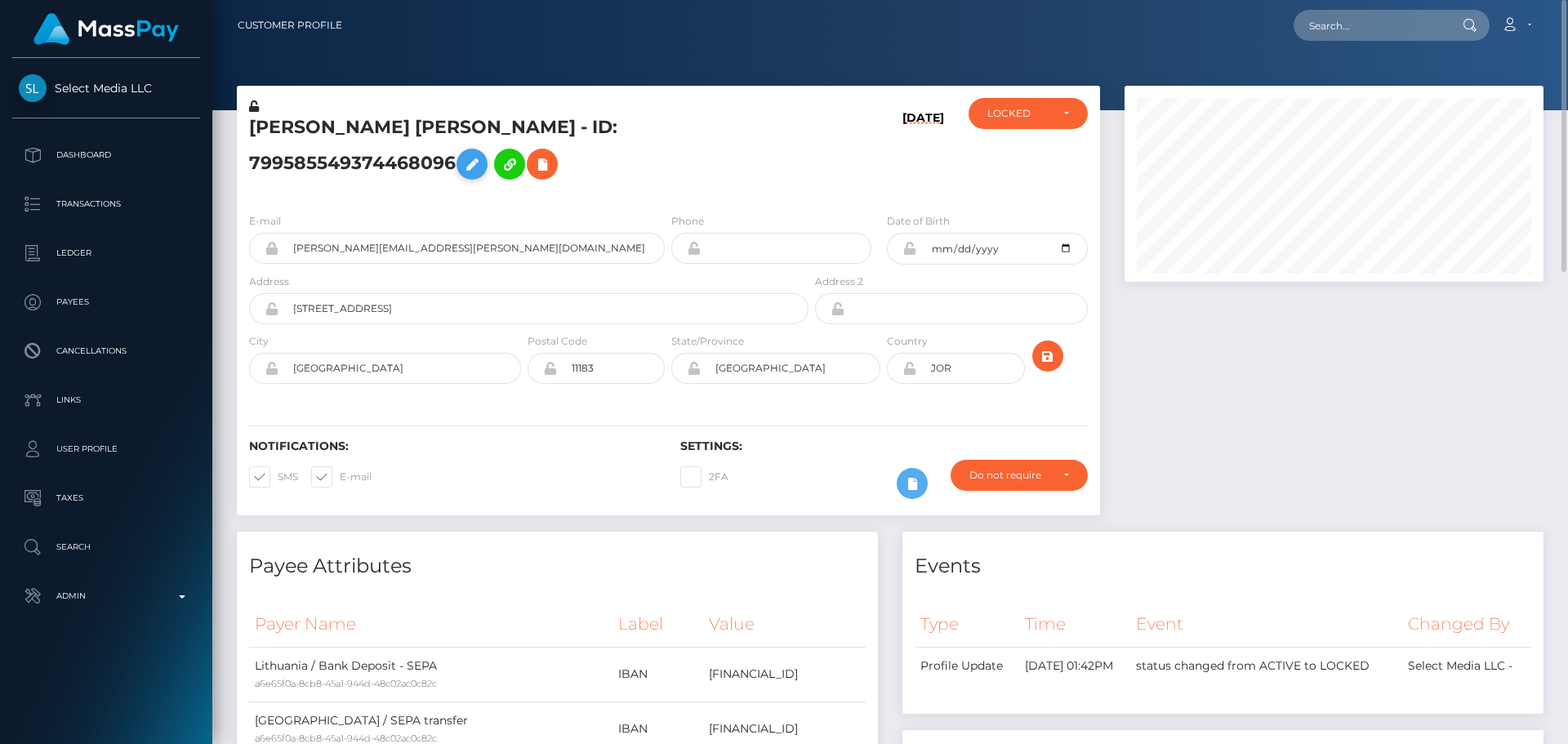
click at [482, 154] on icon at bounding box center [472, 164] width 20 height 21
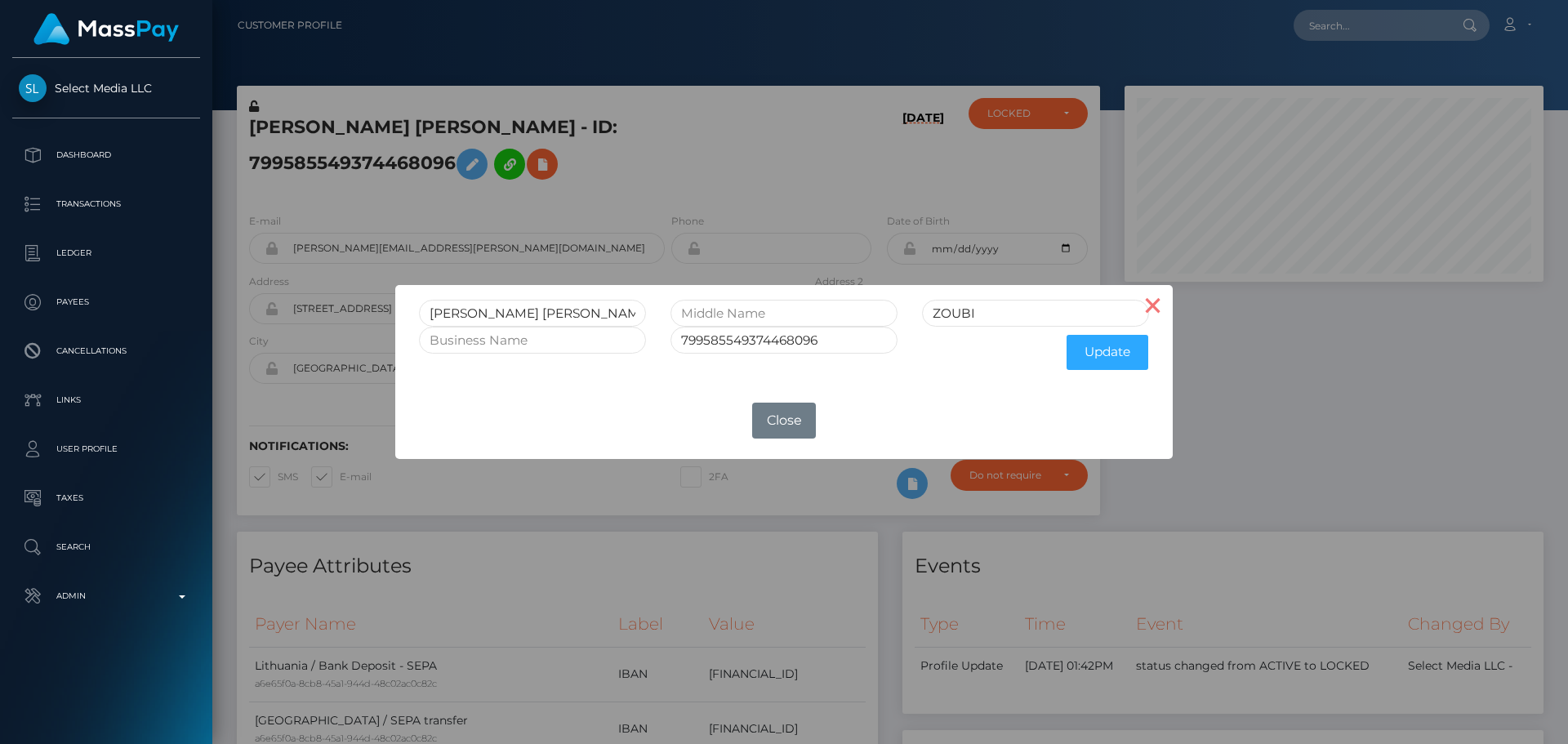
click at [1148, 305] on button "×" at bounding box center [1153, 304] width 40 height 40
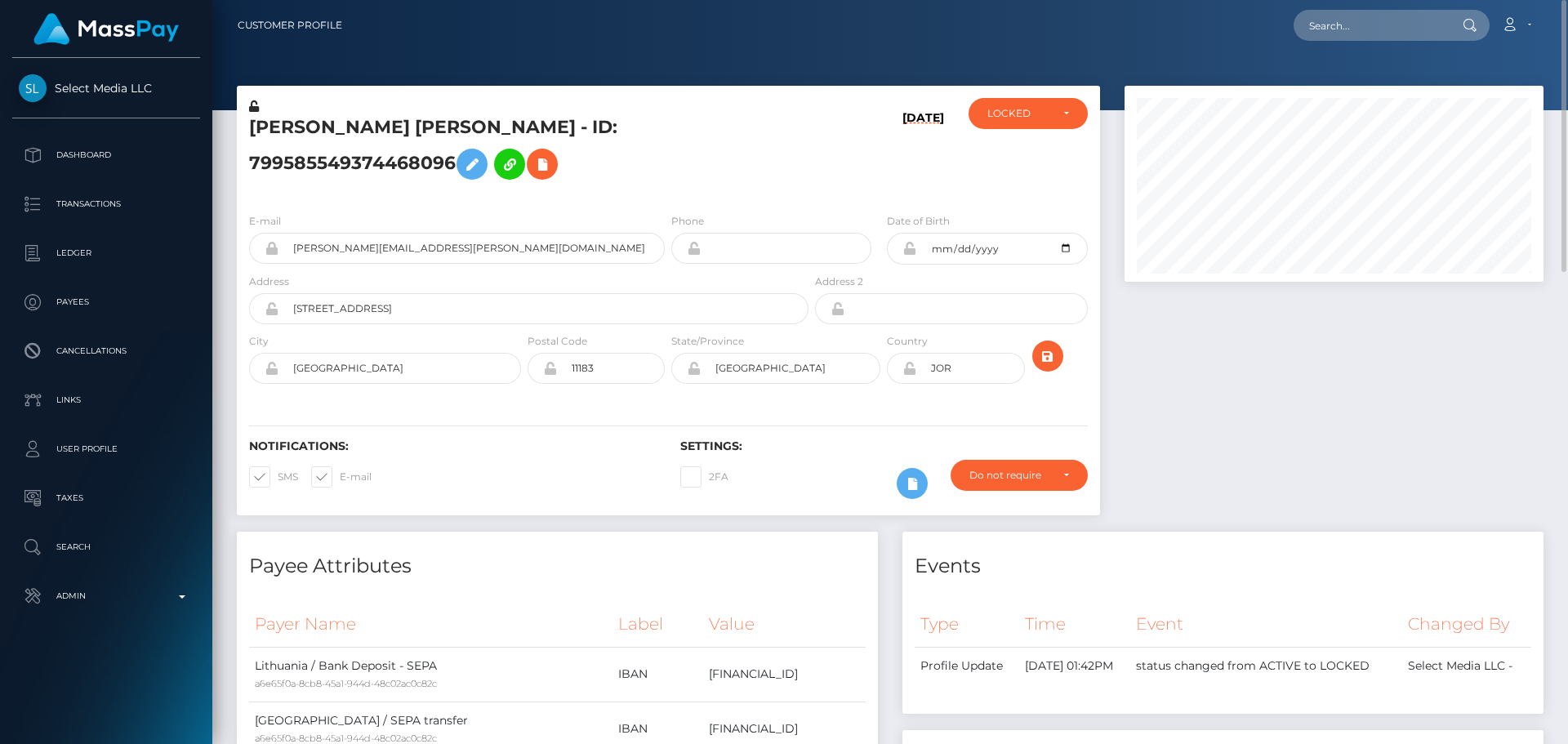
click at [346, 138] on h5 "RAWHI NAJI RAWHI ZOUBI - ID: 799585549374468096" at bounding box center [524, 152] width 550 height 73
drag, startPoint x: 346, startPoint y: 138, endPoint x: 401, endPoint y: 136, distance: 55.0
click at [401, 136] on h5 "RAWHI NAJI RAWHI ZOUBI - ID: 799585549374468096" at bounding box center [524, 152] width 550 height 73
copy h5 "NAJI RAWHI"
click at [482, 154] on icon at bounding box center [472, 164] width 20 height 21
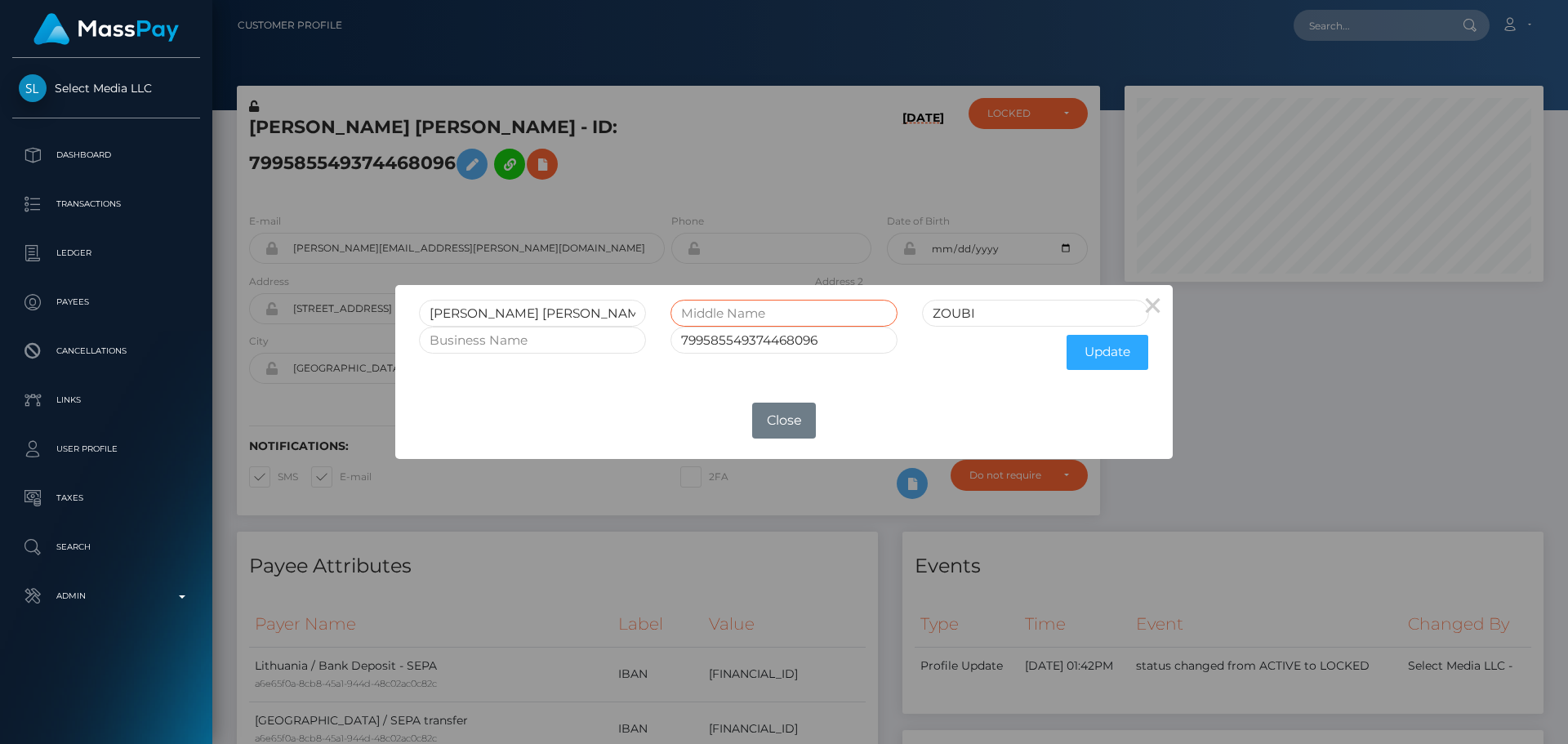
click at [751, 313] on input "text" at bounding box center [784, 313] width 227 height 27
paste input "NAJI RAWHI"
type input "NAJI RAWHI"
click at [487, 312] on input "[PERSON_NAME] [PERSON_NAME]" at bounding box center [532, 313] width 227 height 27
drag, startPoint x: 487, startPoint y: 312, endPoint x: 525, endPoint y: 313, distance: 38.0
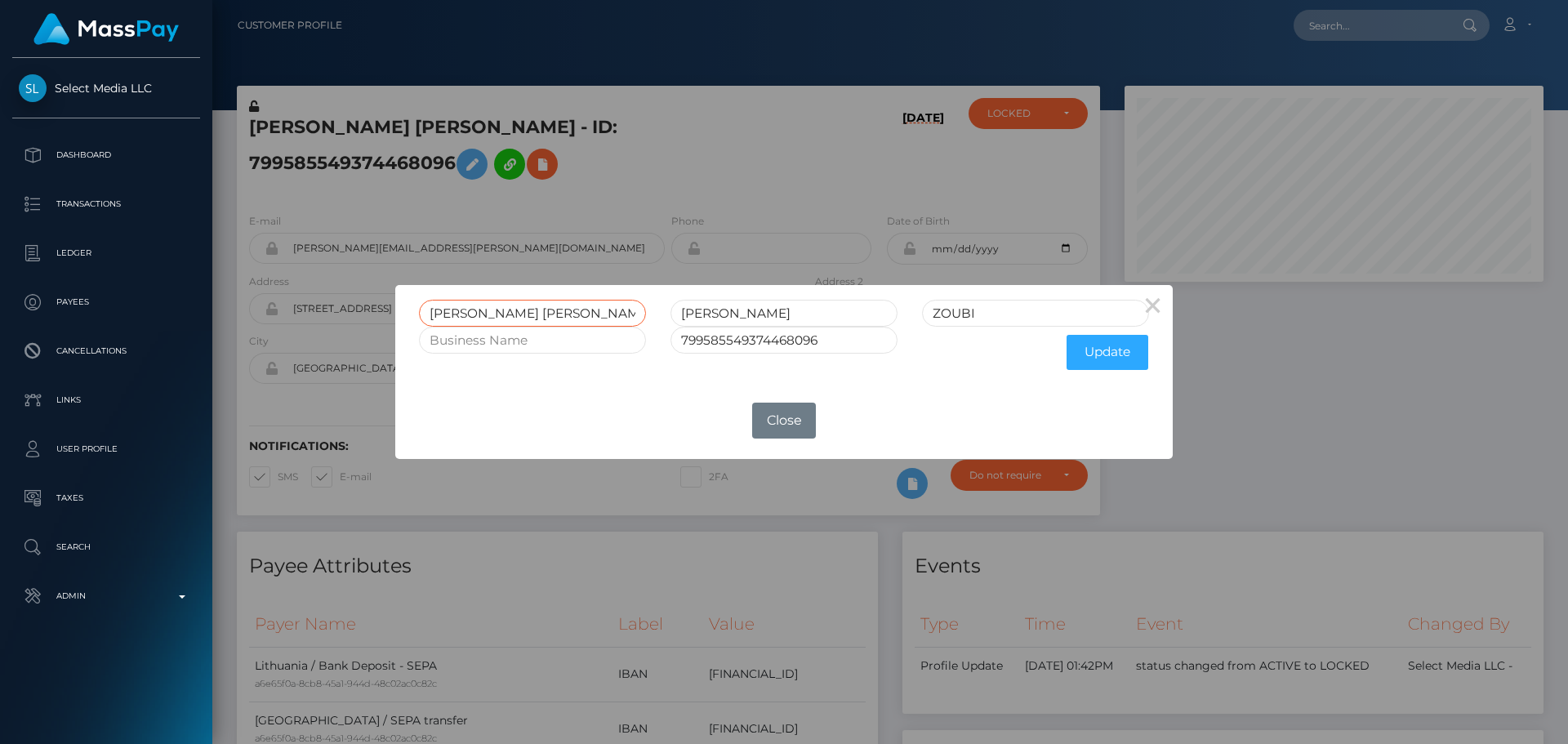
click at [525, 313] on input "[PERSON_NAME] [PERSON_NAME]" at bounding box center [532, 313] width 227 height 27
type input "RAWHI"
click at [1109, 348] on button "Update" at bounding box center [1107, 352] width 82 height 35
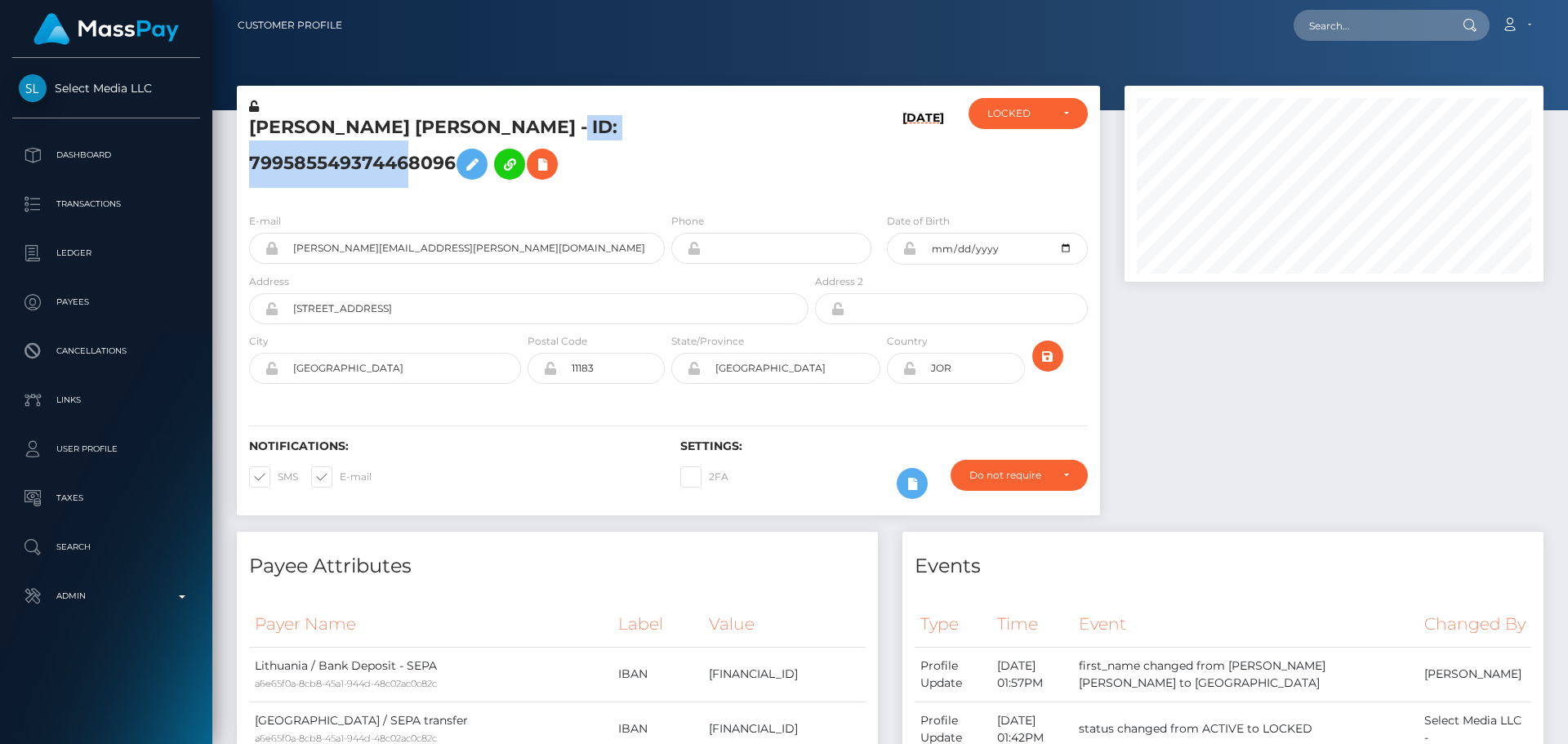
scroll to position [196, 420]
click at [532, 188] on h5 "[PERSON_NAME] [PERSON_NAME] - ID: 799585549374468096" at bounding box center [524, 152] width 550 height 73
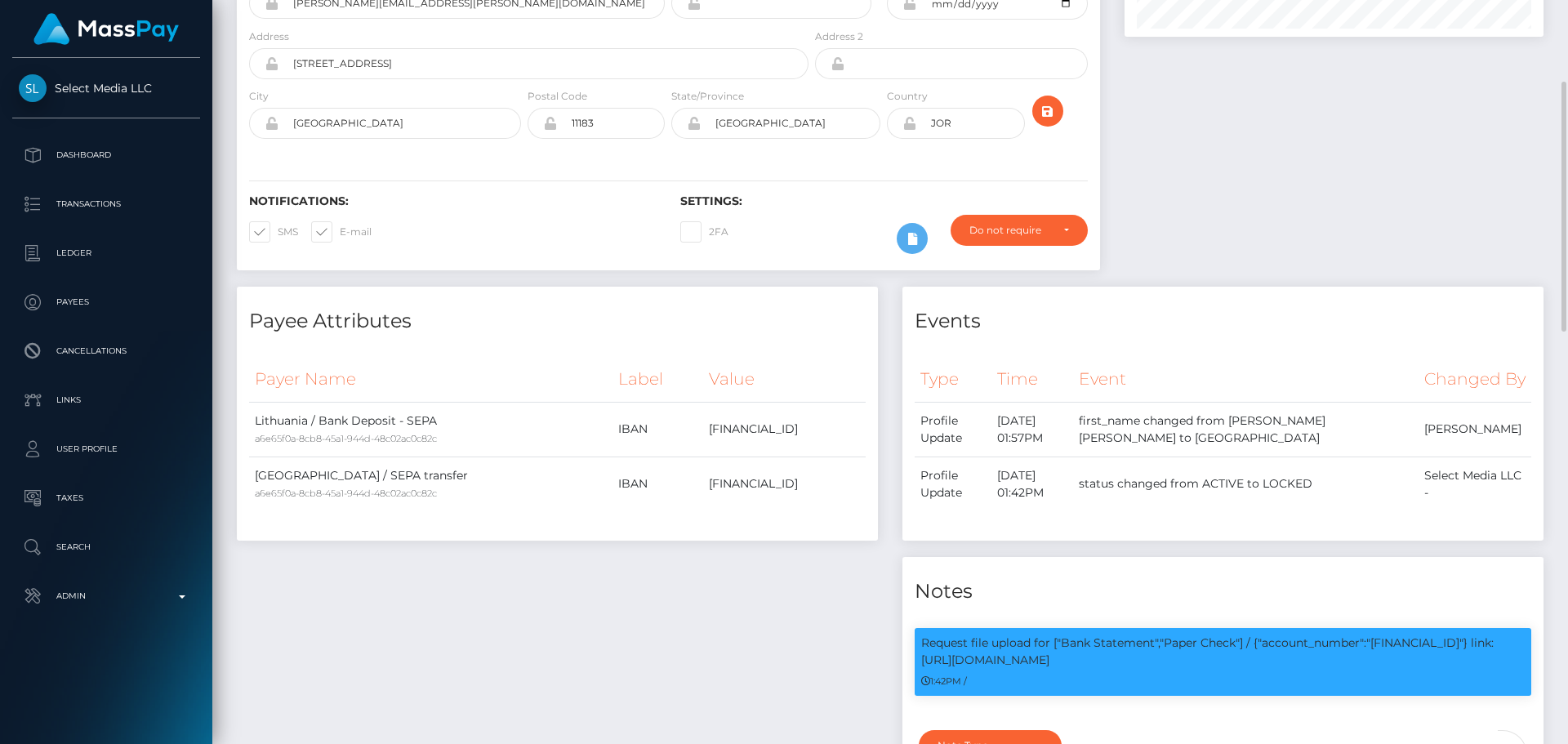
scroll to position [0, 0]
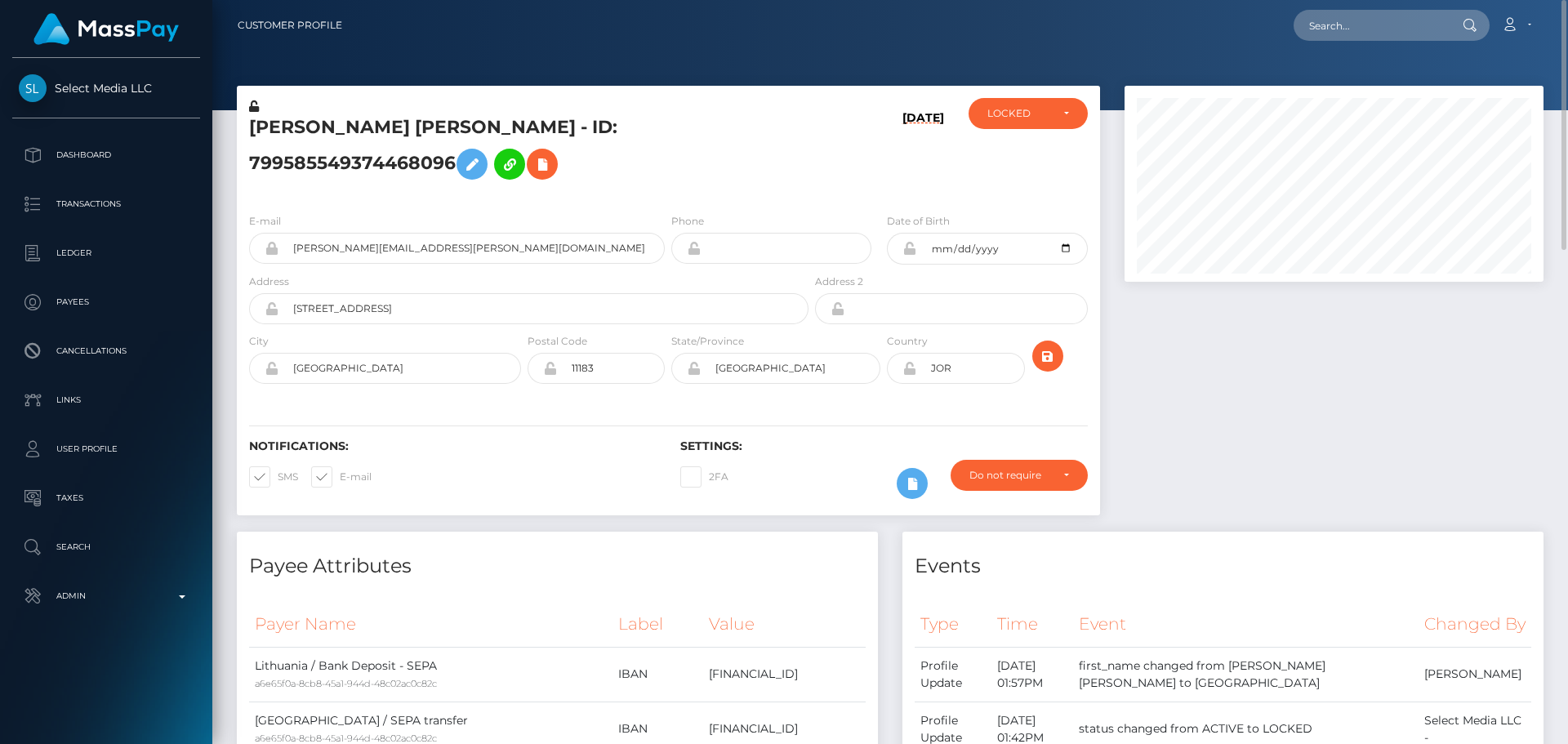
click at [793, 143] on h5 "[PERSON_NAME] [PERSON_NAME] - ID: 799585549374468096" at bounding box center [524, 152] width 550 height 73
click at [482, 154] on icon at bounding box center [472, 164] width 20 height 21
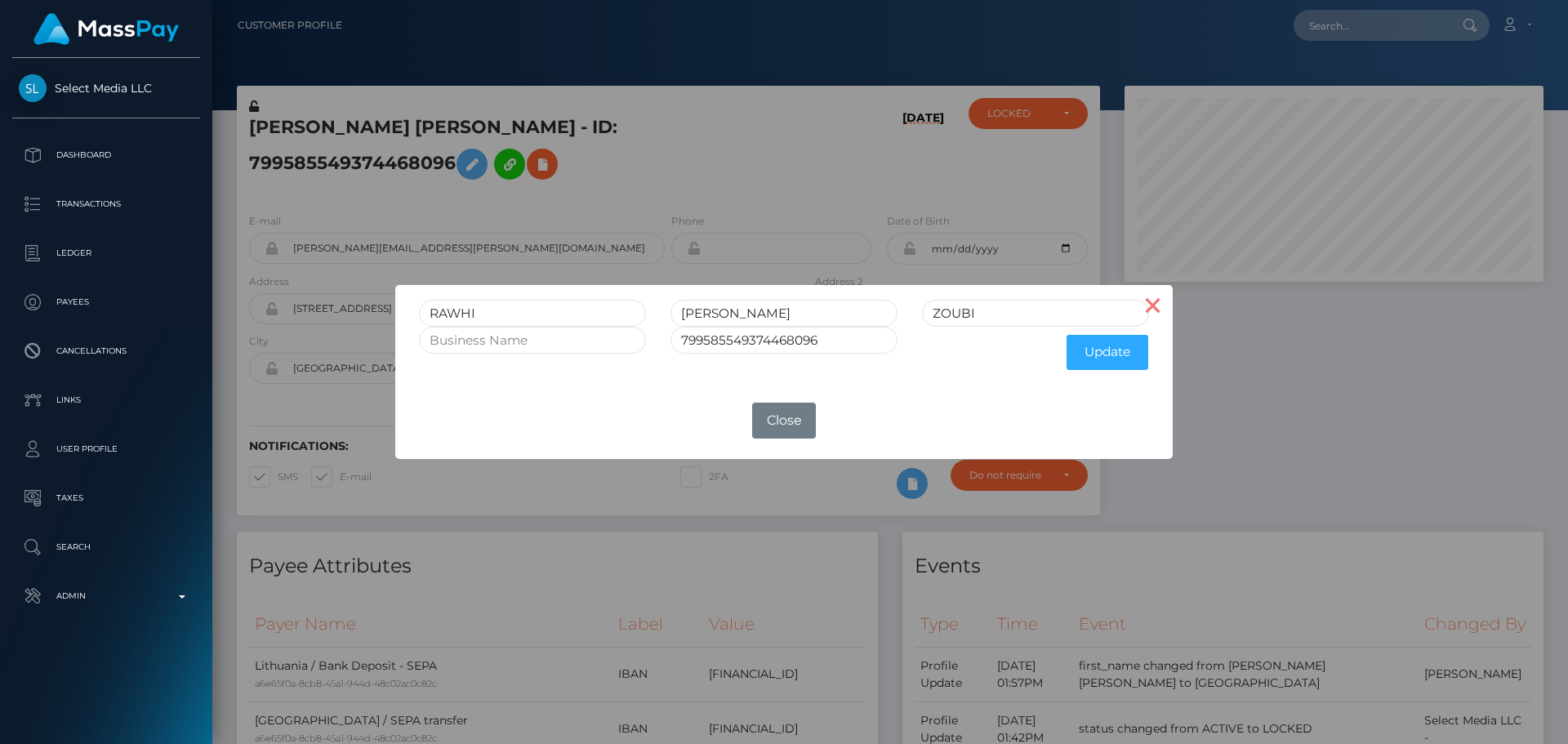
click at [1153, 295] on button "×" at bounding box center [1153, 304] width 40 height 40
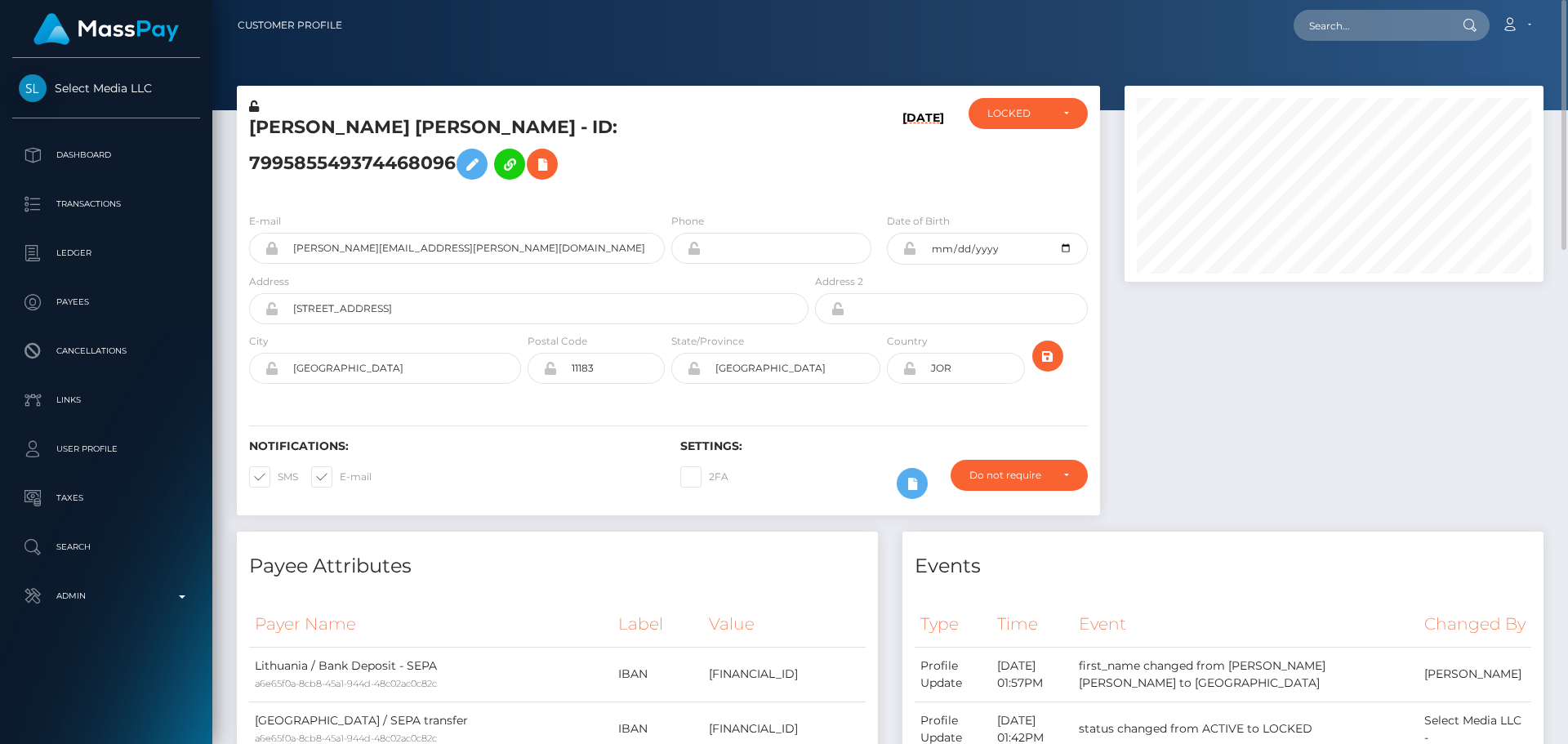
click at [252, 106] on icon at bounding box center [254, 106] width 10 height 12
click at [910, 255] on icon at bounding box center [909, 248] width 14 height 13
click at [911, 374] on icon at bounding box center [909, 369] width 14 height 13
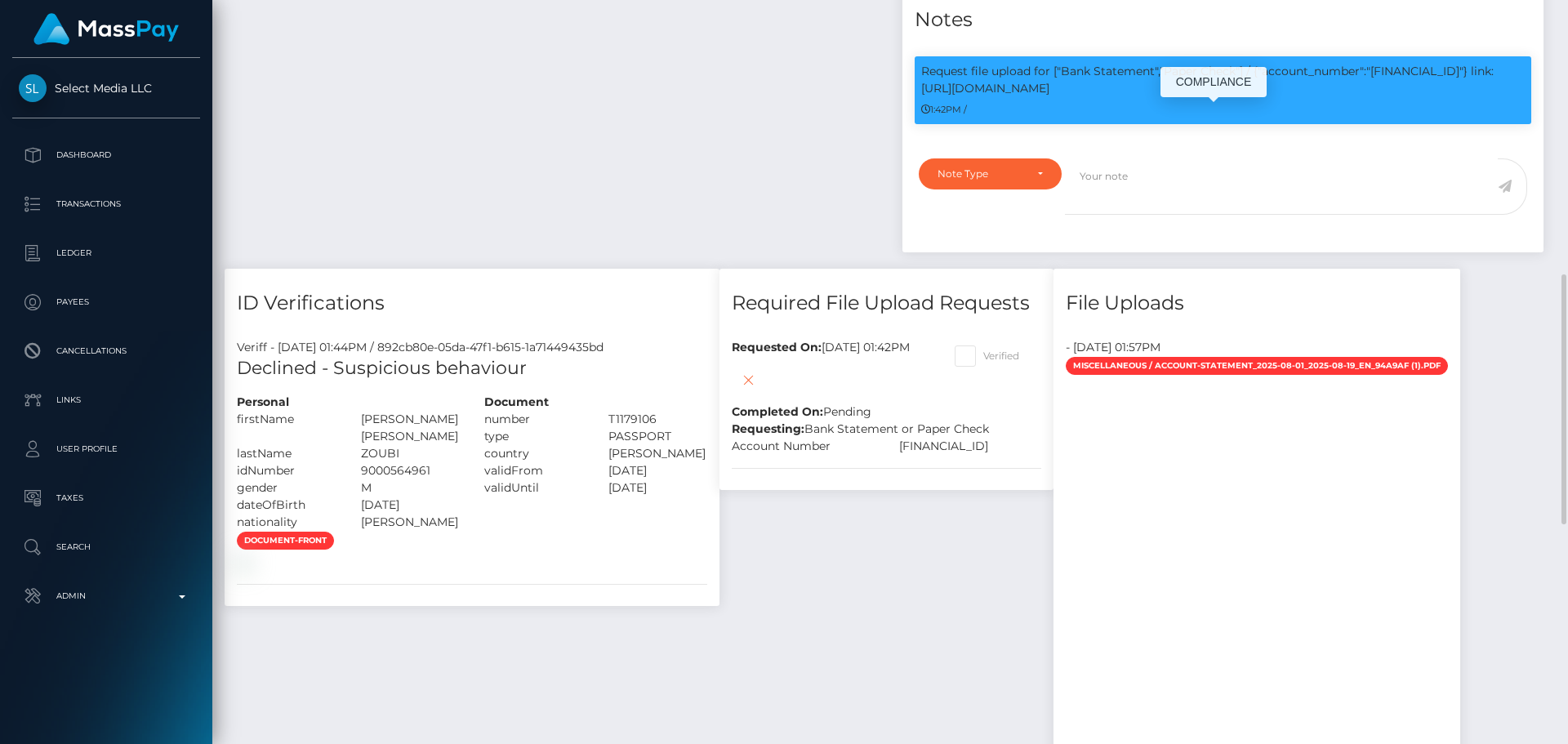
scroll to position [196, 420]
click at [1057, 190] on div "Note Type" at bounding box center [990, 174] width 143 height 31
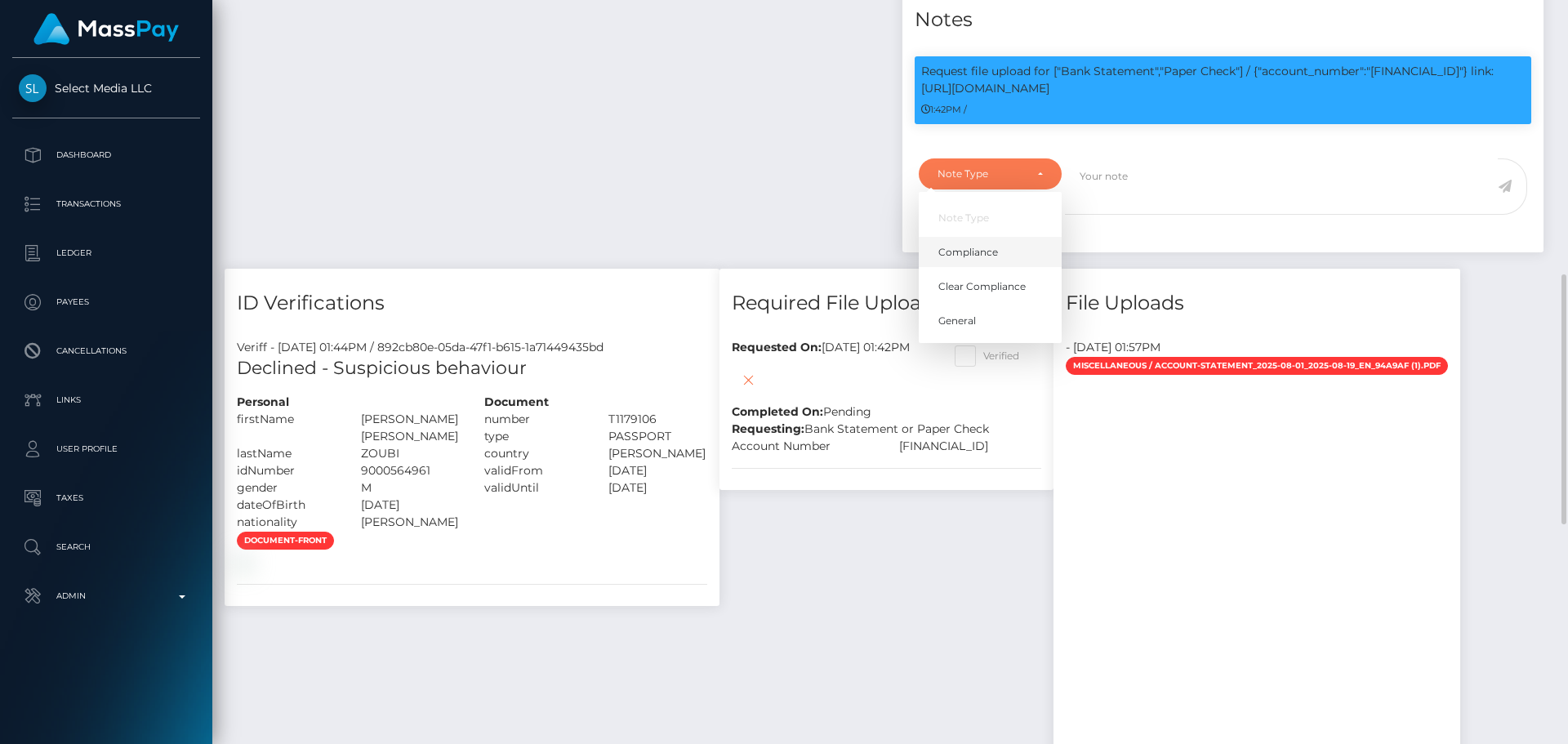
click at [987, 260] on span "Compliance" at bounding box center [968, 252] width 59 height 15
select select "COMPLIANCE"
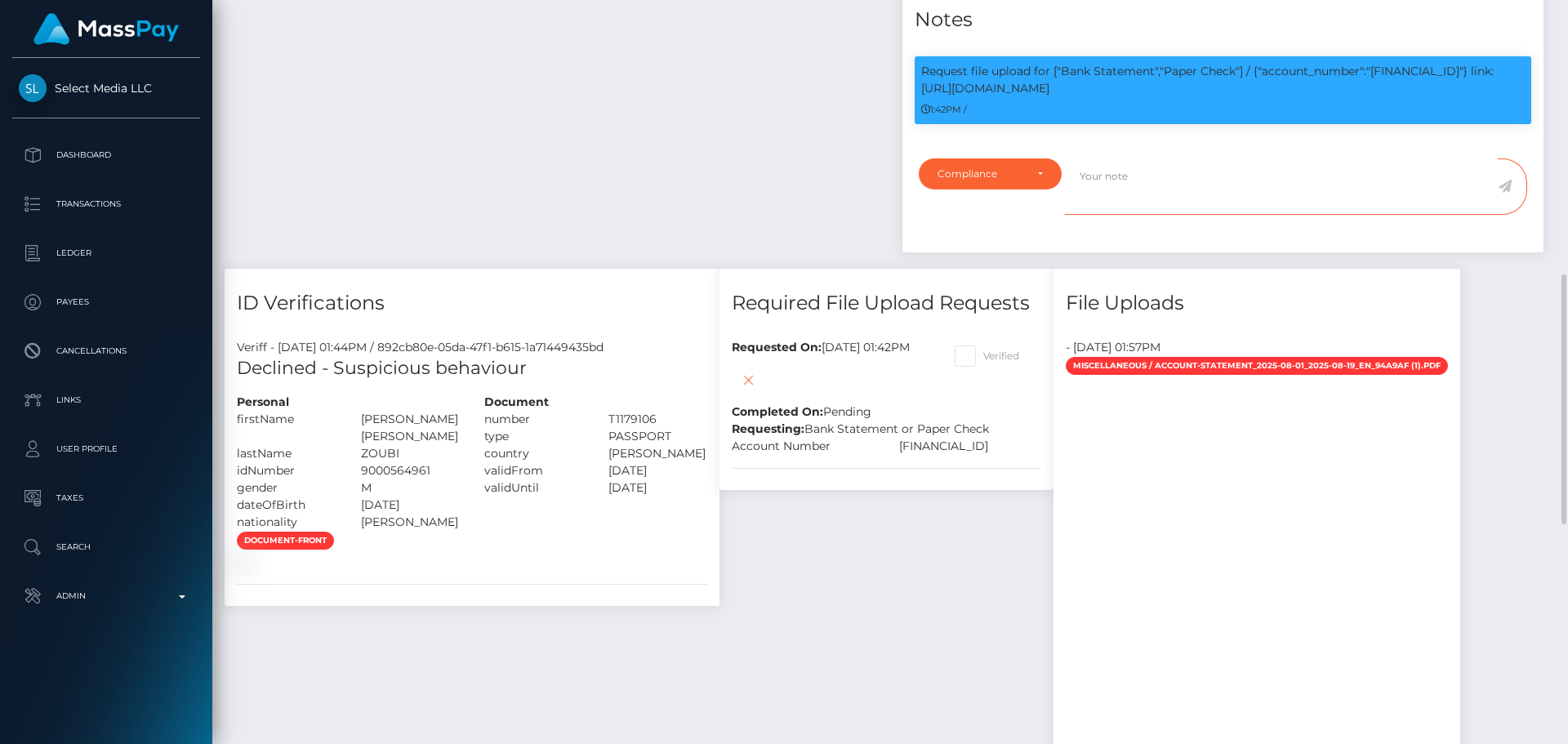
click at [1138, 214] on textarea at bounding box center [1281, 186] width 433 height 56
paste textarea "Bank statement provided for showing that the bank account belongs to Heather Ni…"
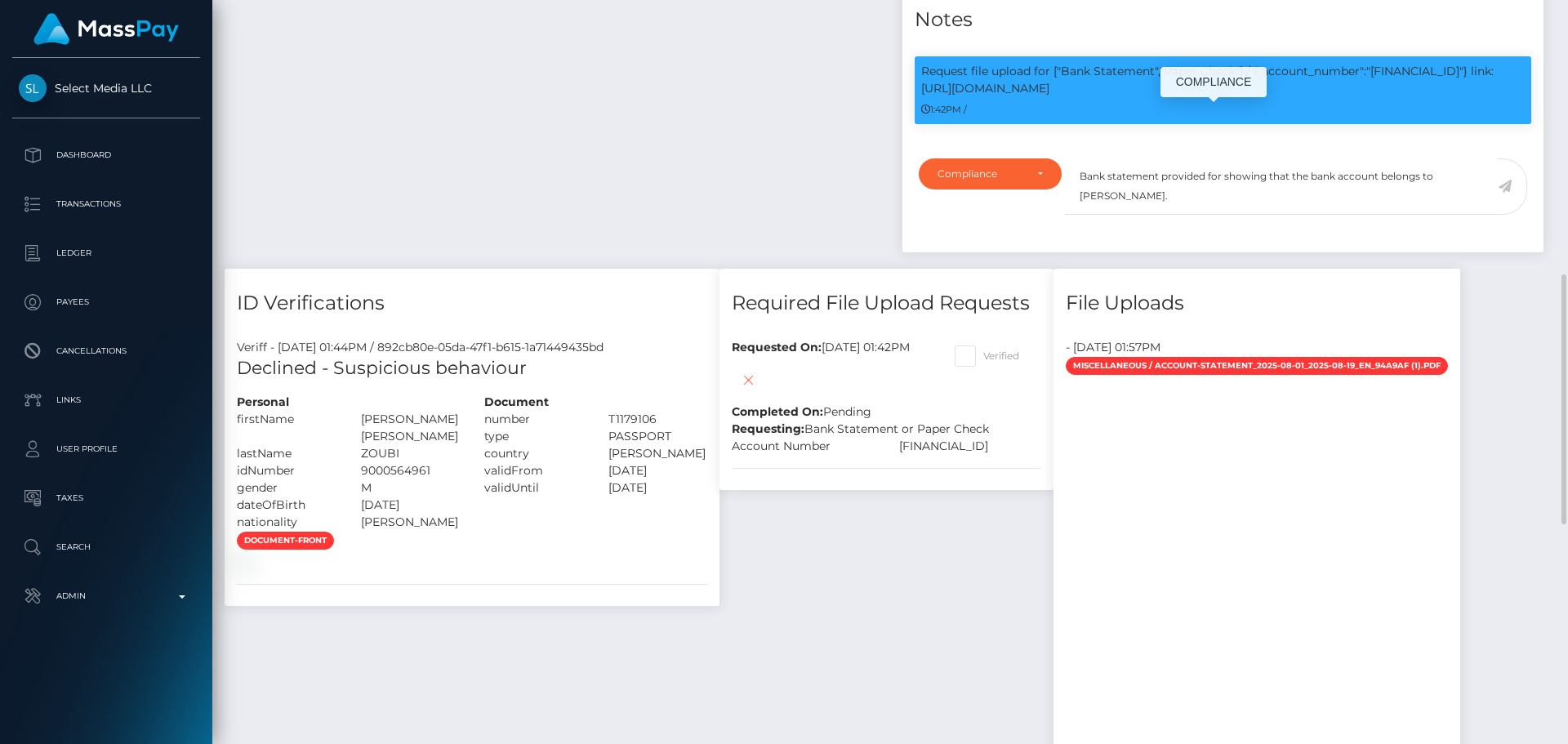
click at [1404, 97] on p "Request file upload for ["Bank Statement","Paper Check"] / {"account_number":"[…" at bounding box center [1223, 80] width 604 height 35
copy p "[FINANCIAL_ID]"
click at [1222, 214] on textarea "Bank statement provided for showing that the bank account belongs to Heather Ni…" at bounding box center [1281, 186] width 433 height 56
paste textarea "[FINANCIAL_ID]"
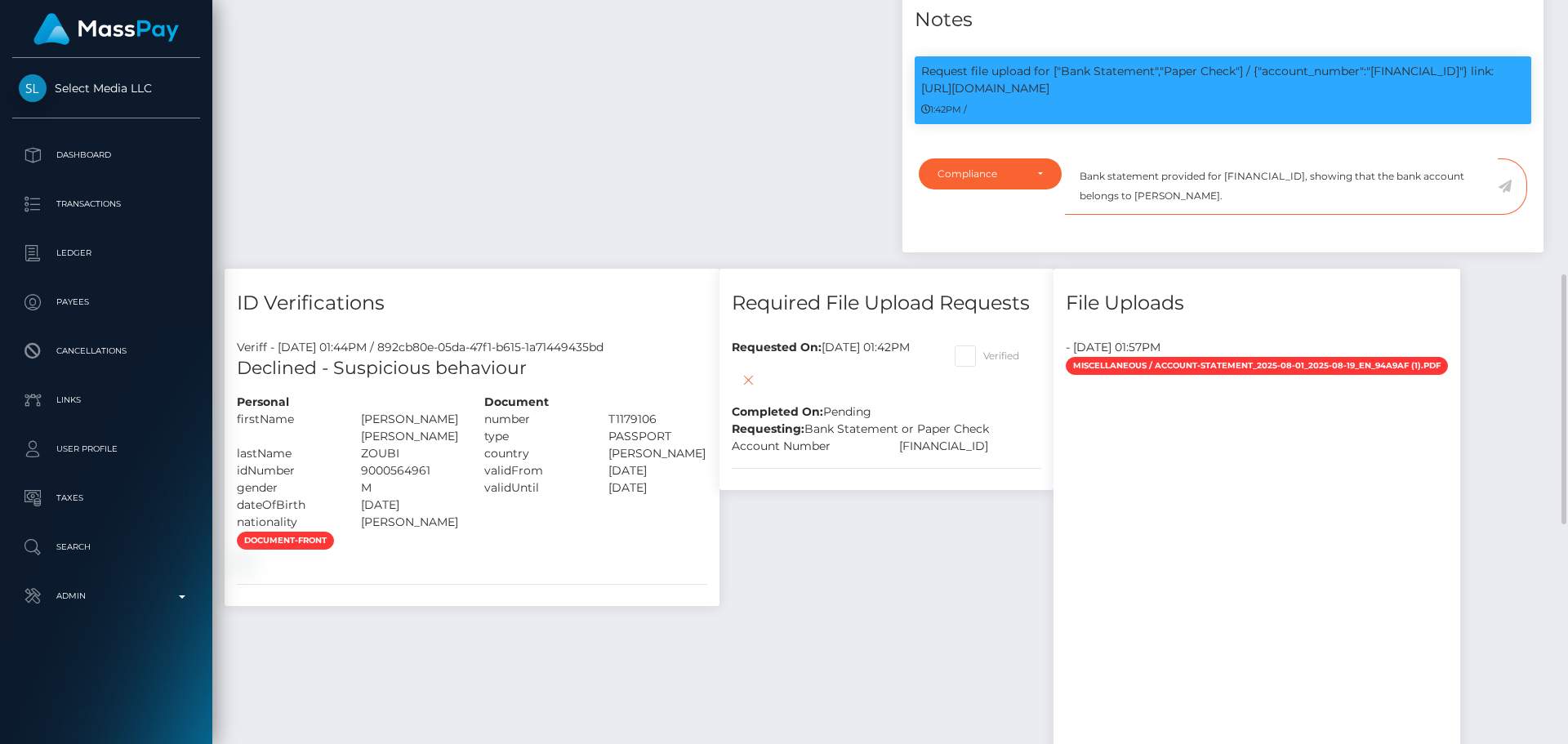
click at [1201, 214] on textarea "Bank statement provided for LT933250020561984772, showing that the bank account…" at bounding box center [1281, 186] width 433 height 56
drag, startPoint x: 1201, startPoint y: 248, endPoint x: 1255, endPoint y: 247, distance: 54.0
click at [1255, 214] on textarea "Bank statement provided for LT933250020561984772, showing that the bank account…" at bounding box center [1281, 186] width 433 height 56
paste textarea "RAWHI N R ZOUBI"
click at [1288, 214] on textarea "Bank statement provided for [FINANCIAL_ID], showing that the bank account belon…" at bounding box center [1281, 186] width 433 height 56
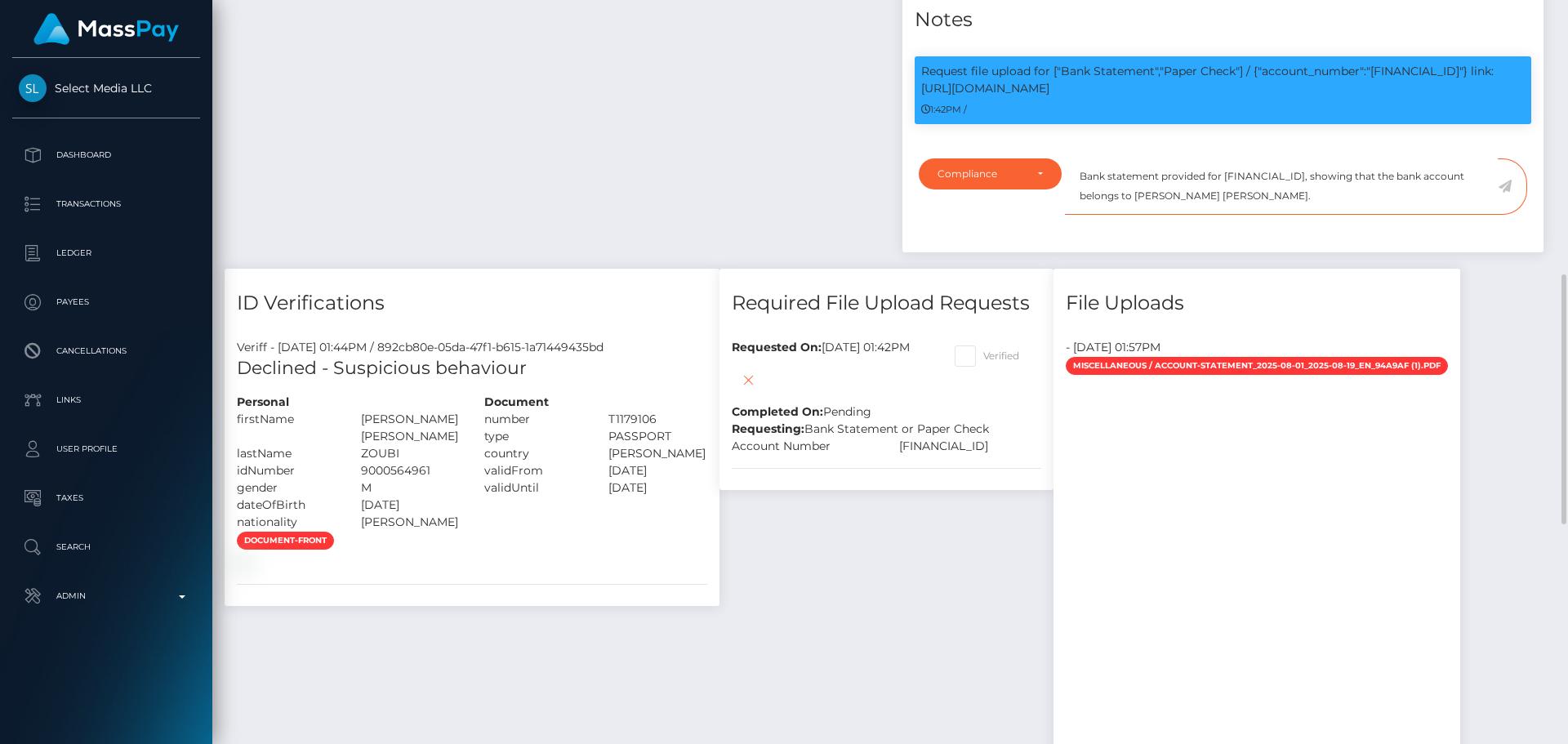
type textarea "Bank statement provided for [FINANCIAL_ID], showing that the bank account belon…"
click at [1508, 193] on icon at bounding box center [1504, 186] width 14 height 13
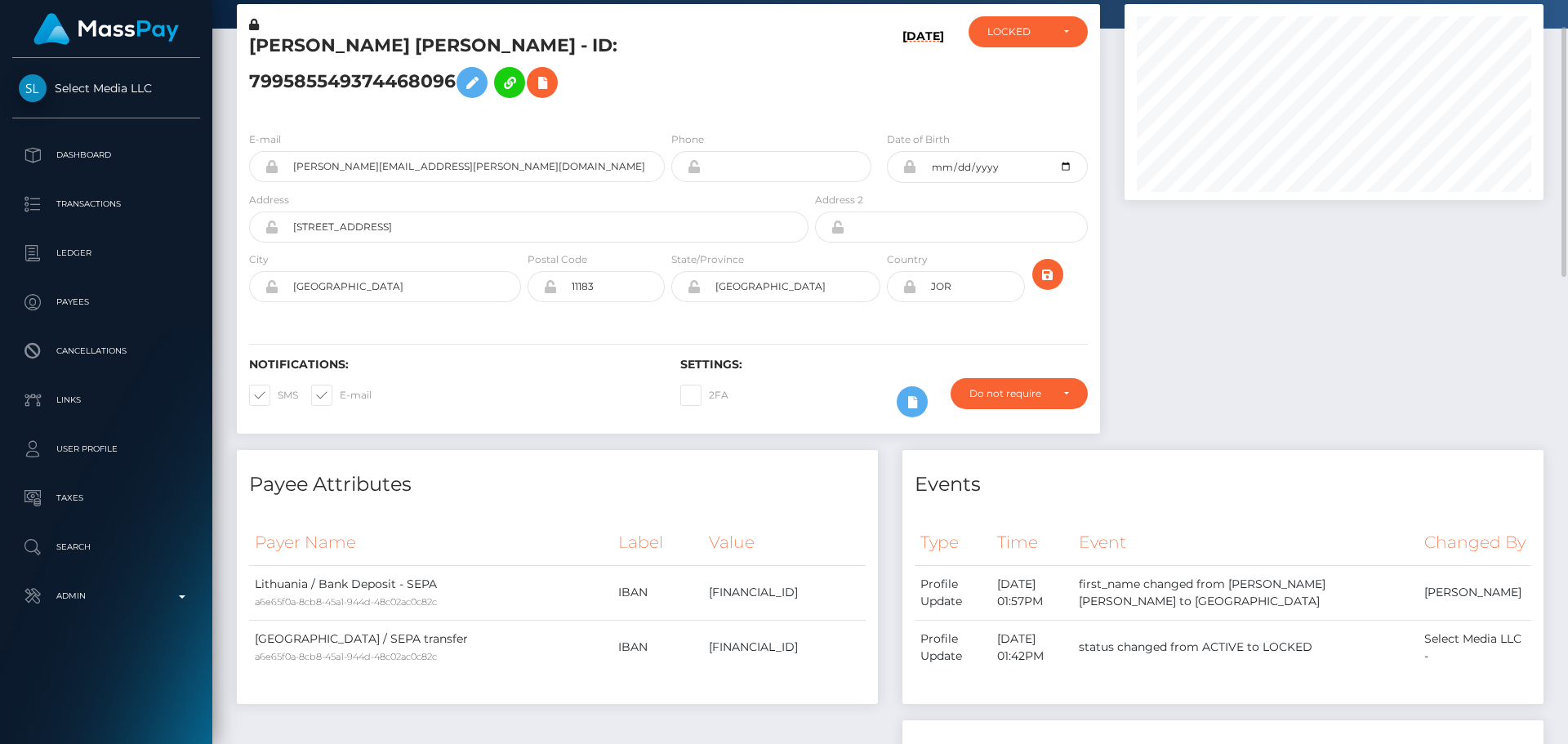
scroll to position [0, 0]
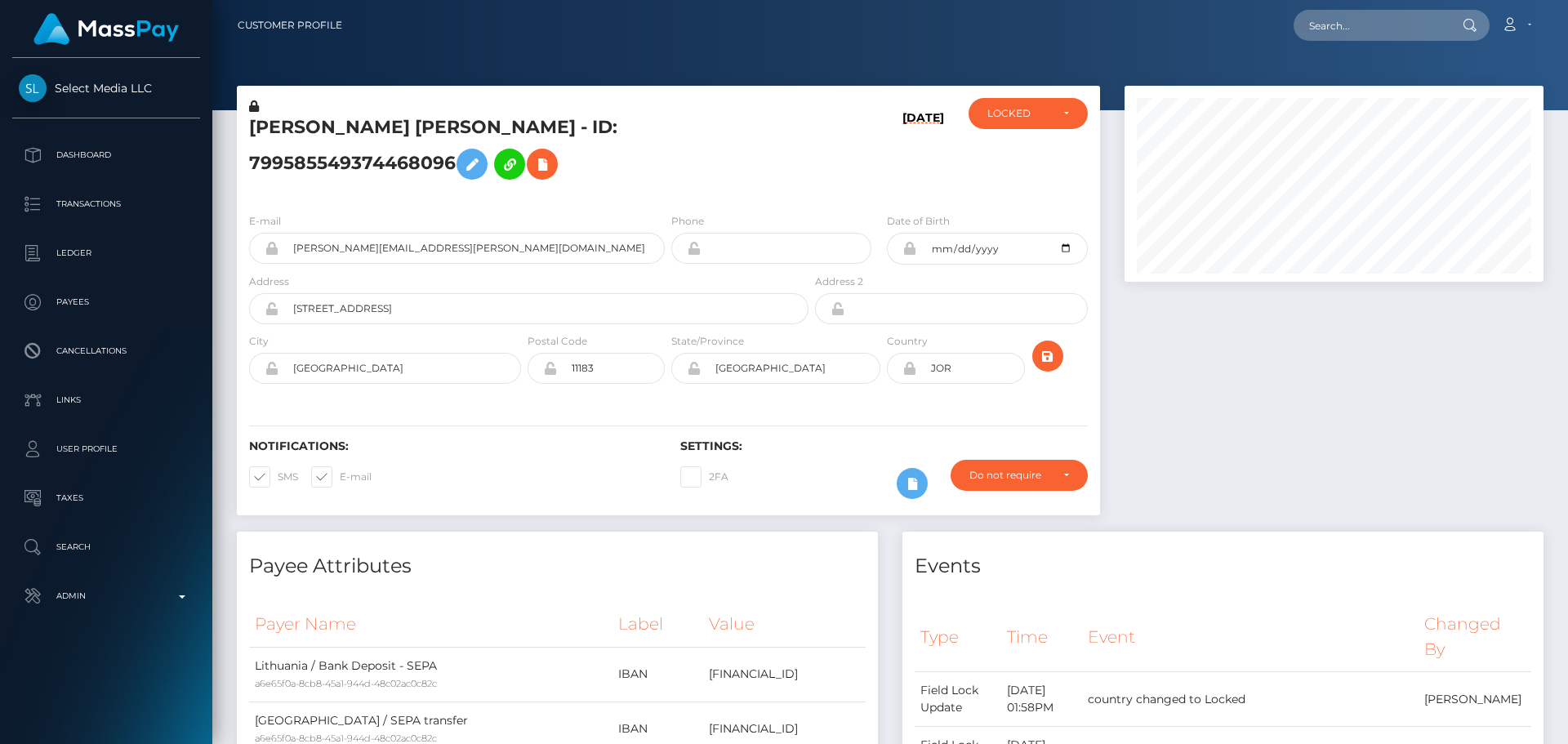
scroll to position [196, 420]
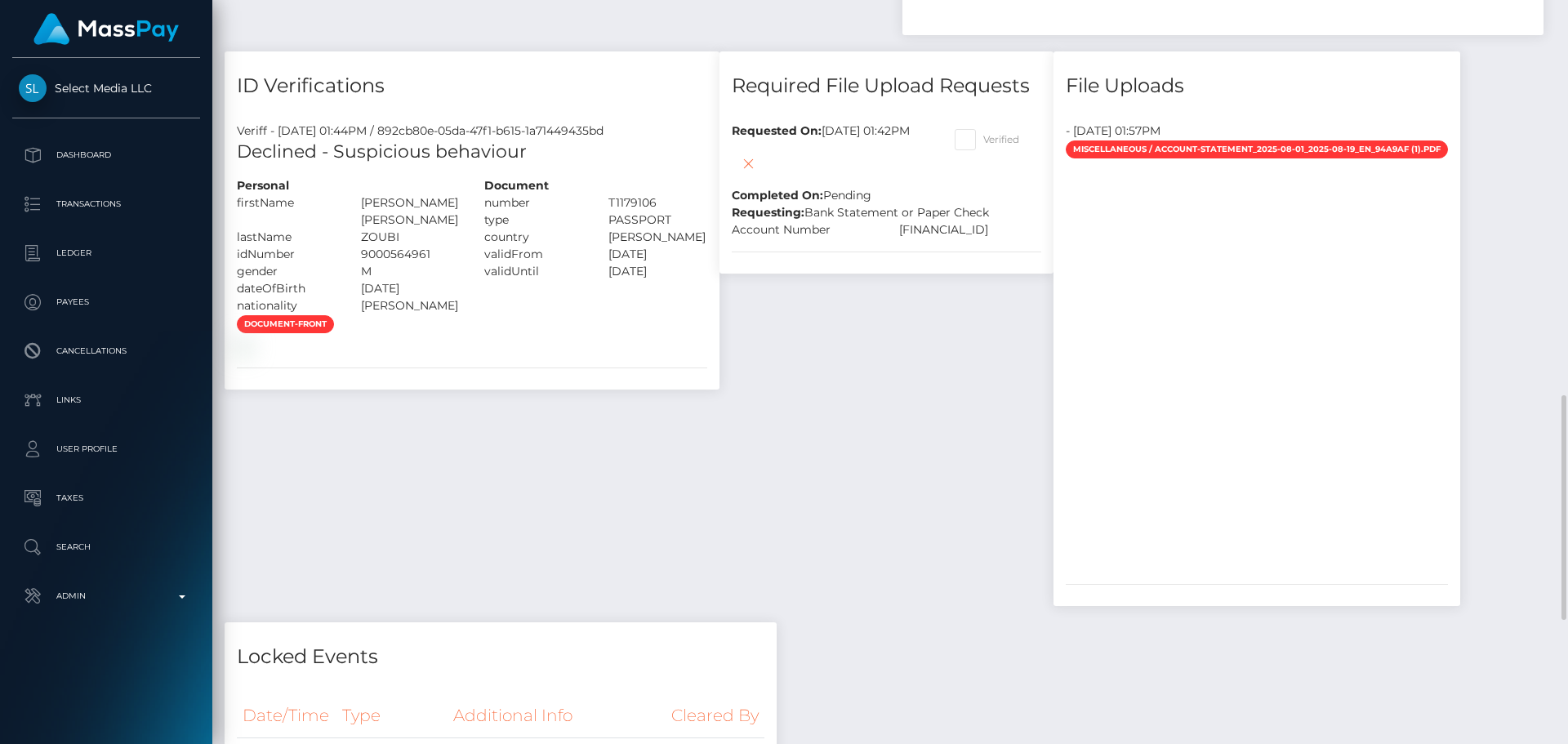
click at [835, 343] on div "Required File Upload Requests Requested On: [DATE] 01:42PM Completed On: Pendin…" at bounding box center [886, 337] width 359 height 571
click at [822, 342] on div "Required File Upload Requests Requested On: [DATE] 01:42PM Completed On: Pendin…" at bounding box center [886, 337] width 359 height 571
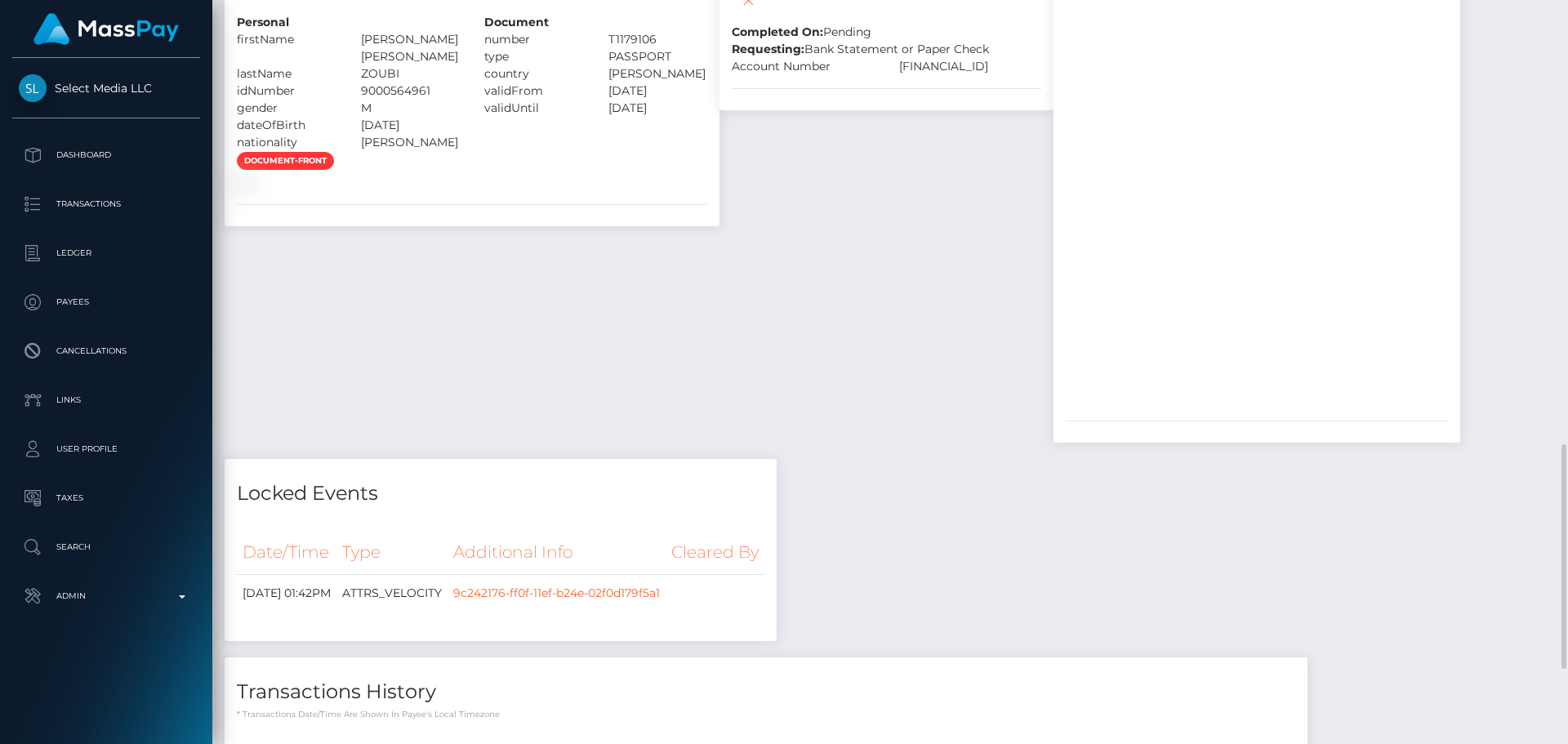
click at [796, 298] on div "Required File Upload Requests Requested On: [DATE] 01:42PM Completed On: Pendin…" at bounding box center [886, 173] width 359 height 571
click at [707, 258] on div "Required File Upload Requests Requested On: [DATE] 01:42PM Completed On: Pendin…" at bounding box center [886, 173] width 359 height 571
click at [707, 256] on div "Required File Upload Requests Requested On: [DATE] 01:42PM Completed On: Pendin…" at bounding box center [886, 173] width 359 height 571
click at [707, 285] on div "Required File Upload Requests Requested On: [DATE] 01:42PM Completed On: Pendin…" at bounding box center [886, 173] width 359 height 571
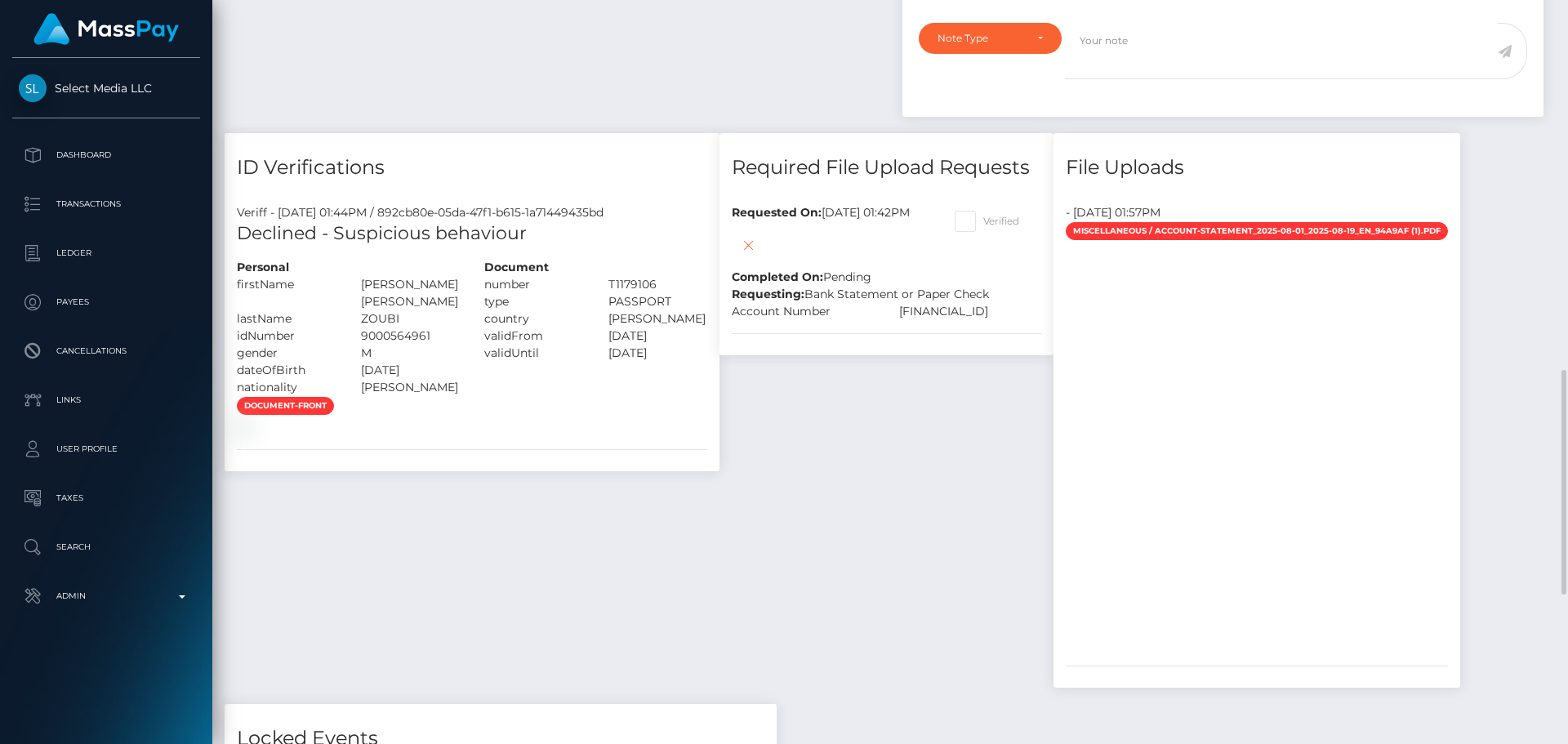
click at [983, 227] on span at bounding box center [983, 220] width 0 height 12
click at [983, 221] on input "Verified" at bounding box center [988, 215] width 11 height 11
checkbox input "true"
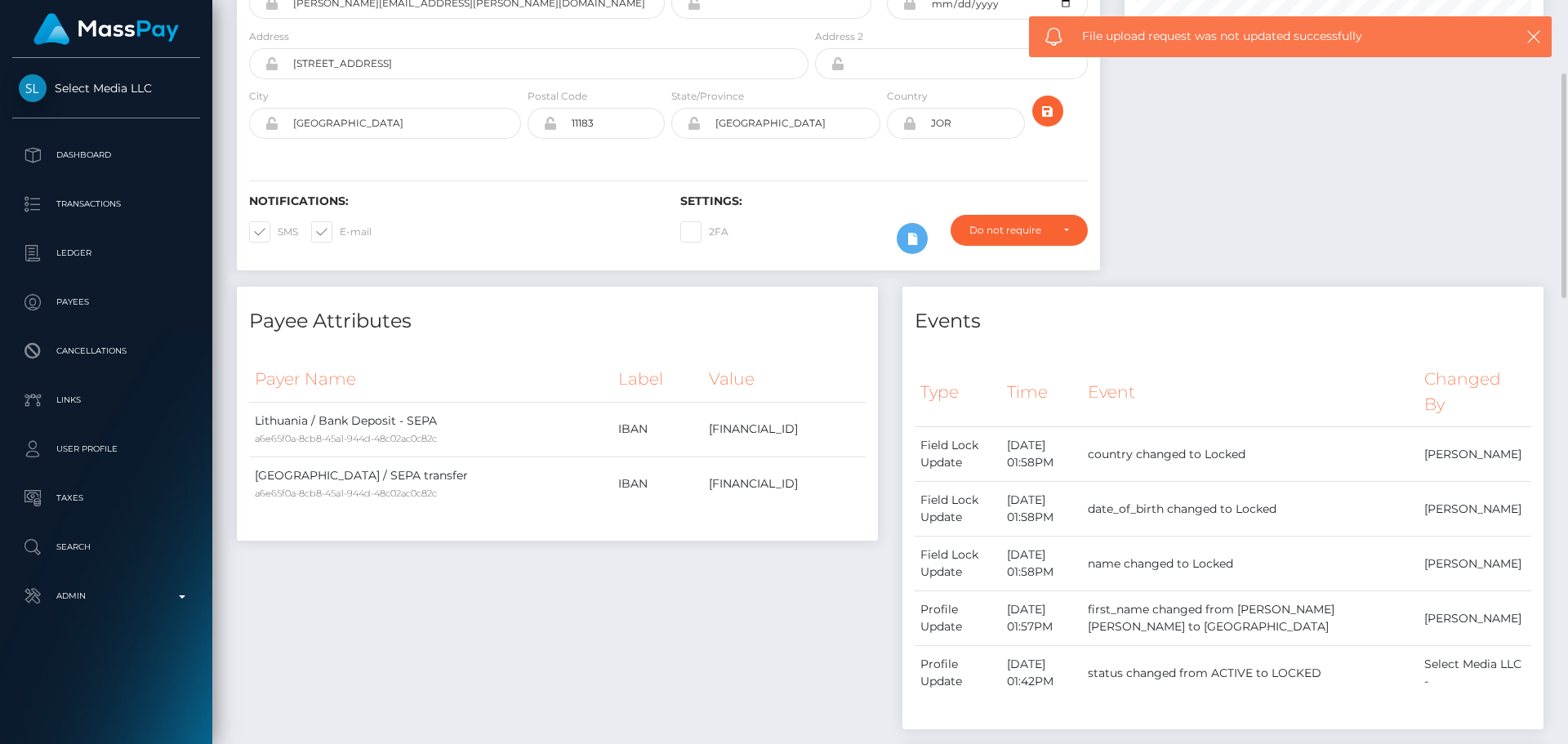
scroll to position [0, 0]
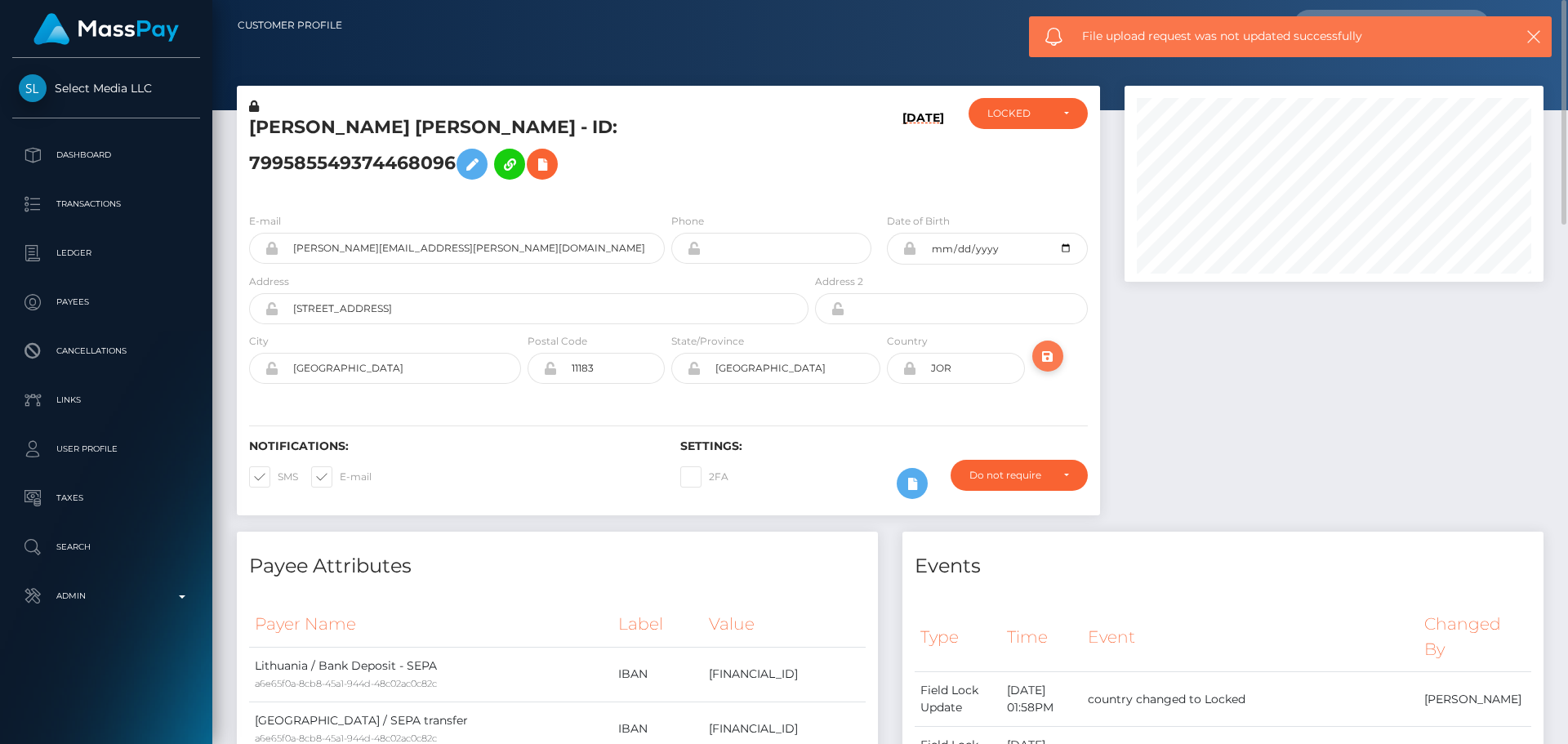
click at [1056, 366] on icon "submit" at bounding box center [1048, 356] width 20 height 21
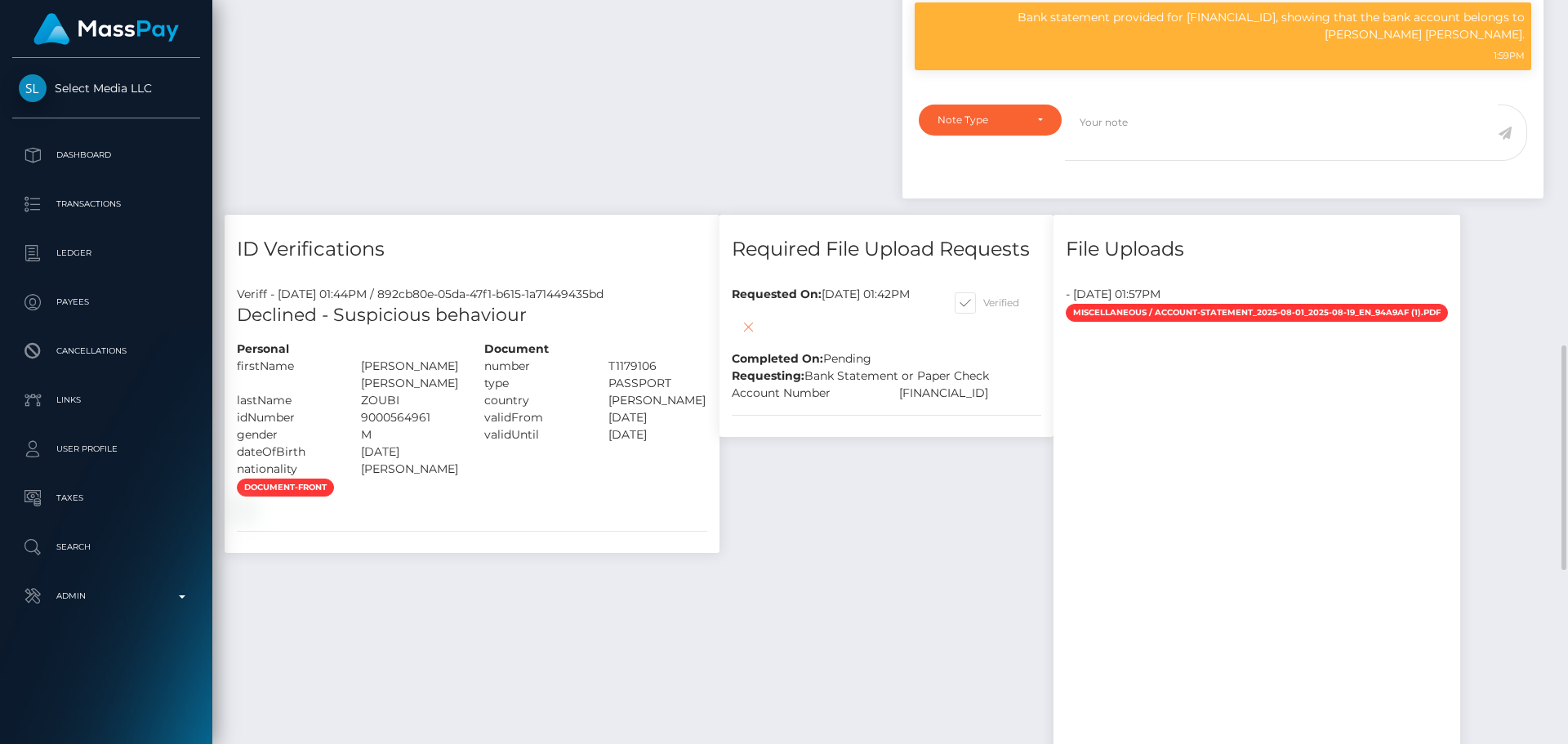
scroll to position [196, 420]
click at [738, 337] on icon at bounding box center [748, 327] width 20 height 21
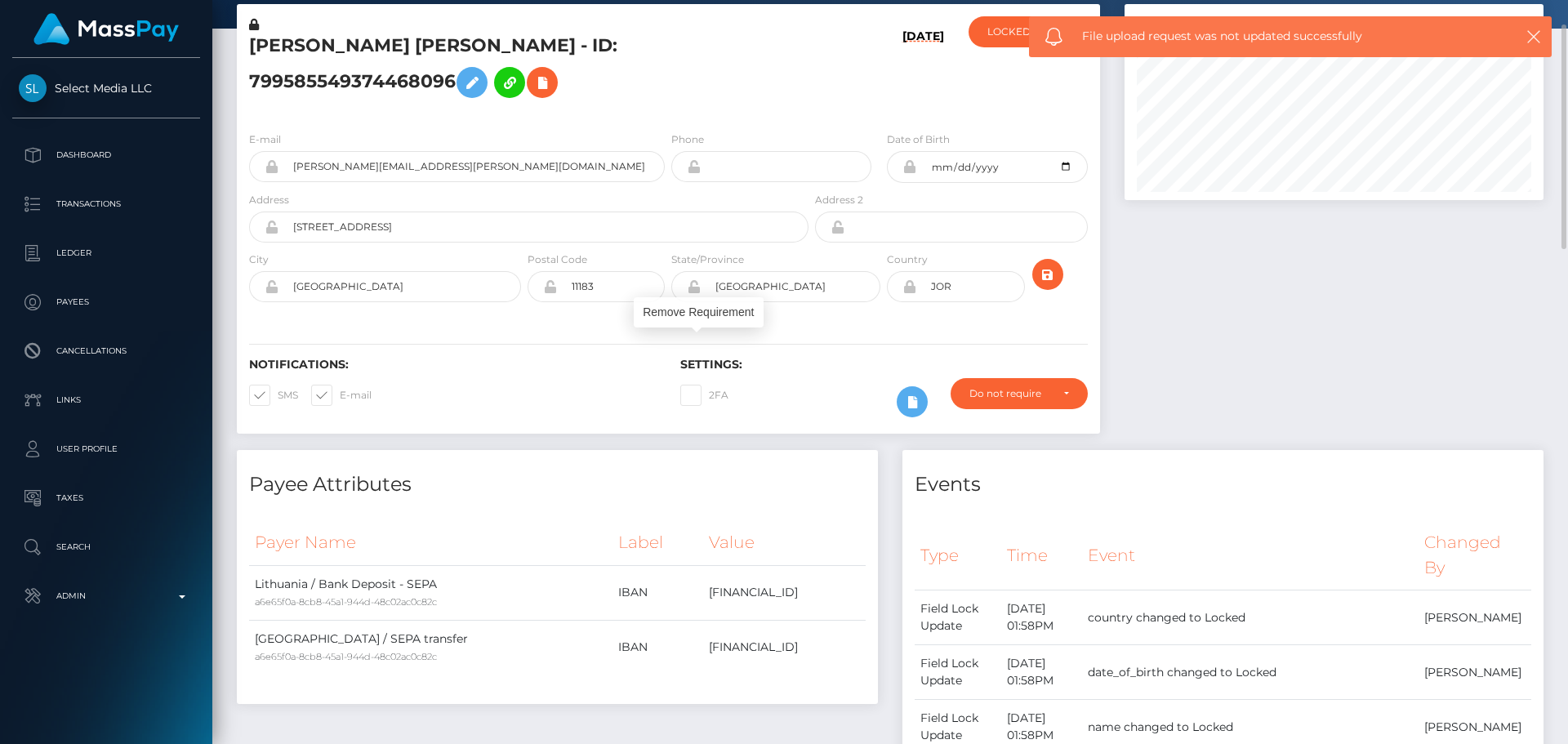
scroll to position [0, 0]
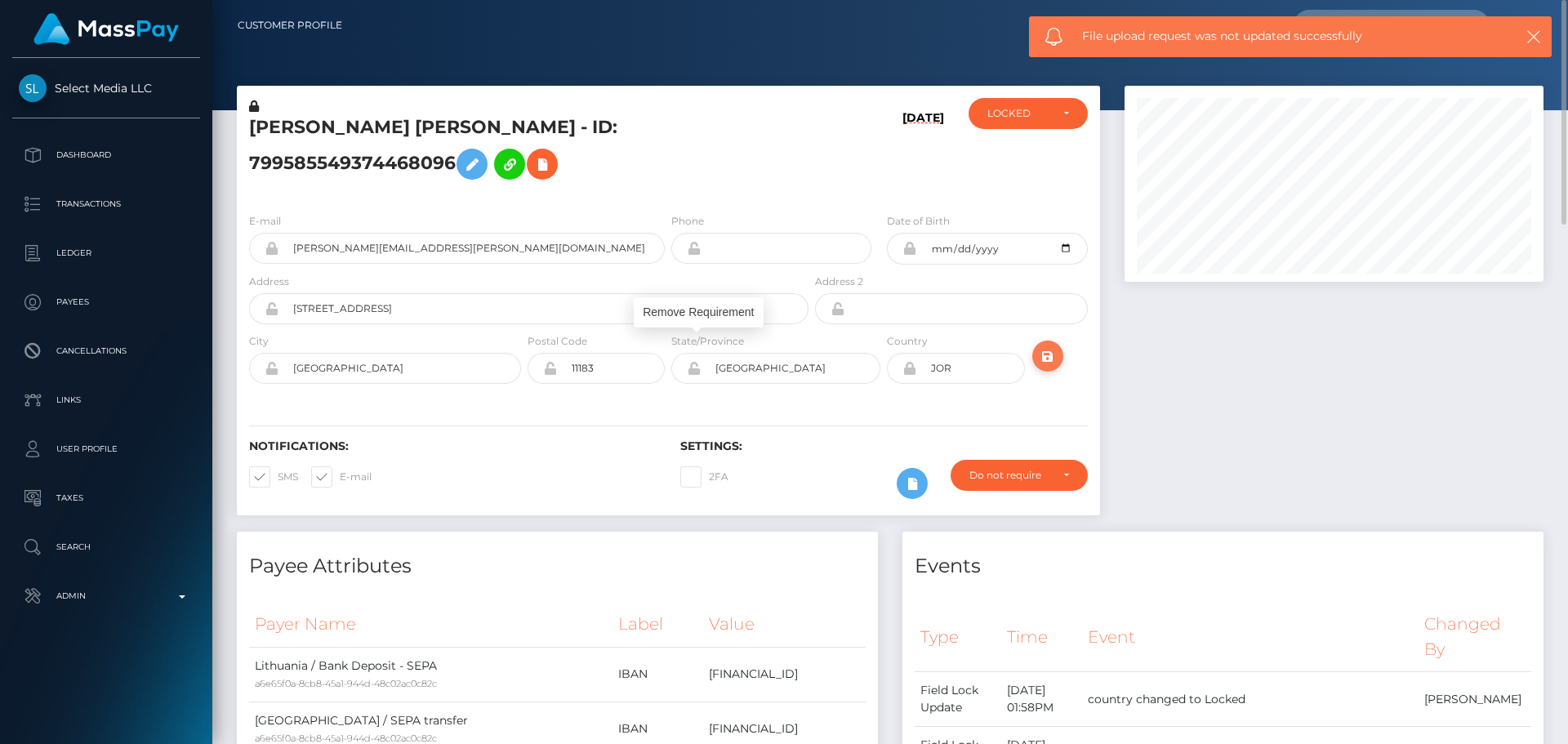
click at [1061, 371] on button "submit" at bounding box center [1048, 356] width 31 height 31
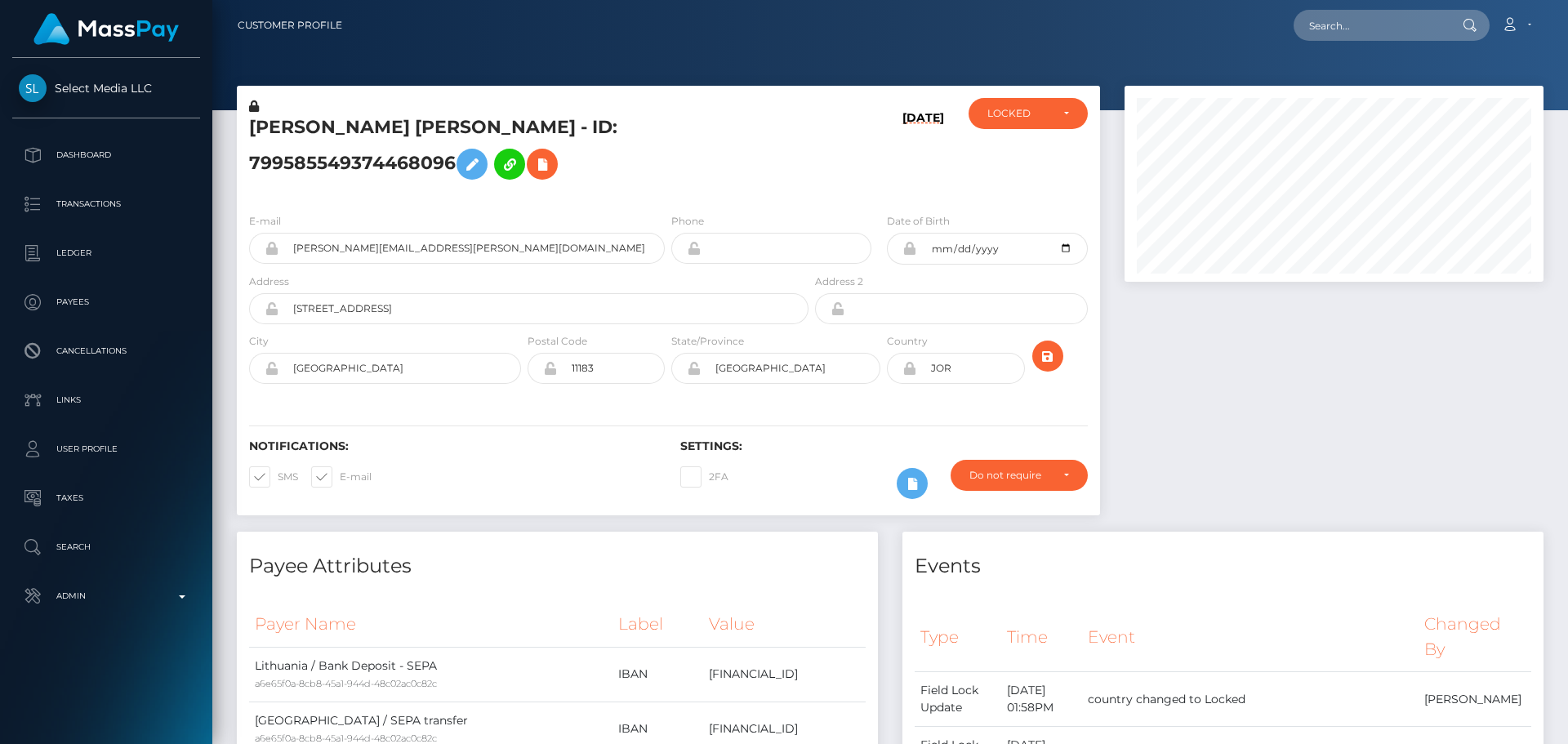
scroll to position [816320, 816092]
click at [1028, 115] on div "LOCKED" at bounding box center [1019, 114] width 63 height 13
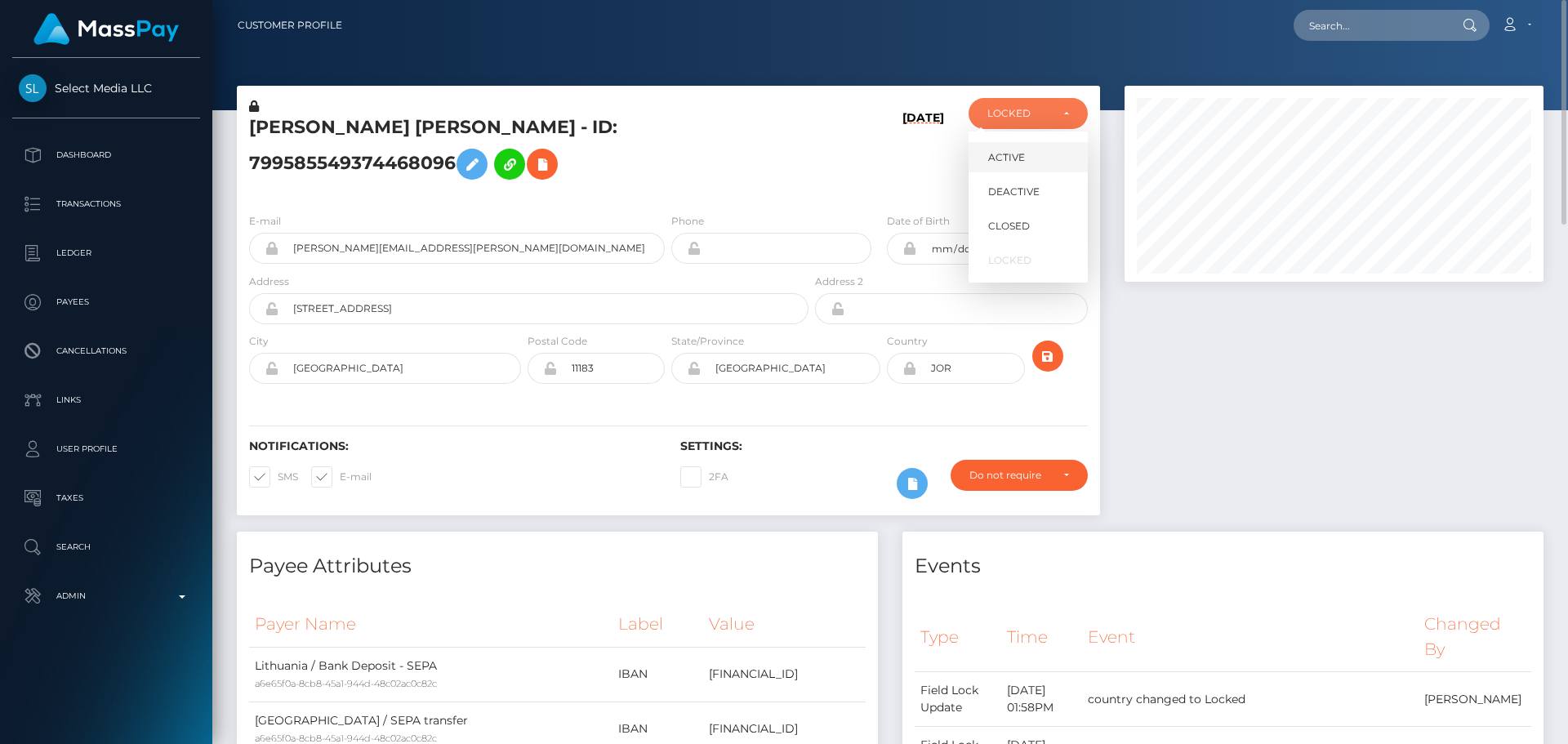
click at [1020, 154] on span "ACTIVE" at bounding box center [1006, 158] width 37 height 15
select select "ACTIVE"
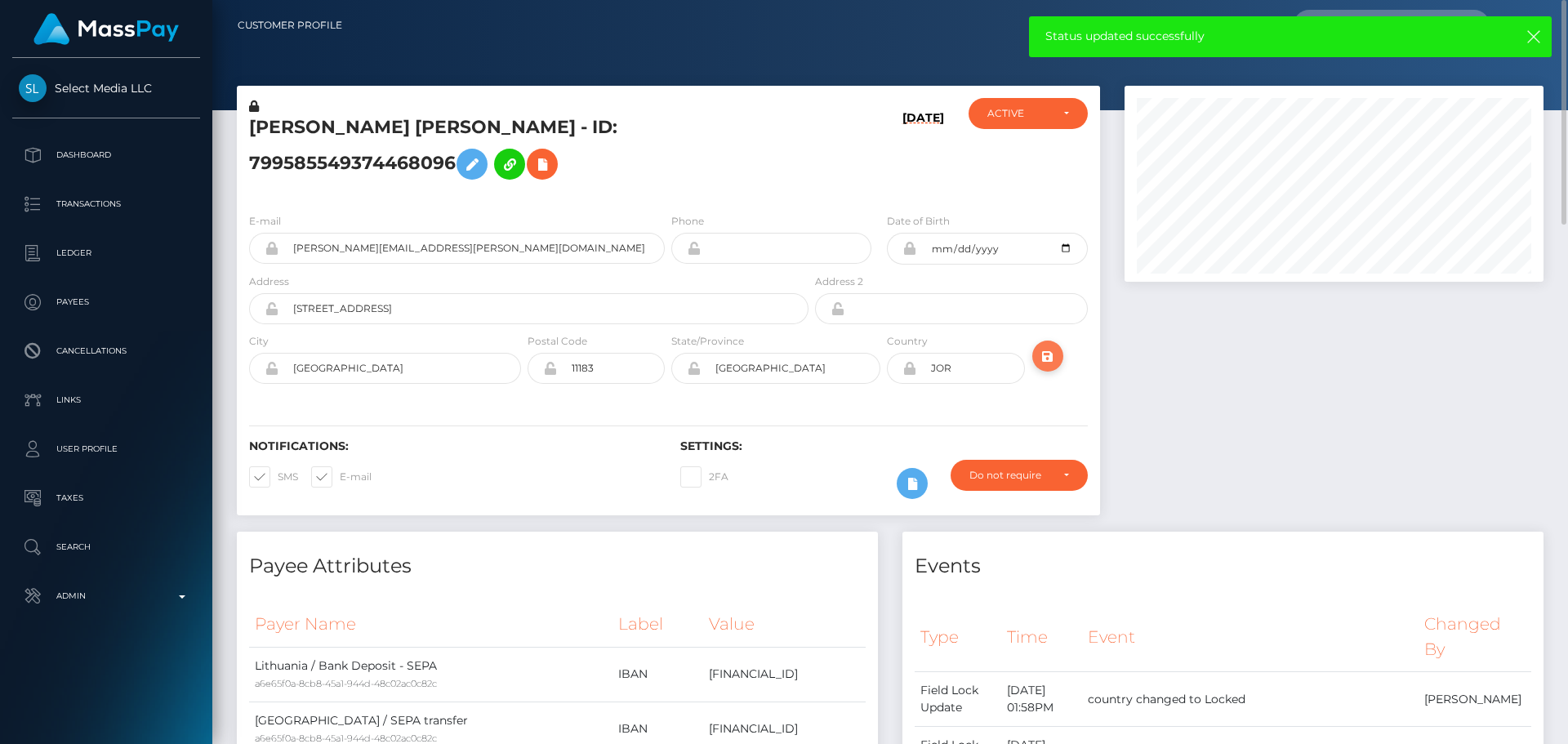
drag, startPoint x: 1049, startPoint y: 368, endPoint x: 1039, endPoint y: 367, distance: 10.0
click at [1048, 366] on icon "submit" at bounding box center [1048, 356] width 20 height 21
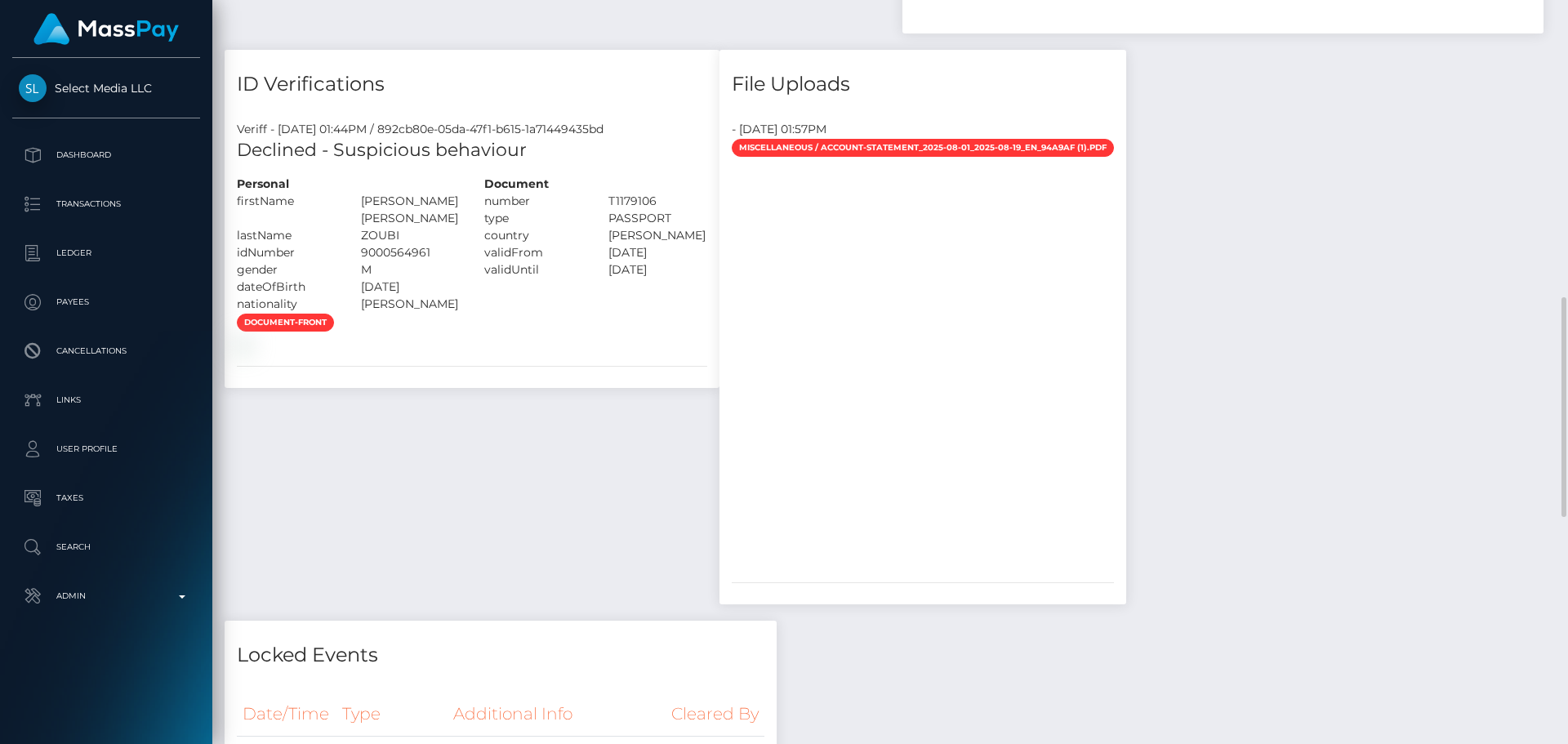
scroll to position [1036, 0]
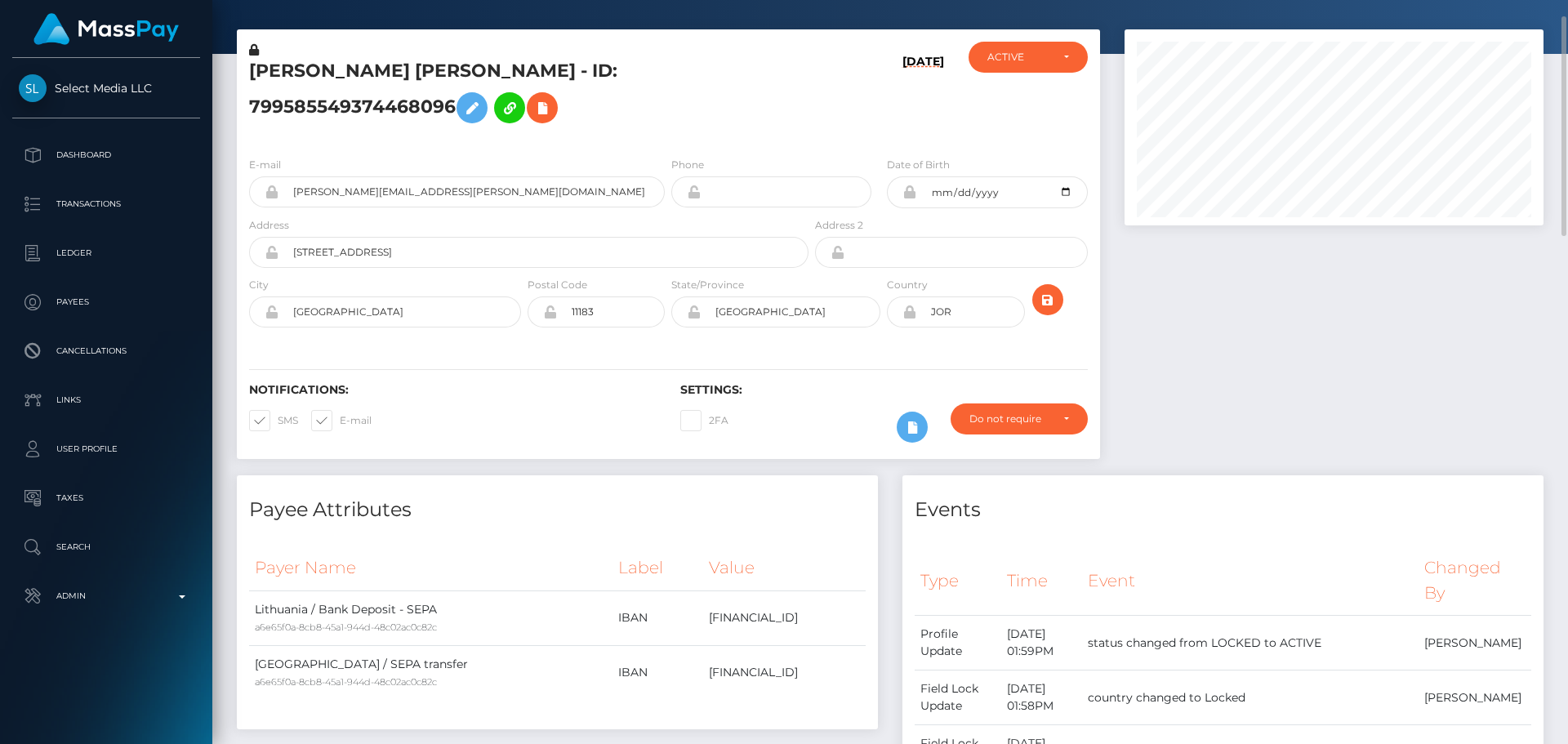
scroll to position [0, 0]
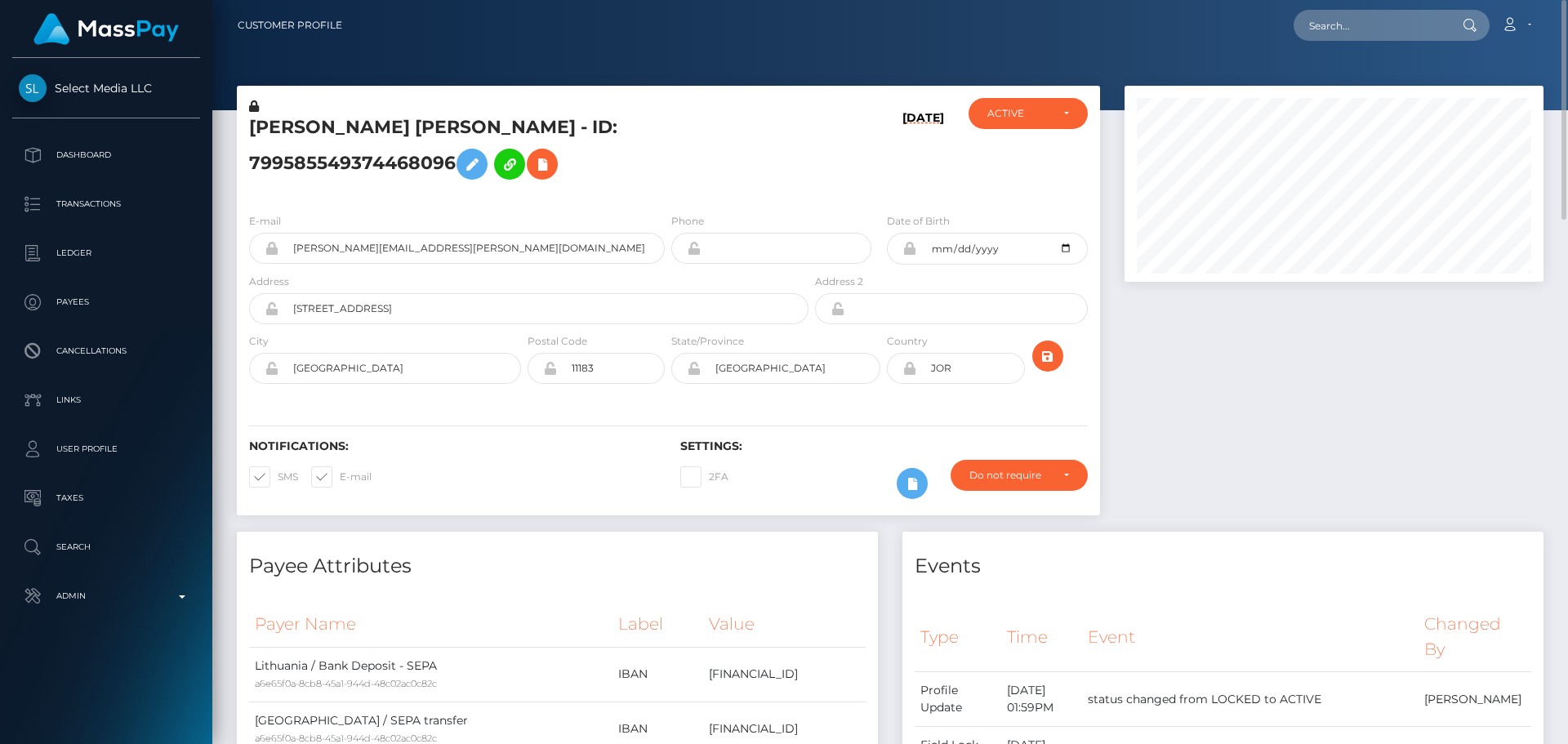
click at [674, 188] on h5 "[PERSON_NAME] [PERSON_NAME] - ID: 799585549374468096" at bounding box center [524, 152] width 550 height 73
click at [675, 188] on h5 "[PERSON_NAME] [PERSON_NAME] - ID: 799585549374468096" at bounding box center [524, 152] width 550 height 73
click at [673, 179] on h5 "[PERSON_NAME] [PERSON_NAME] - ID: 799585549374468096" at bounding box center [524, 152] width 550 height 73
click at [678, 188] on h5 "[PERSON_NAME] [PERSON_NAME] - ID: 799585549374468096" at bounding box center [524, 152] width 550 height 73
click at [1049, 366] on icon "submit" at bounding box center [1048, 356] width 20 height 21
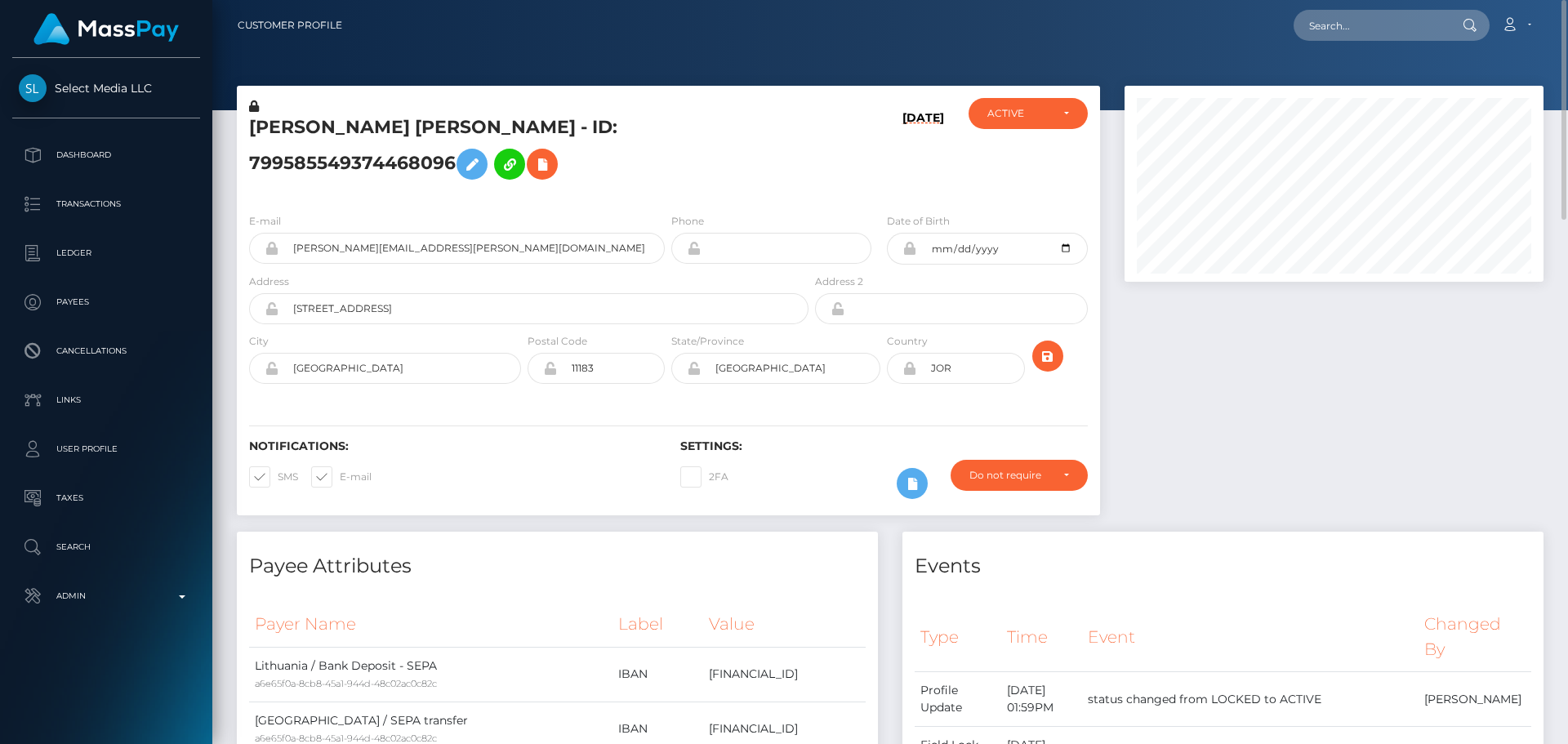
click at [655, 188] on h5 "[PERSON_NAME] [PERSON_NAME] - ID: 799585549374468096" at bounding box center [524, 152] width 550 height 73
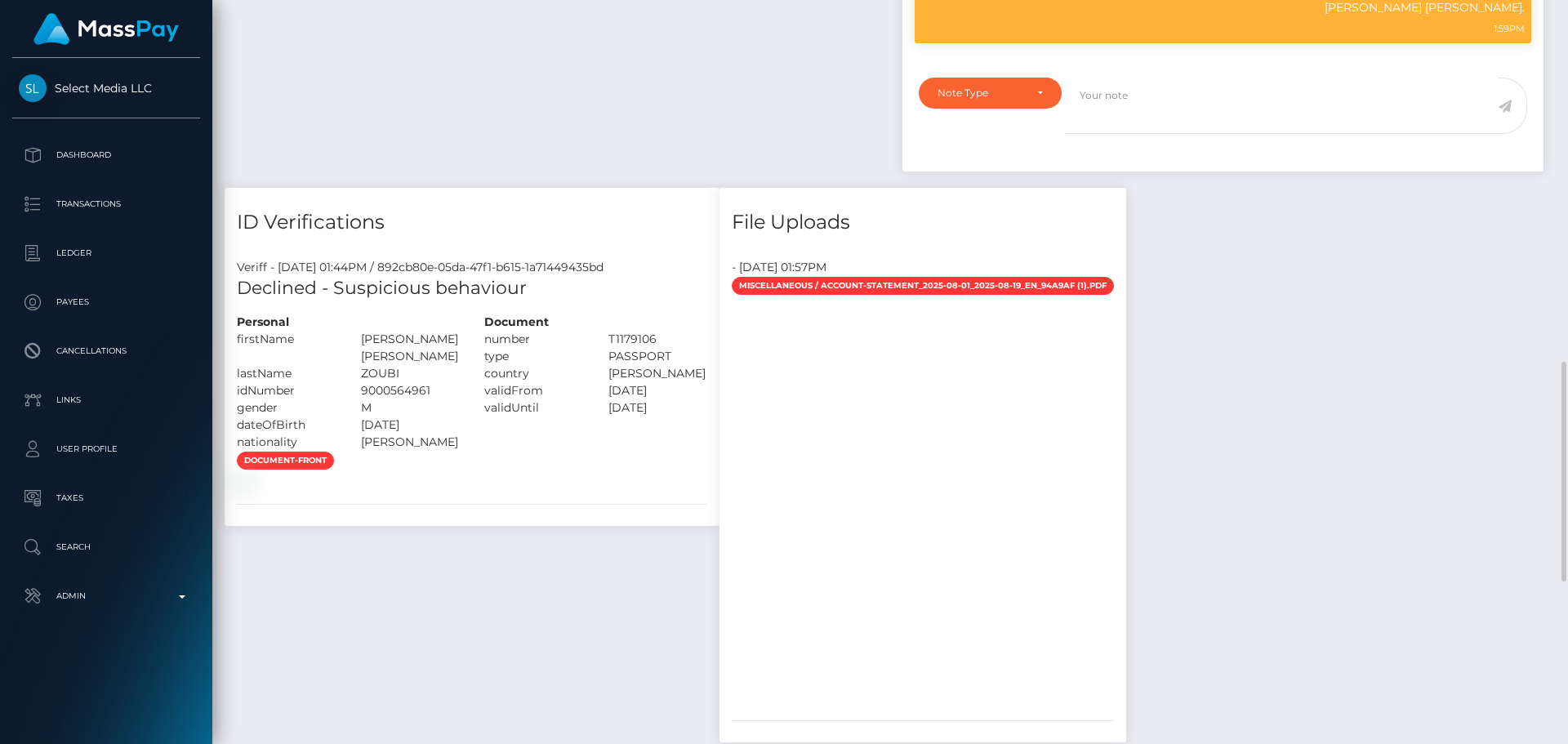
scroll to position [1307, 0]
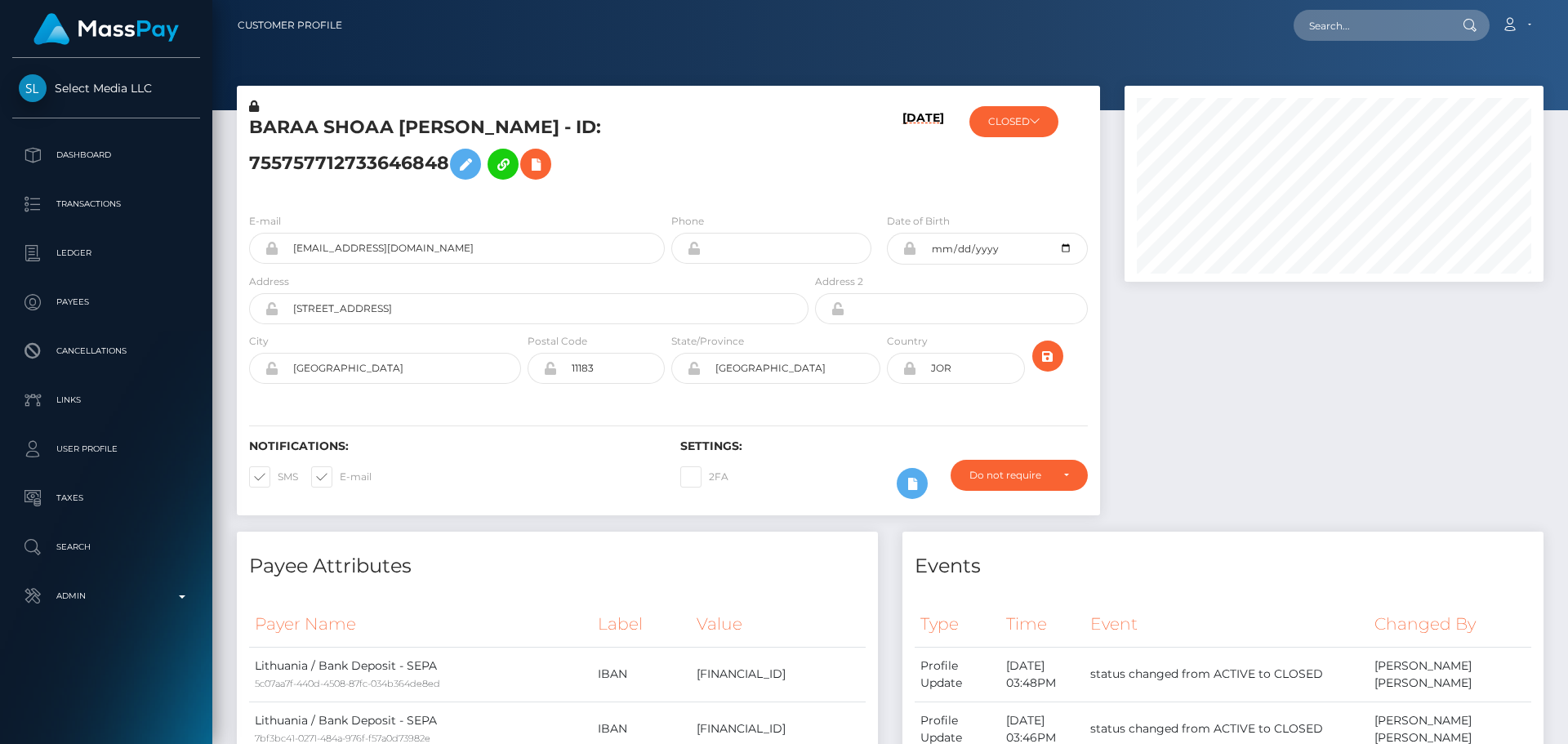
scroll to position [196, 420]
click at [671, 176] on h5 "BARAA SHOAA RAUOF ZOUBI - ID: 755757712733646848" at bounding box center [524, 152] width 550 height 73
click at [685, 181] on h5 "BARAA SHOAA RAUOF ZOUBI - ID: 755757712733646848" at bounding box center [524, 152] width 550 height 73
click at [670, 178] on h5 "BARAA SHOAA RAUOF ZOUBI - ID: 755757712733646848" at bounding box center [524, 152] width 550 height 73
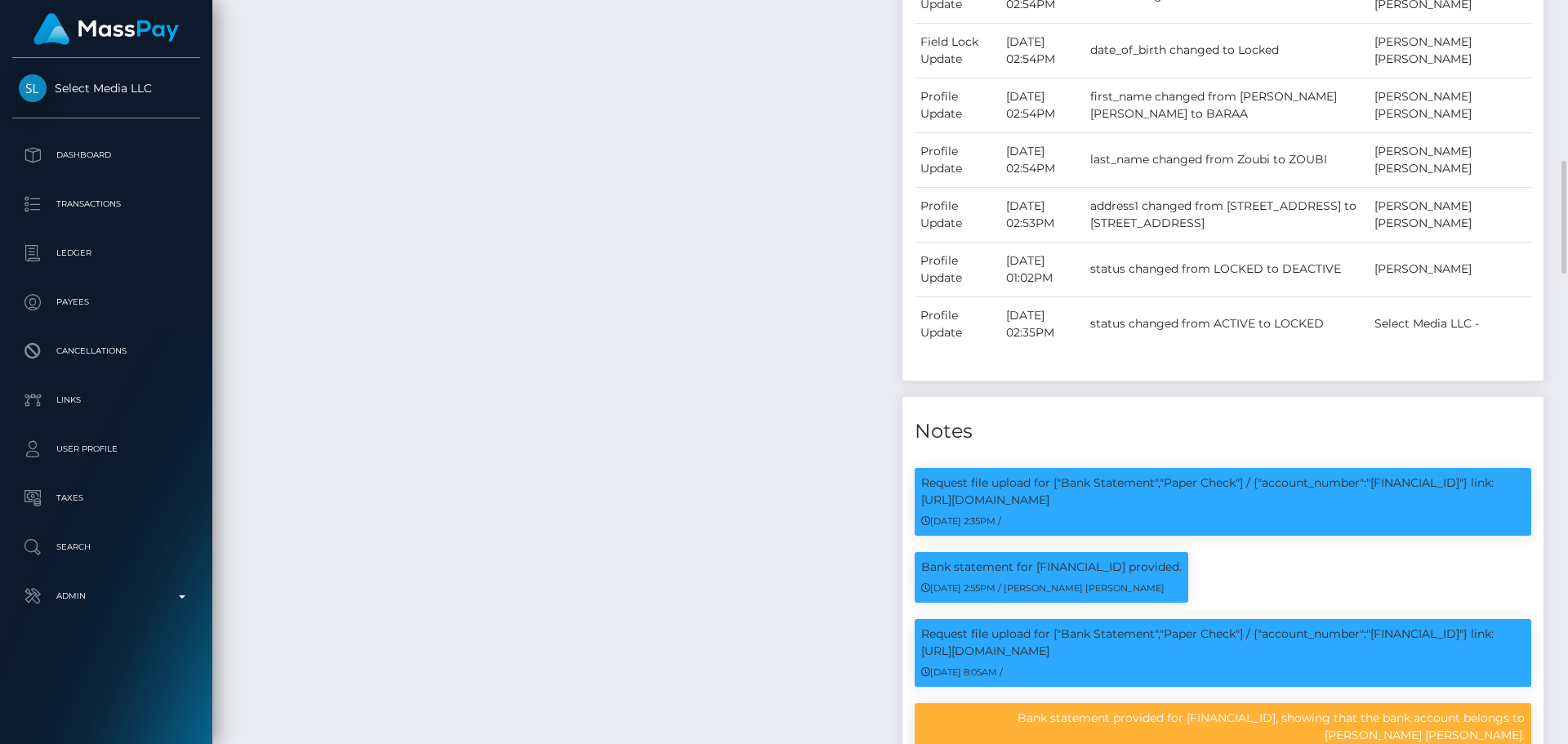
scroll to position [1470, 0]
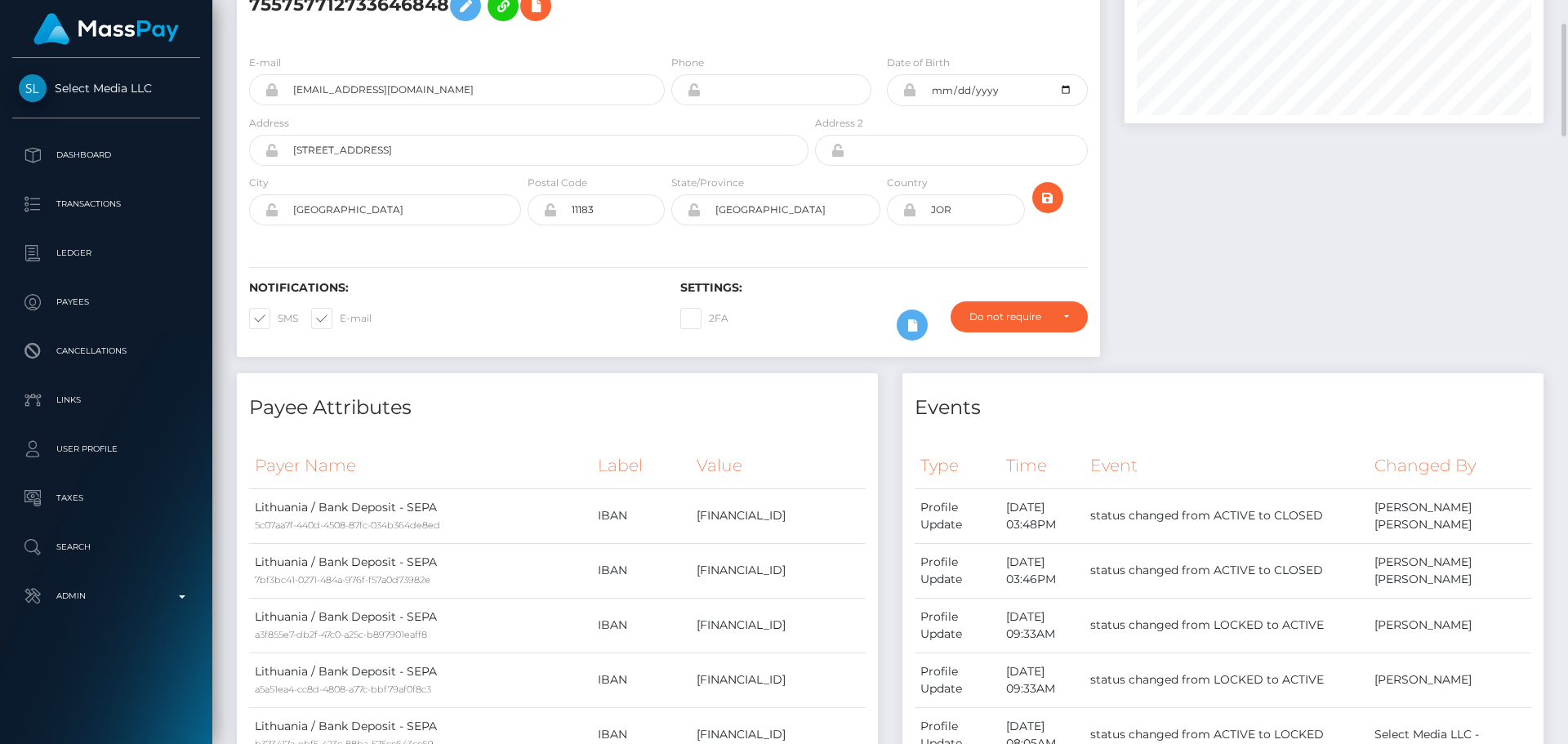
scroll to position [0, 0]
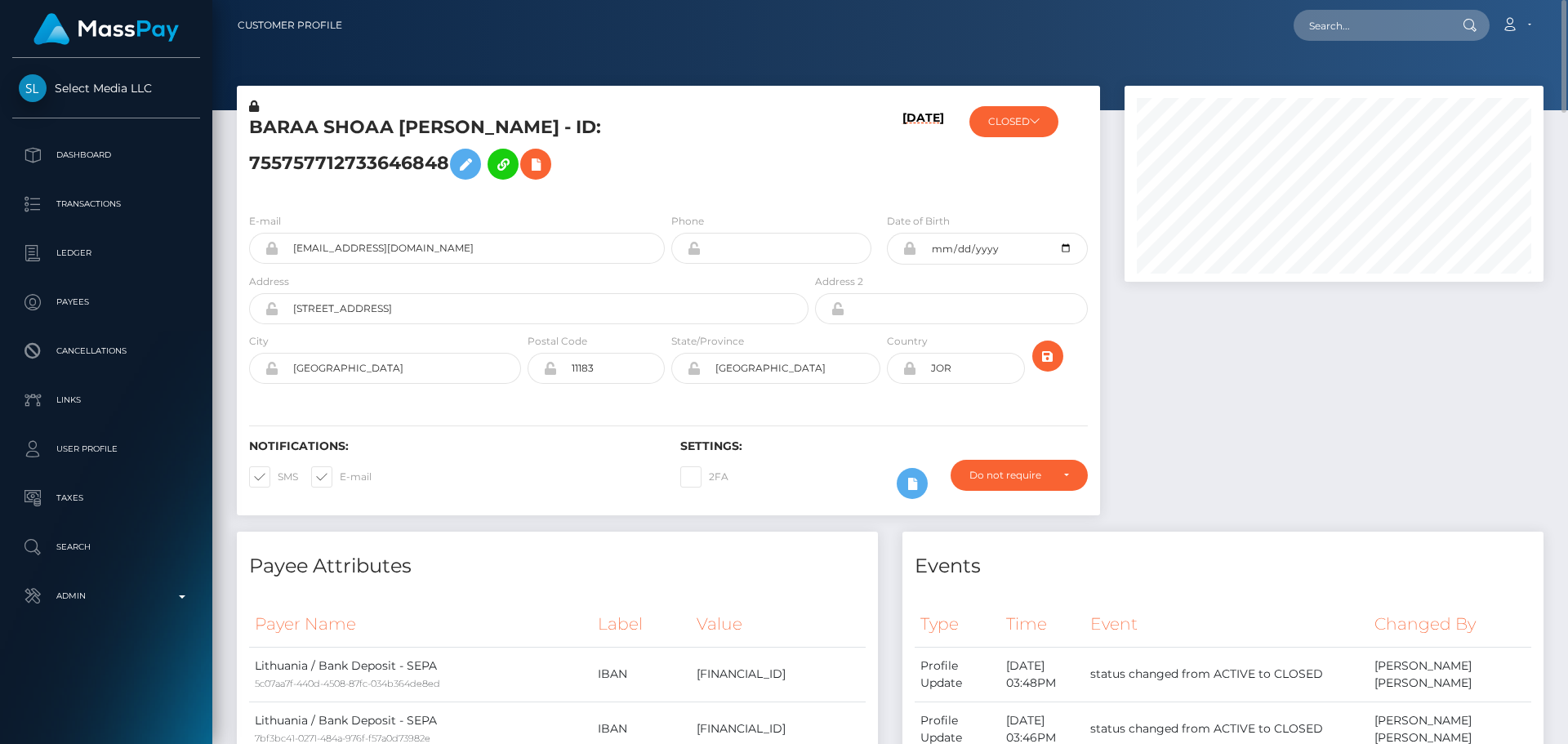
click at [599, 191] on div "BARAA SHOAA RAUOF ZOUBI - ID: 755757712733646848" at bounding box center [524, 149] width 575 height 102
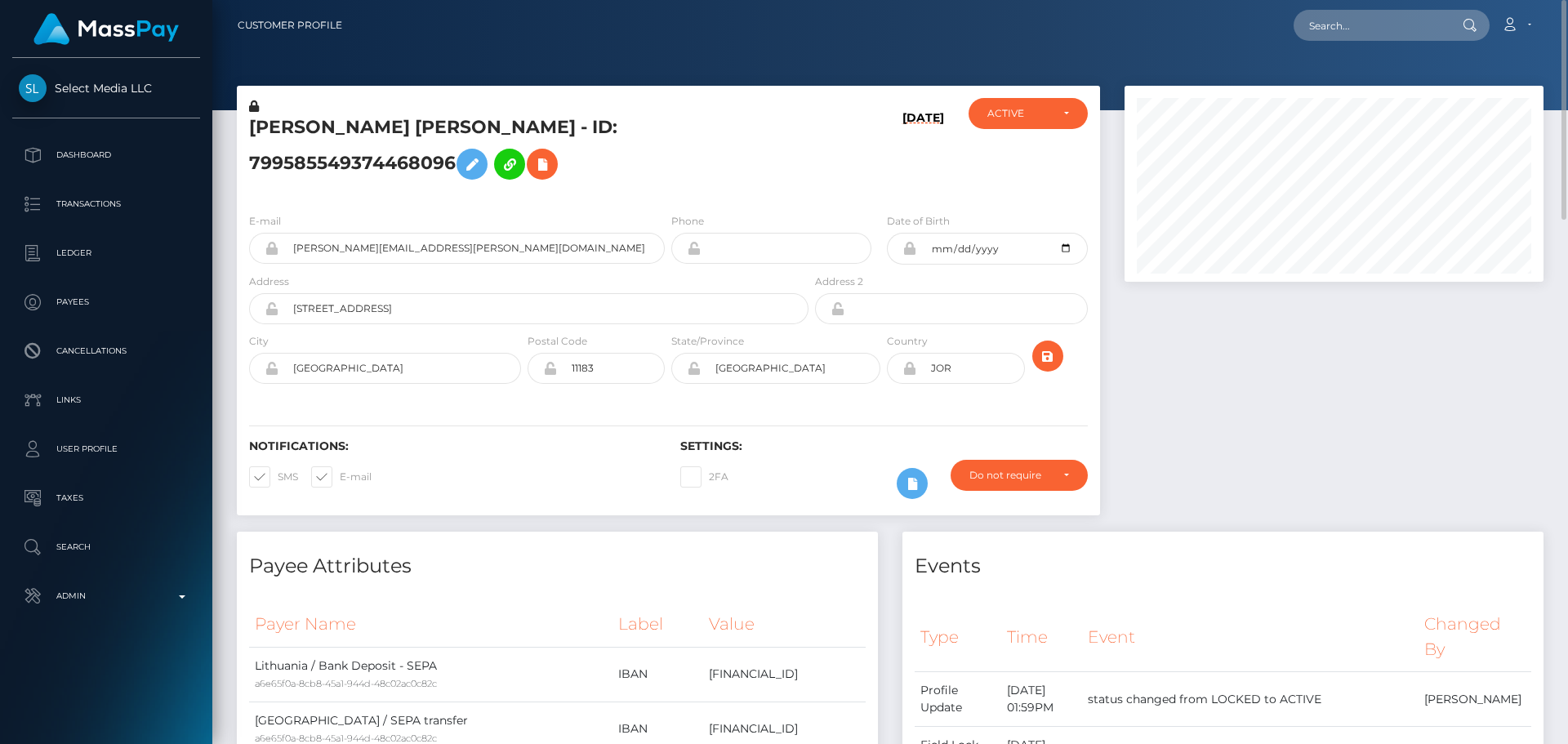
click at [468, 141] on h5 "[PERSON_NAME] [PERSON_NAME] - ID: 799585549374468096" at bounding box center [524, 152] width 550 height 73
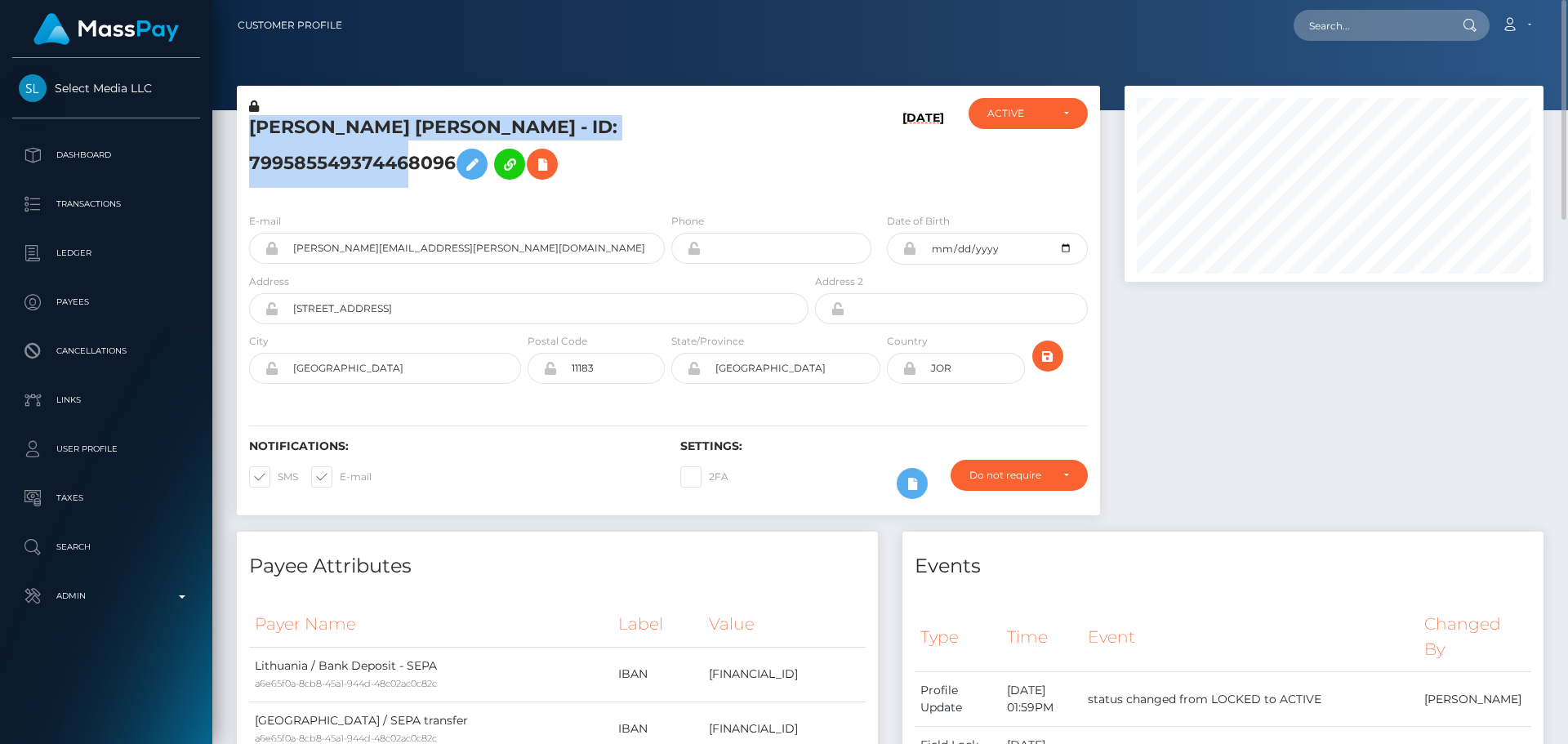
click at [468, 141] on h5 "[PERSON_NAME] [PERSON_NAME] - ID: 799585549374468096" at bounding box center [524, 152] width 550 height 73
copy h5 "[PERSON_NAME] [PERSON_NAME] - ID: 799585549374468096"
